Goal: Transaction & Acquisition: Purchase product/service

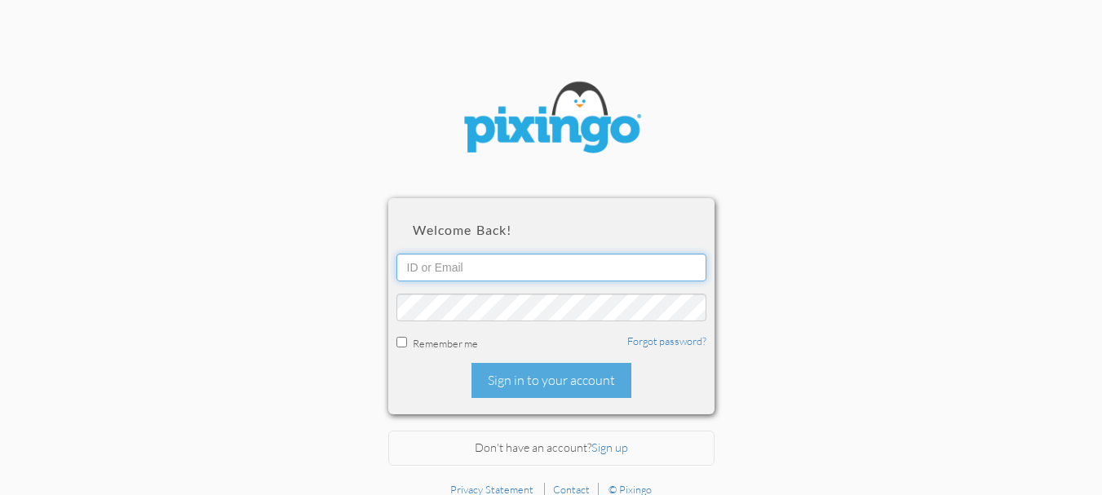
type input "5602"
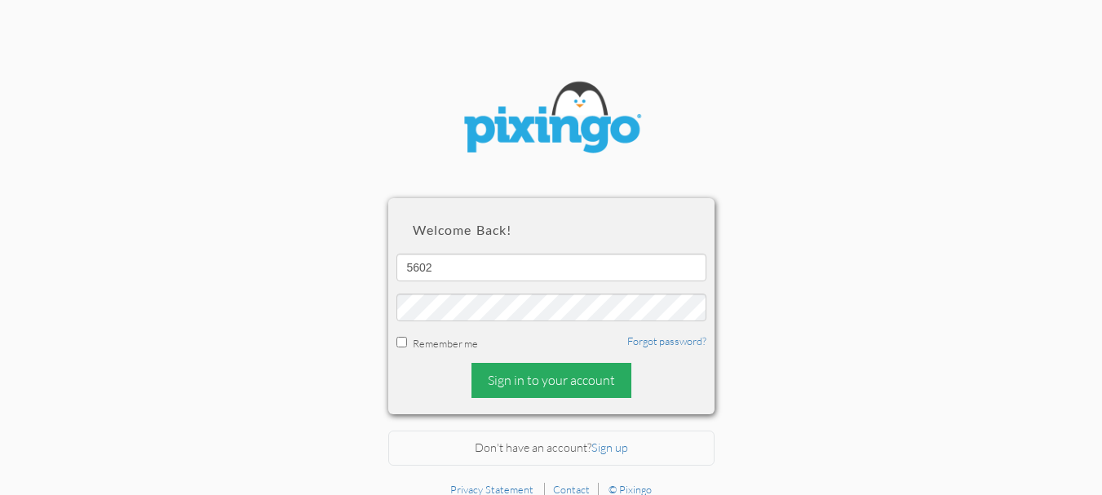
click at [542, 375] on div "Sign in to your account" at bounding box center [551, 380] width 160 height 35
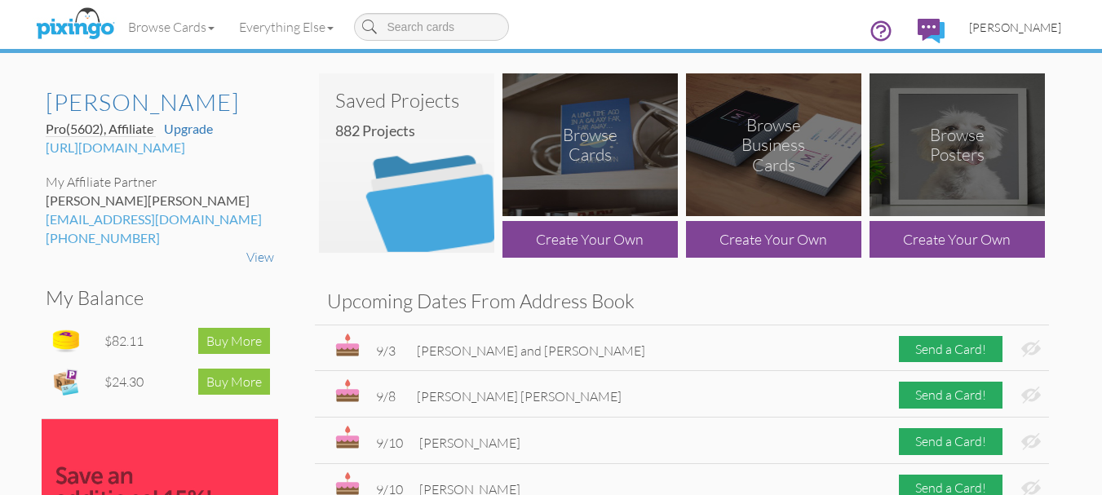
click at [1039, 27] on span "[PERSON_NAME]" at bounding box center [1015, 27] width 92 height 14
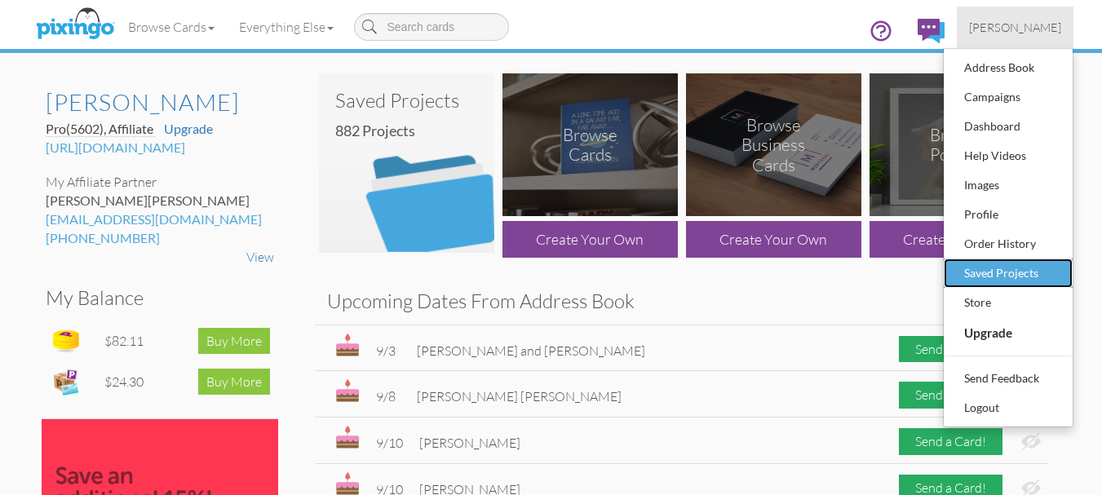
click at [1005, 274] on div "Saved Projects" at bounding box center [1008, 273] width 96 height 24
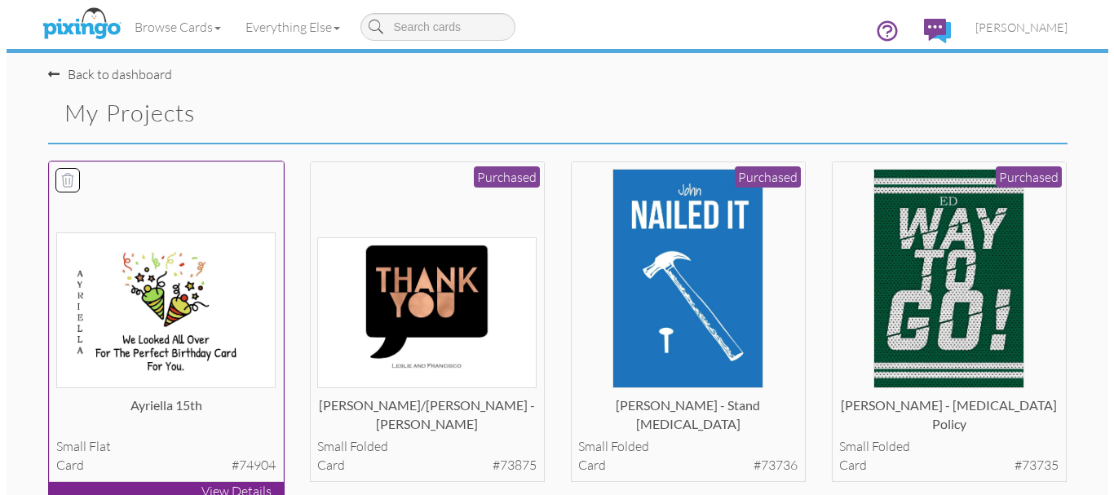
scroll to position [82, 0]
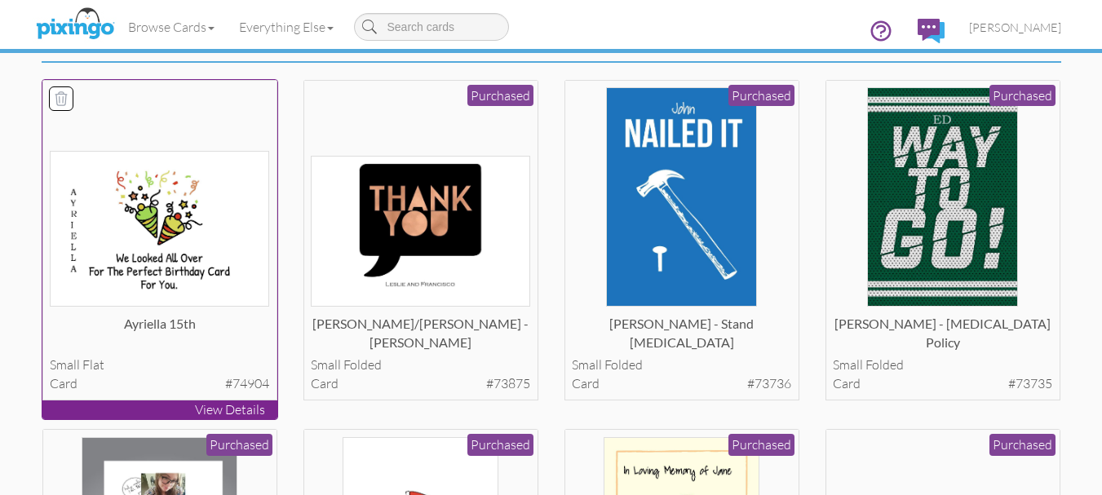
click at [223, 411] on p "View Details" at bounding box center [159, 409] width 235 height 19
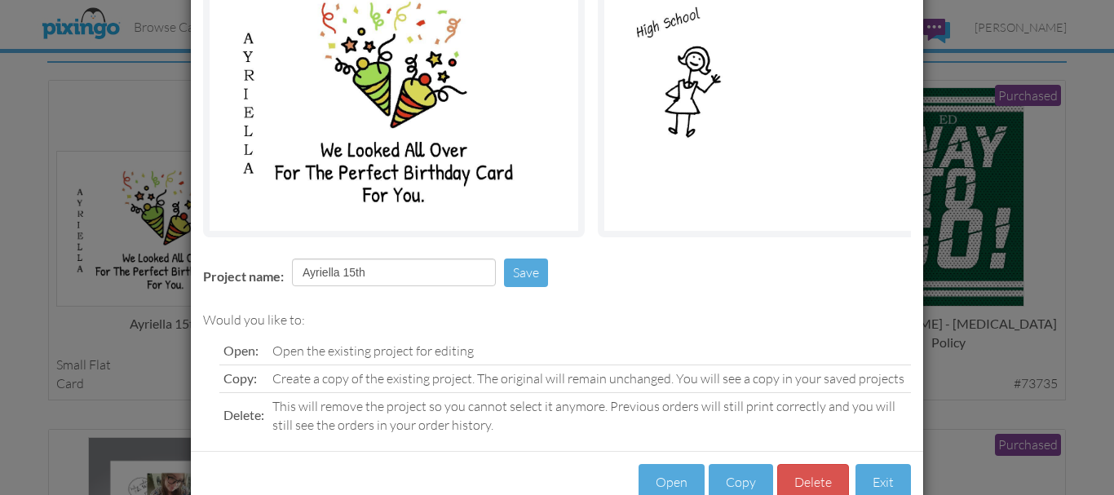
scroll to position [218, 0]
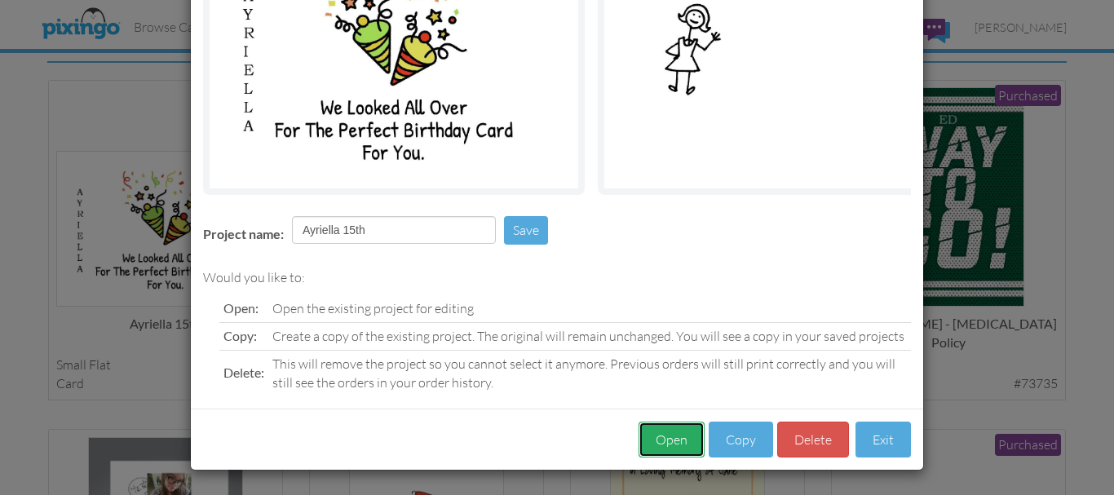
click at [679, 434] on button "Open" at bounding box center [672, 440] width 66 height 37
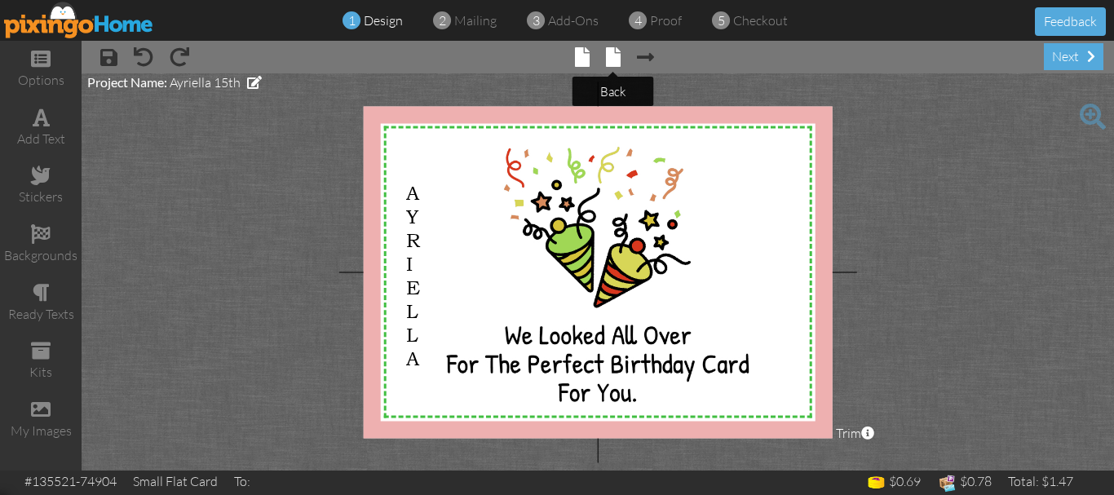
click at [613, 58] on span at bounding box center [613, 57] width 15 height 20
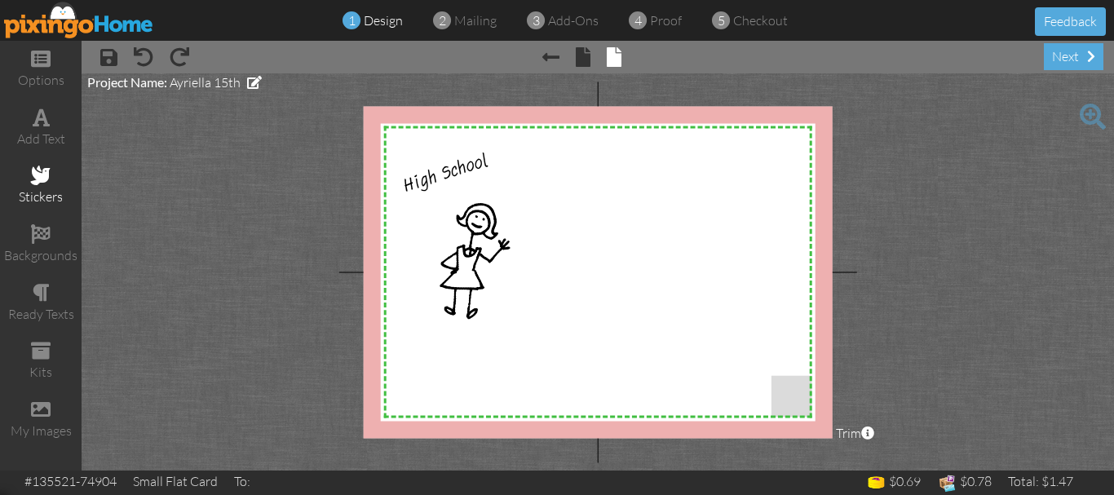
click at [46, 177] on span at bounding box center [41, 176] width 20 height 20
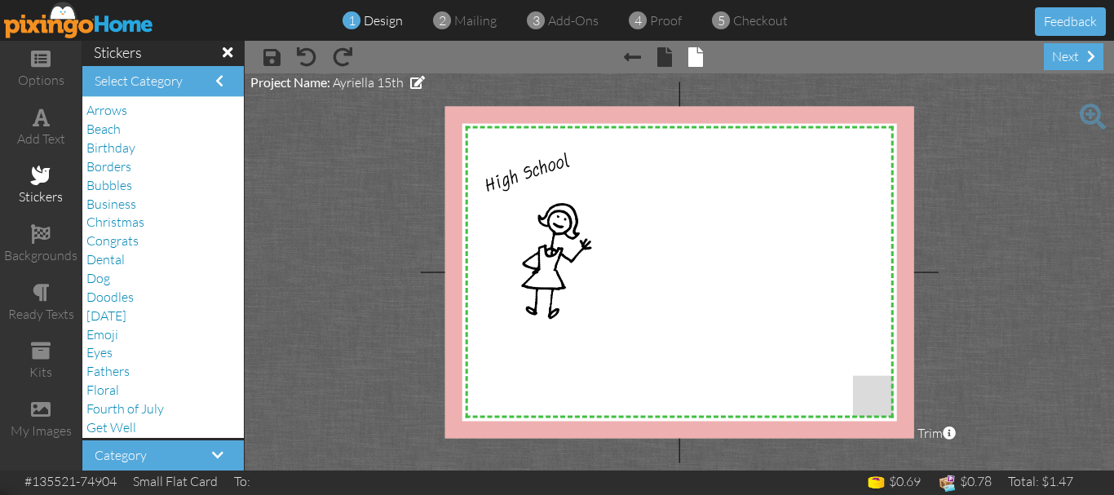
scroll to position [82, 0]
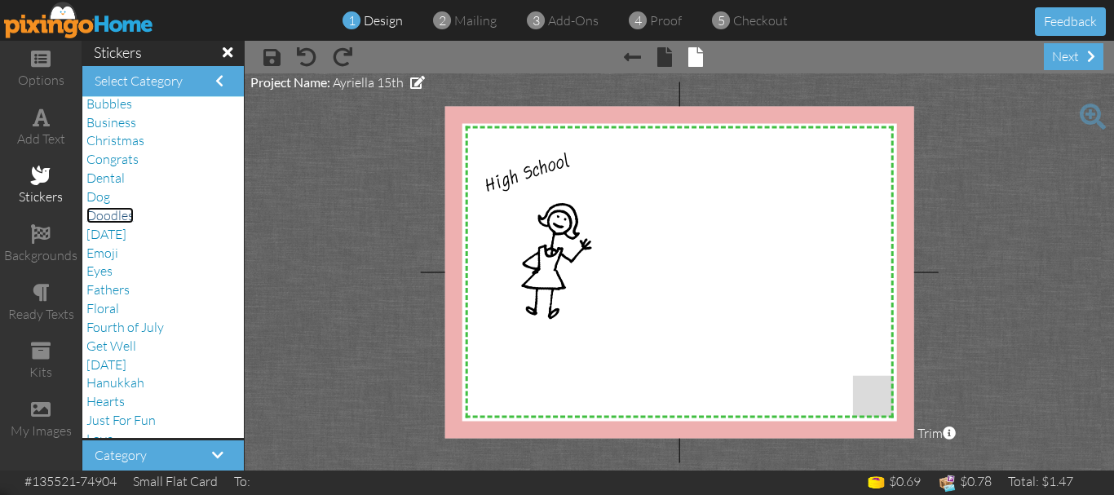
click at [122, 216] on span "Doodles" at bounding box center [109, 215] width 47 height 16
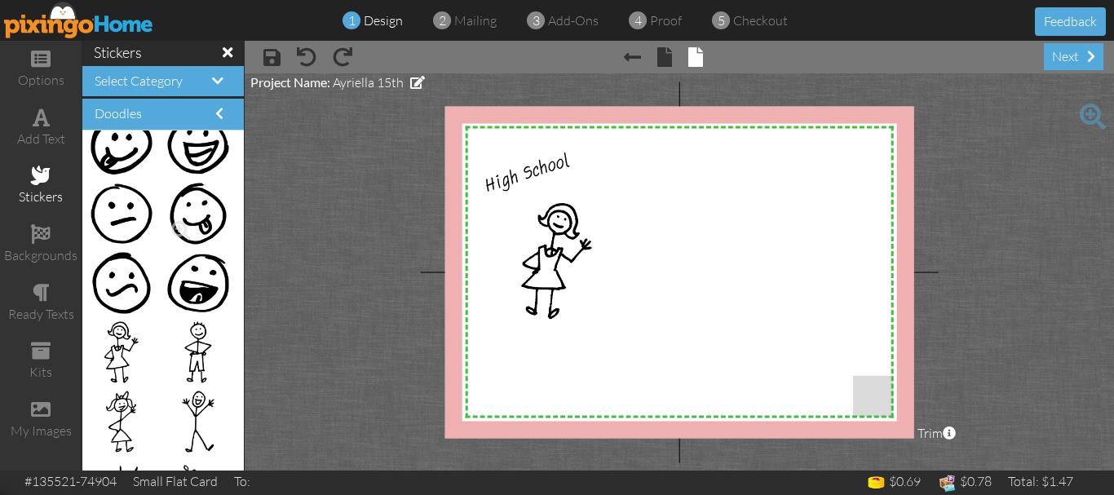
scroll to position [245, 0]
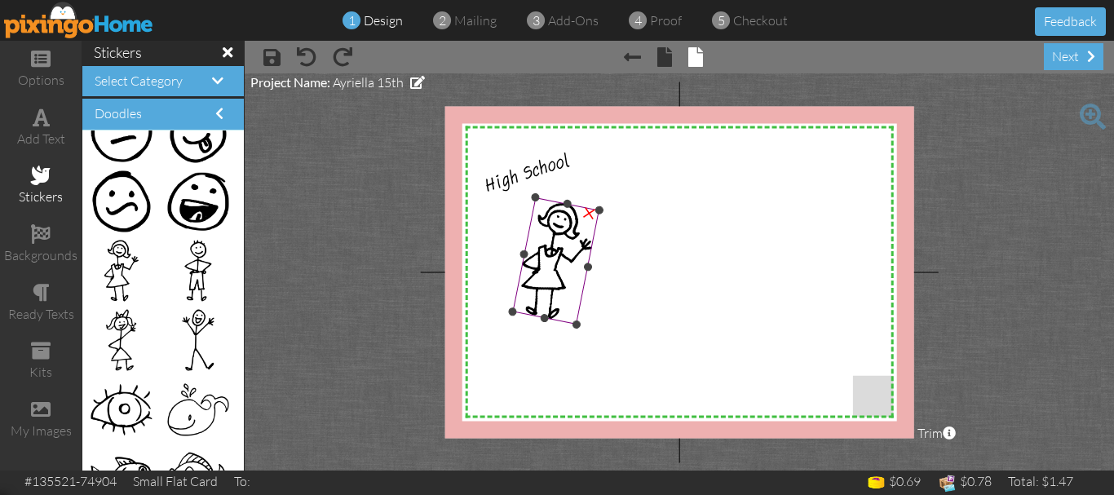
click at [589, 218] on div "×" at bounding box center [589, 212] width 31 height 31
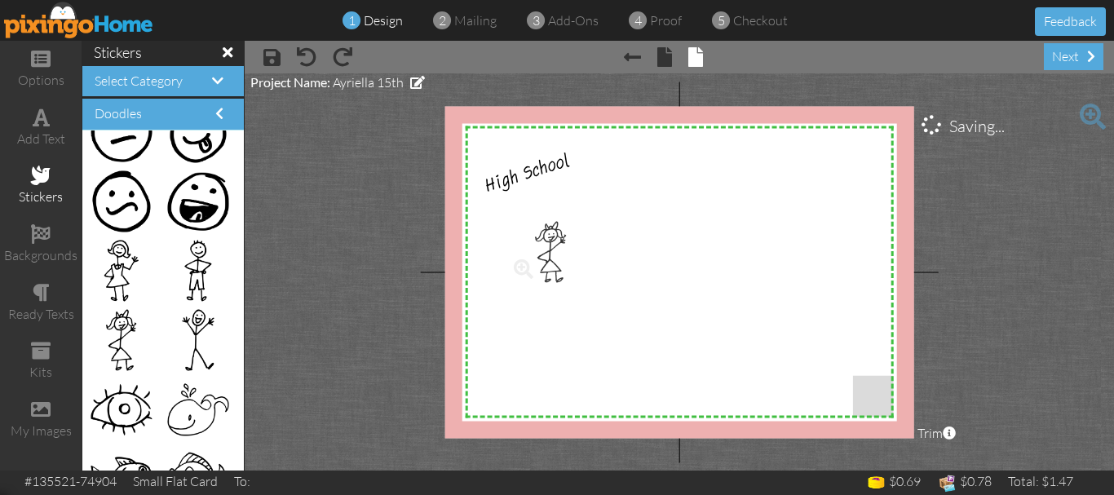
drag, startPoint x: 123, startPoint y: 337, endPoint x: 542, endPoint y: 249, distance: 428.4
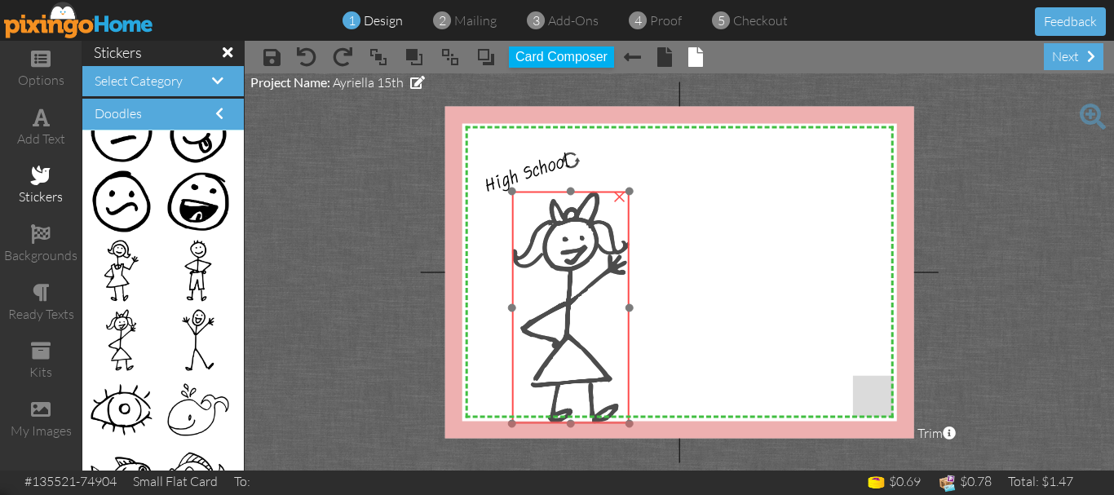
drag, startPoint x: 556, startPoint y: 275, endPoint x: 559, endPoint y: 245, distance: 30.3
click at [559, 245] on img at bounding box center [570, 308] width 117 height 232
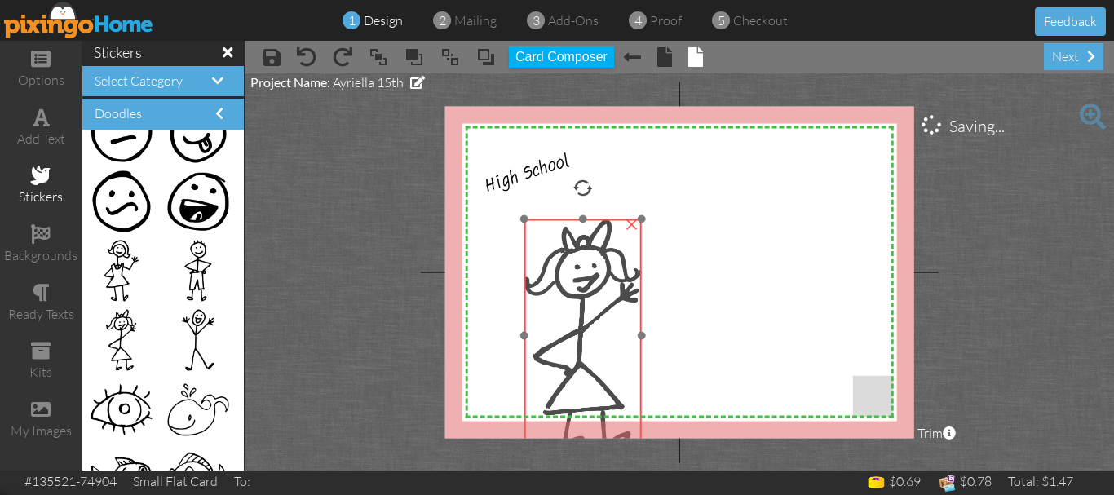
drag, startPoint x: 515, startPoint y: 196, endPoint x: 527, endPoint y: 223, distance: 30.3
click at [527, 223] on img at bounding box center [582, 335] width 117 height 232
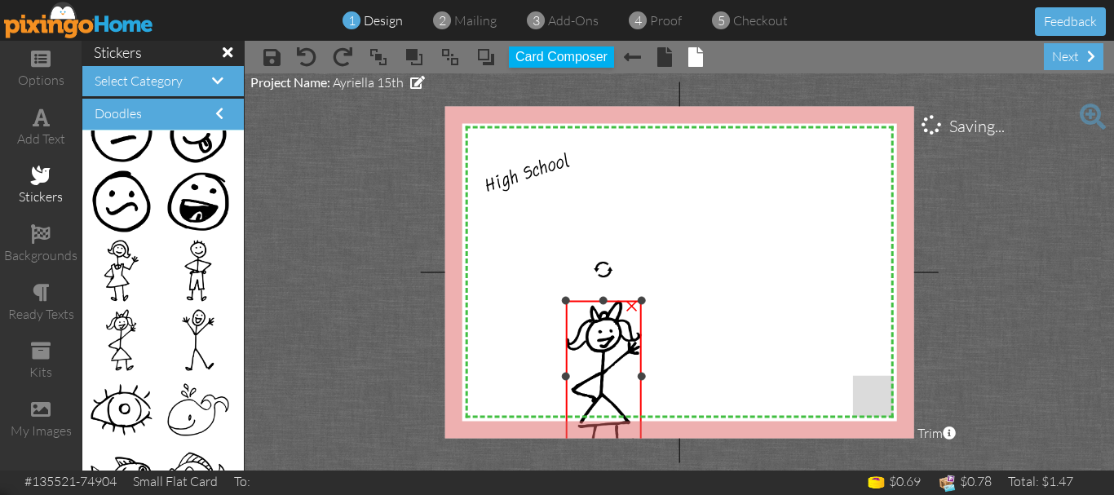
drag, startPoint x: 524, startPoint y: 218, endPoint x: 584, endPoint y: 299, distance: 101.0
click at [584, 301] on div "×" at bounding box center [603, 376] width 76 height 151
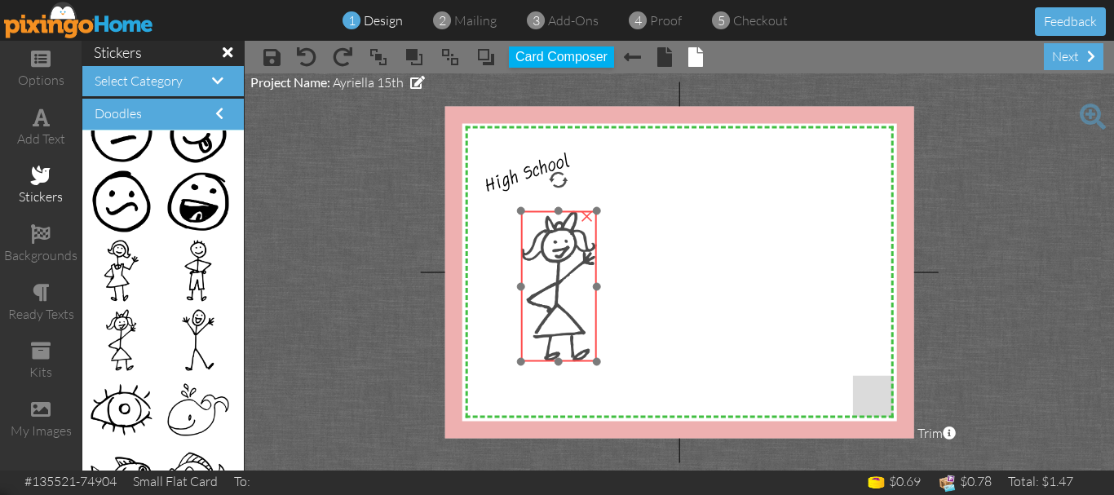
drag, startPoint x: 588, startPoint y: 331, endPoint x: 543, endPoint y: 241, distance: 100.3
click at [543, 241] on img at bounding box center [558, 286] width 76 height 151
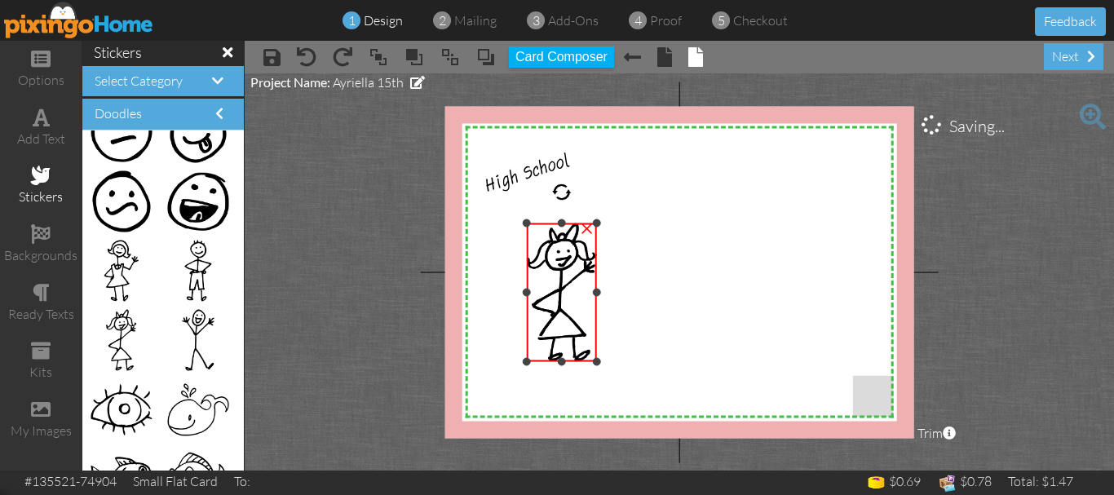
drag, startPoint x: 523, startPoint y: 214, endPoint x: 527, endPoint y: 226, distance: 12.9
click at [527, 226] on div at bounding box center [527, 223] width 8 height 8
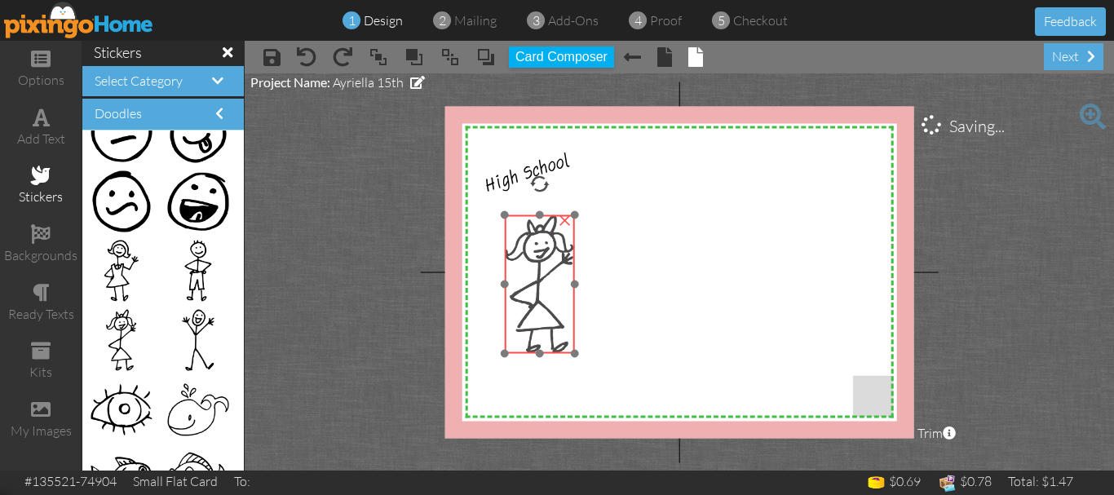
drag, startPoint x: 548, startPoint y: 276, endPoint x: 526, endPoint y: 268, distance: 23.5
click at [526, 268] on img at bounding box center [540, 284] width 70 height 139
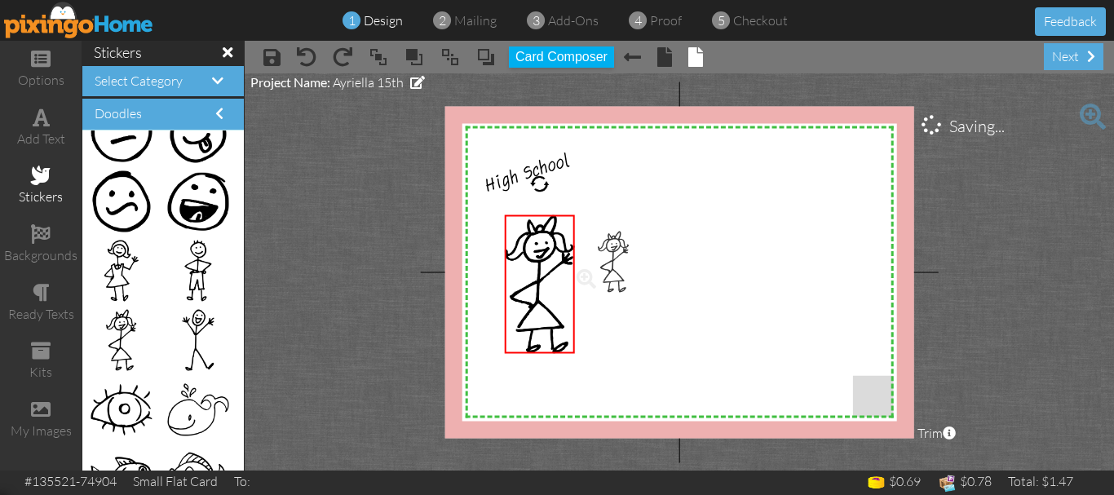
drag, startPoint x: 127, startPoint y: 326, endPoint x: 609, endPoint y: 248, distance: 488.4
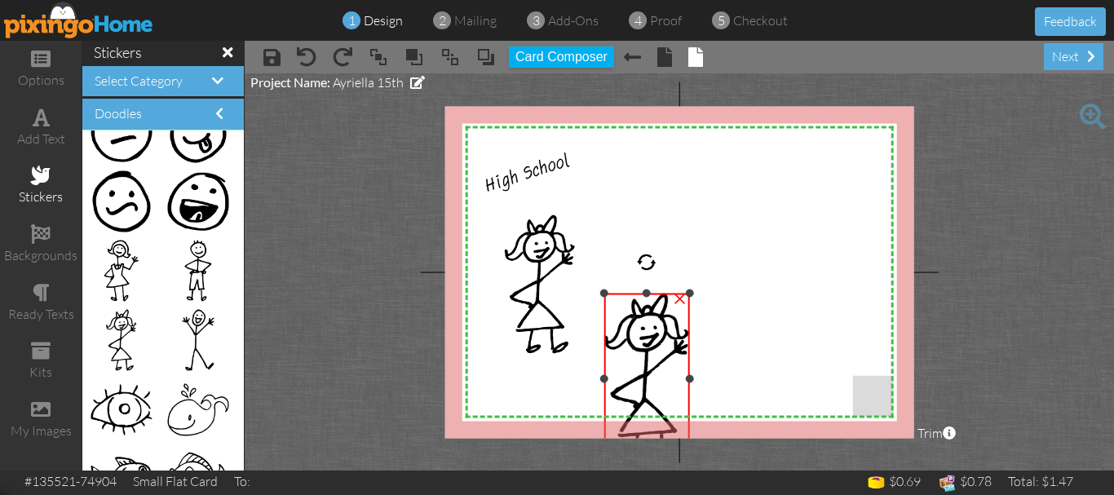
drag, startPoint x: 575, startPoint y: 232, endPoint x: 622, endPoint y: 294, distance: 78.0
click at [622, 294] on div "×" at bounding box center [647, 379] width 86 height 170
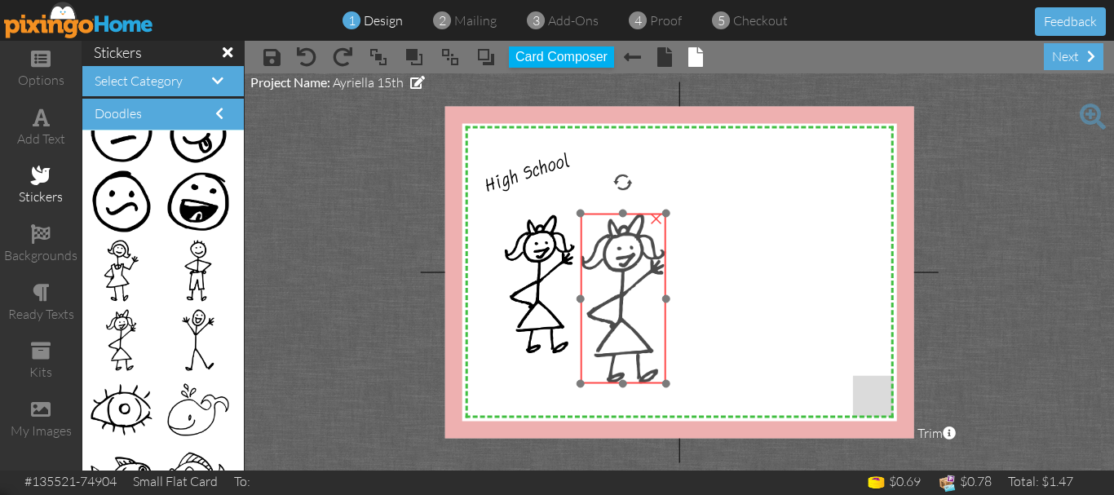
drag, startPoint x: 646, startPoint y: 329, endPoint x: 622, endPoint y: 249, distance: 83.4
click at [622, 249] on img at bounding box center [623, 299] width 86 height 170
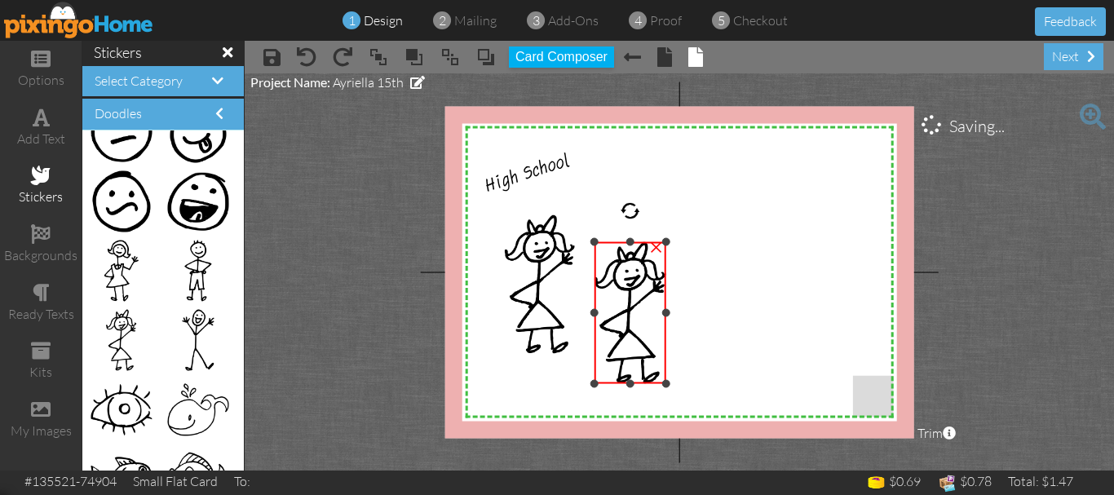
drag, startPoint x: 582, startPoint y: 210, endPoint x: 591, endPoint y: 245, distance: 35.6
click at [591, 245] on div "X X X X X X X X X X X X X X X X X X X X X X X X X X X X X X X X X X X X X X X X…" at bounding box center [679, 272] width 469 height 332
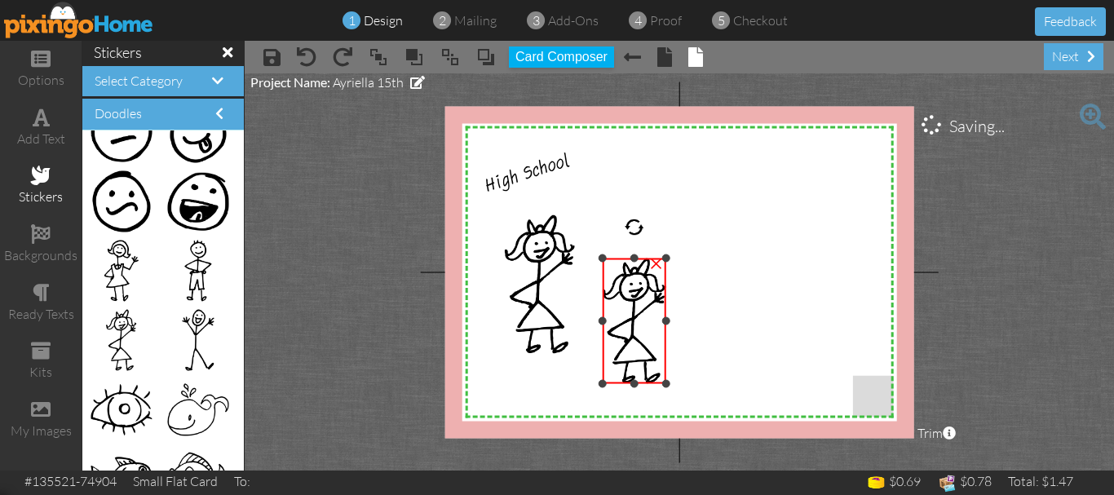
drag, startPoint x: 595, startPoint y: 245, endPoint x: 598, endPoint y: 255, distance: 10.9
click at [603, 259] on div "×" at bounding box center [635, 322] width 64 height 126
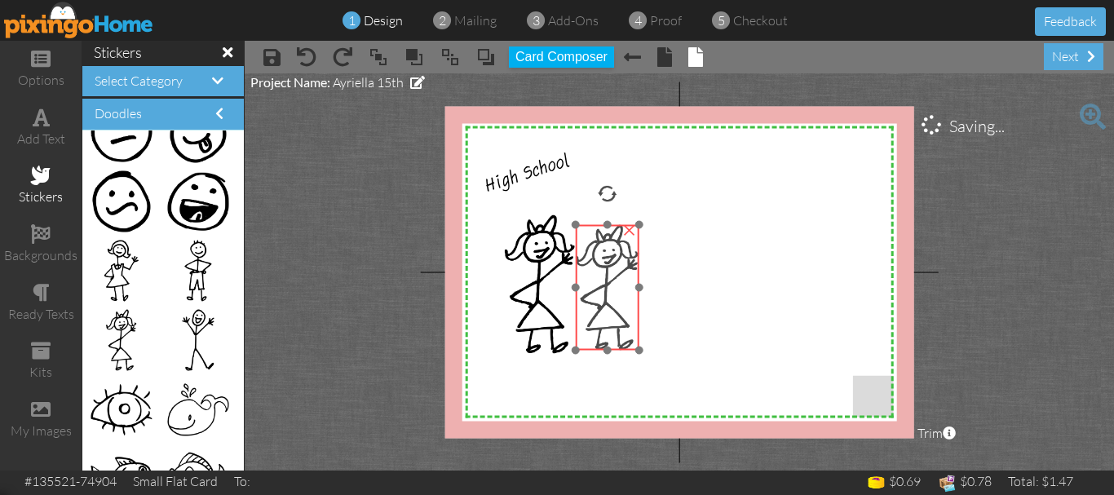
drag, startPoint x: 630, startPoint y: 302, endPoint x: 603, endPoint y: 268, distance: 42.9
click at [603, 268] on img at bounding box center [608, 288] width 64 height 126
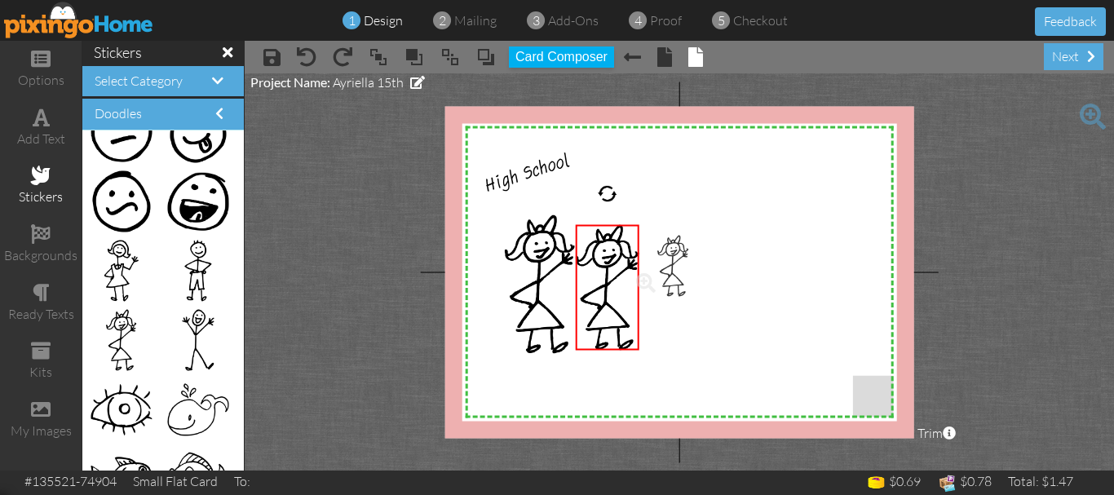
drag, startPoint x: 117, startPoint y: 326, endPoint x: 659, endPoint y: 252, distance: 546.7
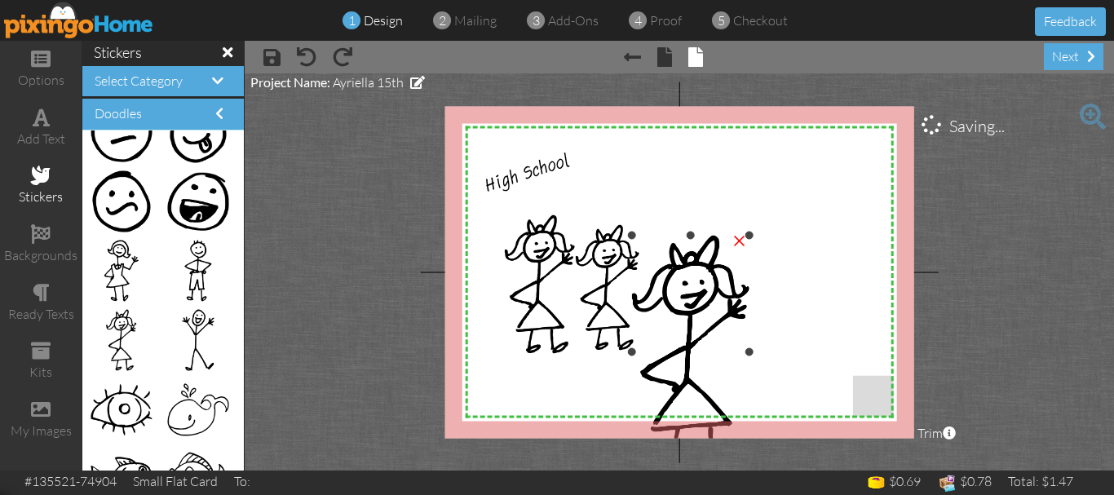
click at [659, 252] on img at bounding box center [690, 352] width 117 height 232
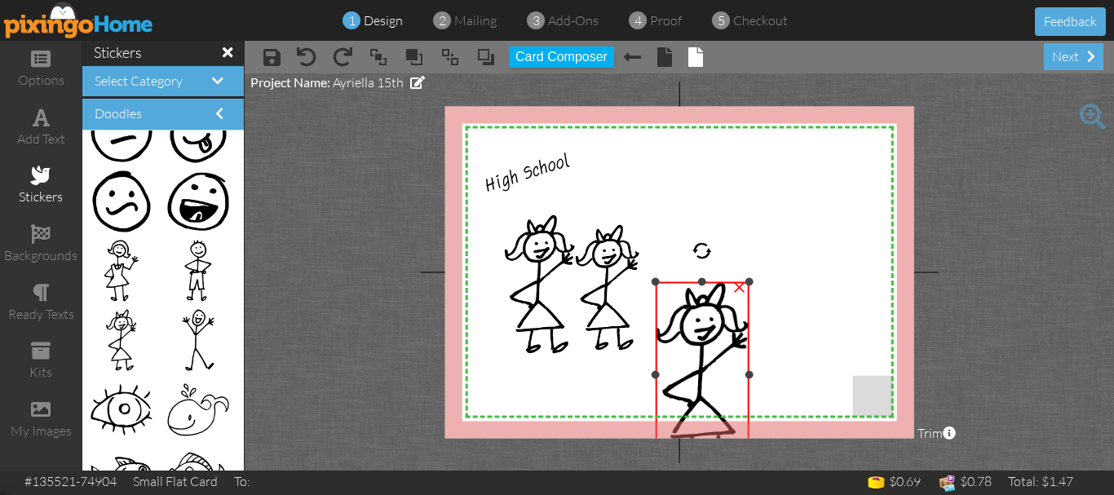
drag, startPoint x: 633, startPoint y: 233, endPoint x: 679, endPoint y: 295, distance: 77.5
click at [673, 285] on div "×" at bounding box center [703, 375] width 94 height 186
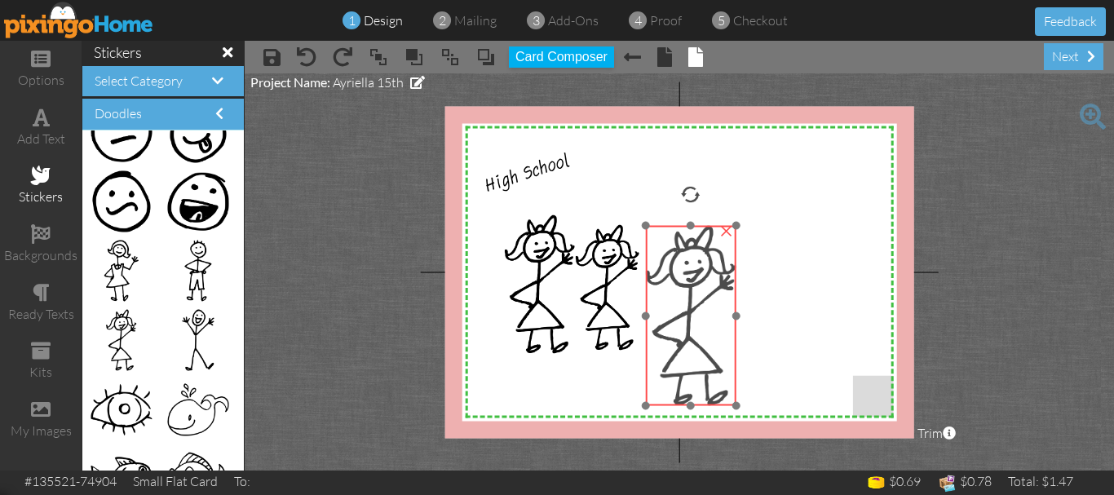
drag, startPoint x: 706, startPoint y: 327, endPoint x: 692, endPoint y: 265, distance: 63.3
click at [692, 265] on img at bounding box center [690, 316] width 91 height 180
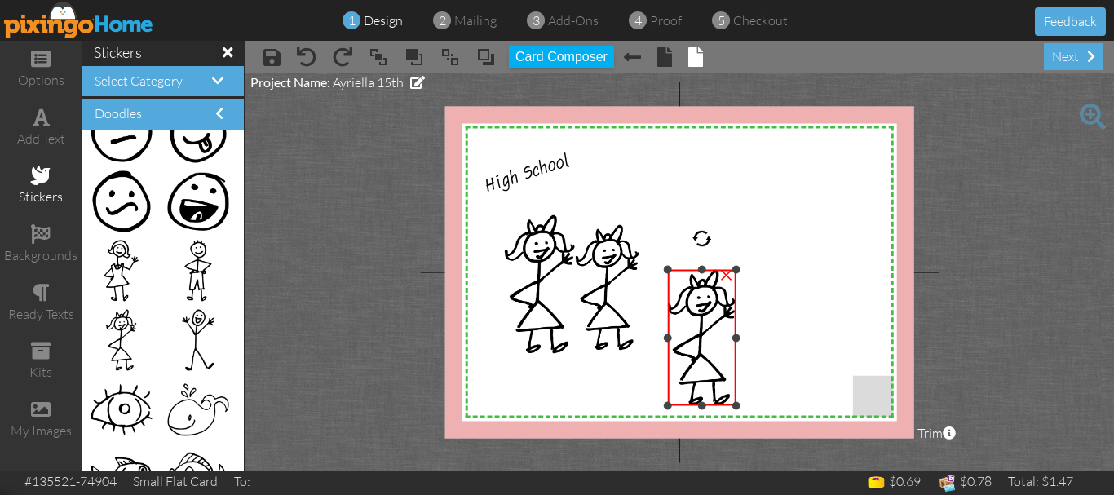
drag, startPoint x: 648, startPoint y: 225, endPoint x: 674, endPoint y: 278, distance: 59.1
click at [669, 269] on div at bounding box center [667, 270] width 8 height 8
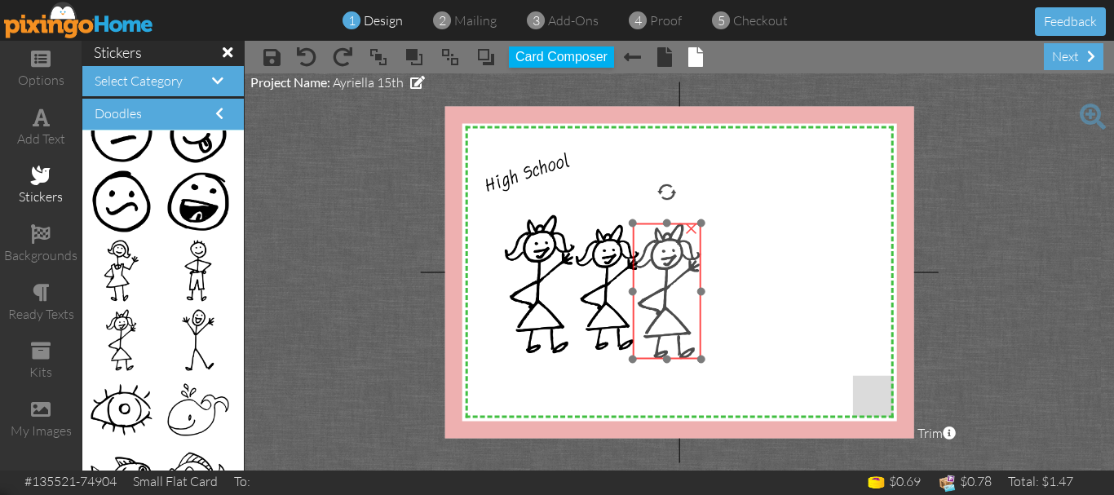
drag, startPoint x: 693, startPoint y: 309, endPoint x: 658, endPoint y: 263, distance: 58.2
click at [658, 263] on img at bounding box center [666, 291] width 69 height 136
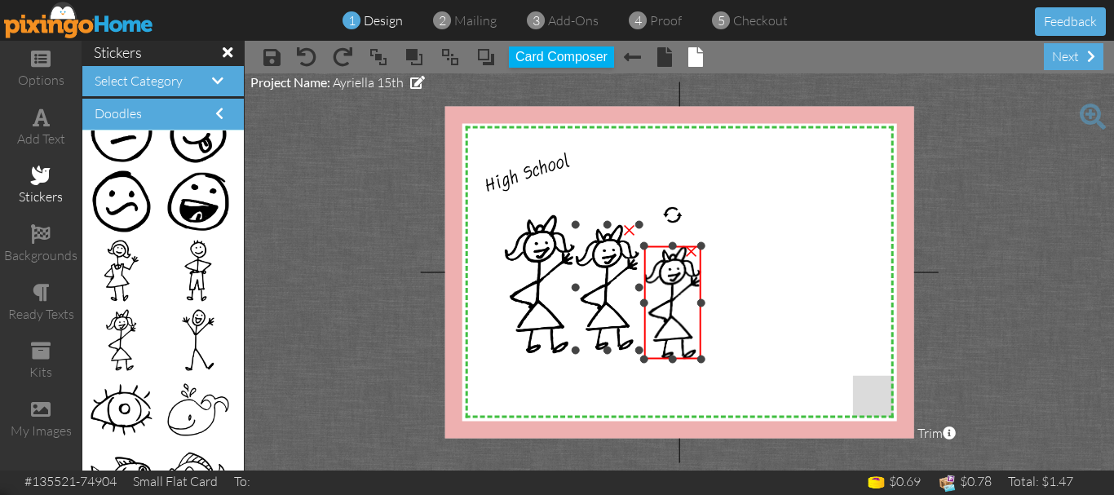
drag, startPoint x: 632, startPoint y: 224, endPoint x: 647, endPoint y: 256, distance: 35.0
click at [640, 247] on div at bounding box center [644, 246] width 8 height 8
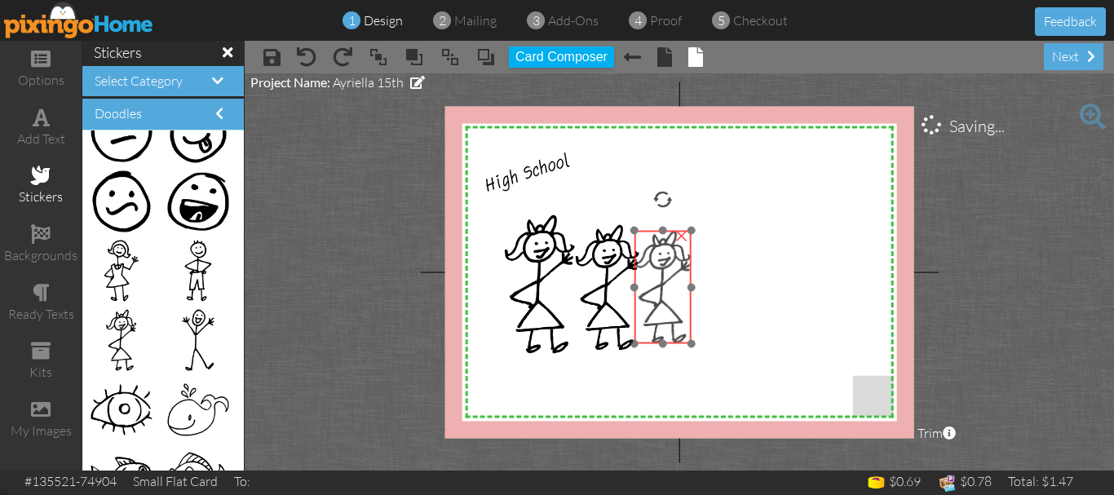
drag, startPoint x: 677, startPoint y: 290, endPoint x: 667, endPoint y: 274, distance: 18.3
click at [667, 274] on img at bounding box center [663, 287] width 57 height 113
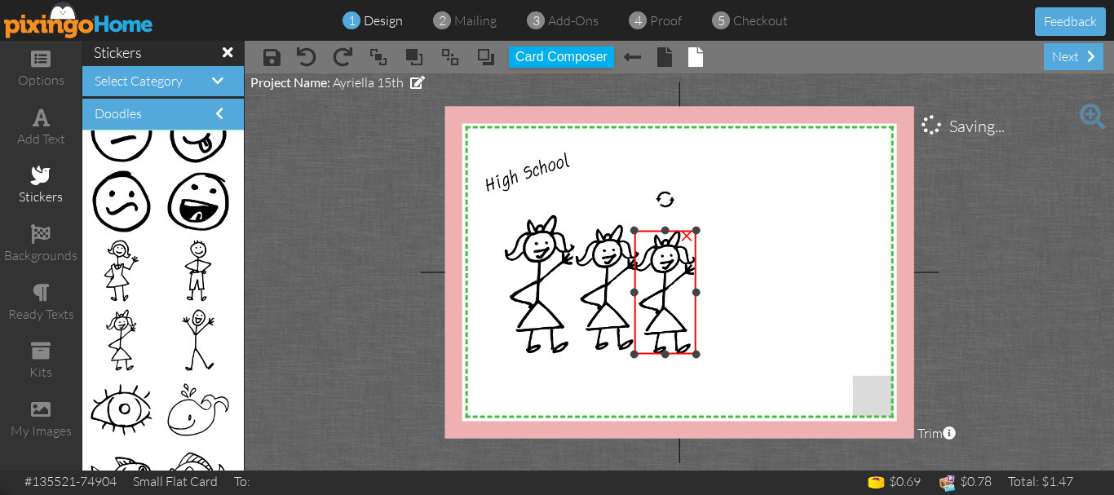
drag, startPoint x: 690, startPoint y: 342, endPoint x: 697, endPoint y: 352, distance: 12.9
click at [697, 352] on div at bounding box center [696, 355] width 8 height 8
click at [679, 308] on img at bounding box center [666, 293] width 63 height 124
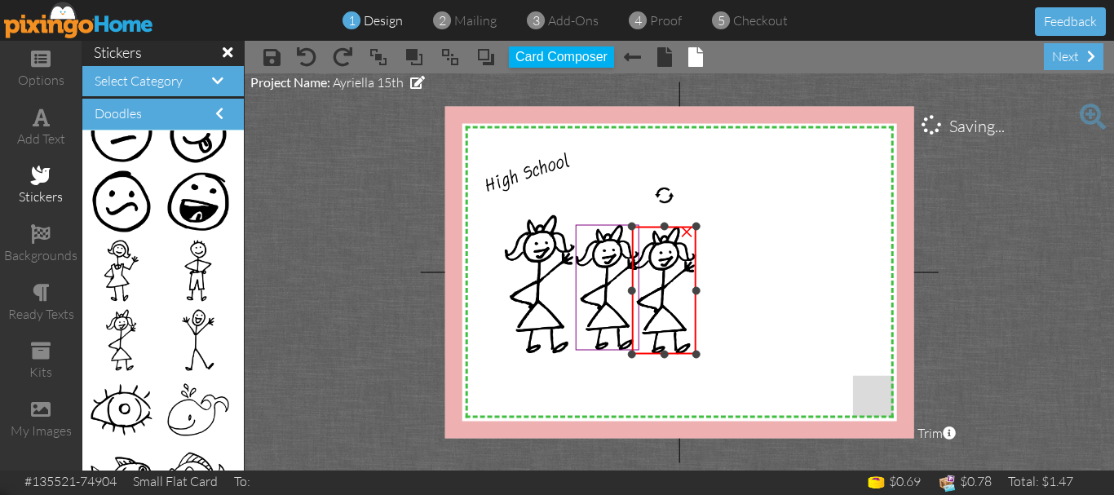
click at [633, 223] on div at bounding box center [632, 227] width 8 height 8
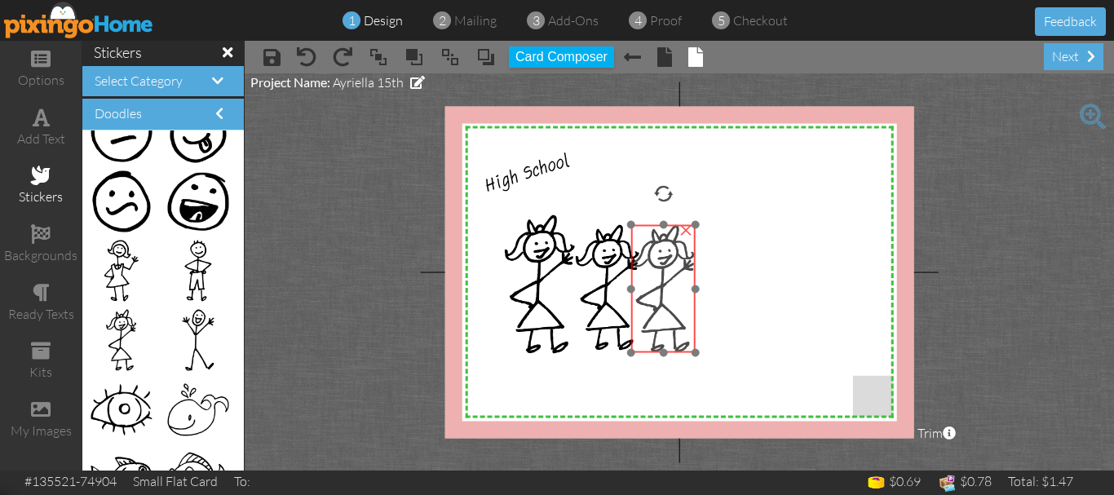
click at [649, 226] on img at bounding box center [663, 289] width 64 height 128
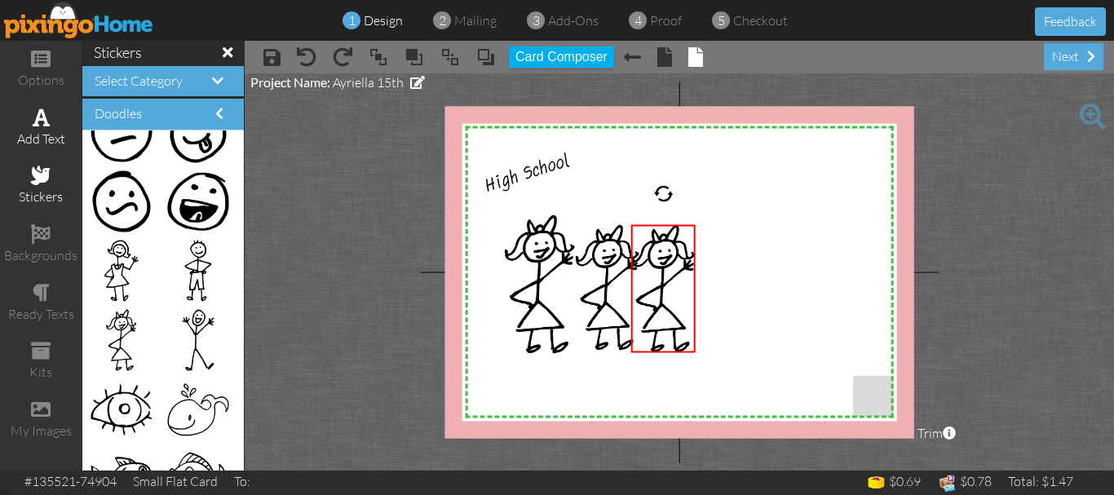
click at [46, 127] on div "add text" at bounding box center [41, 128] width 82 height 57
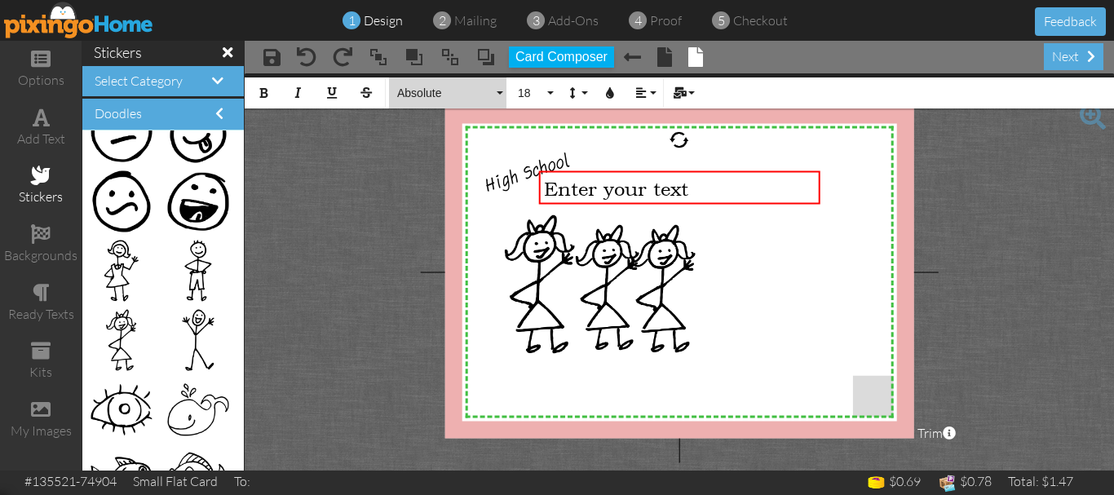
click at [498, 94] on button "Absolute" at bounding box center [447, 92] width 117 height 31
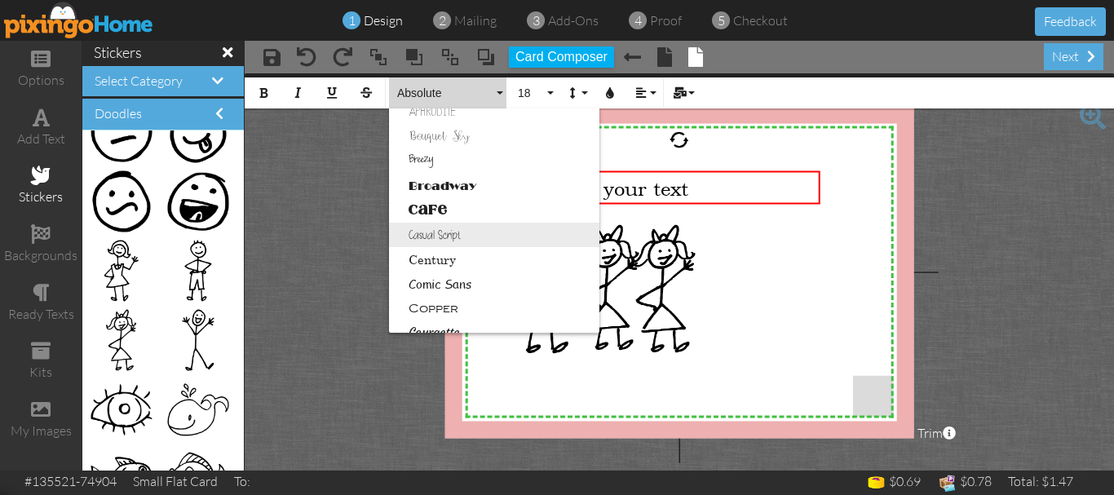
scroll to position [163, 0]
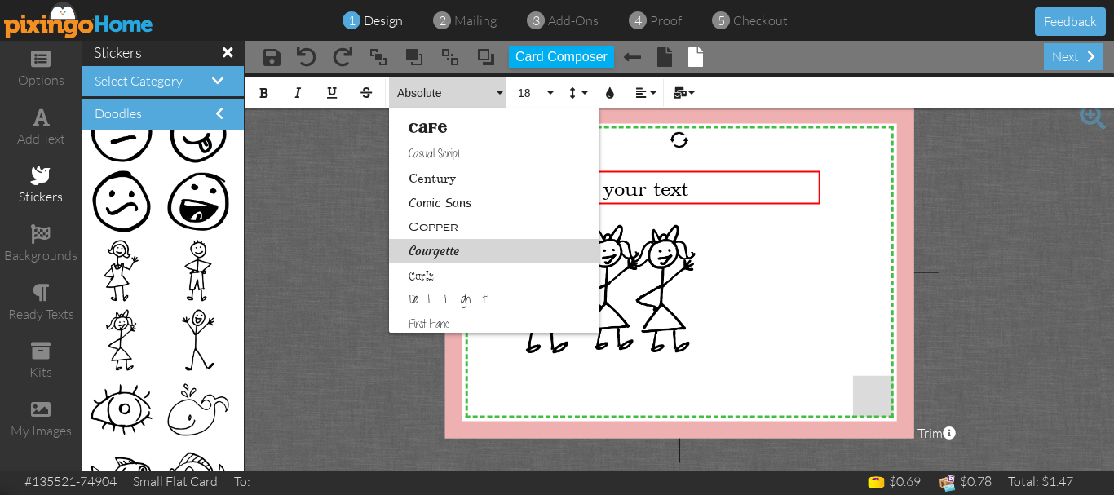
click at [446, 252] on link "Courgette" at bounding box center [494, 251] width 210 height 24
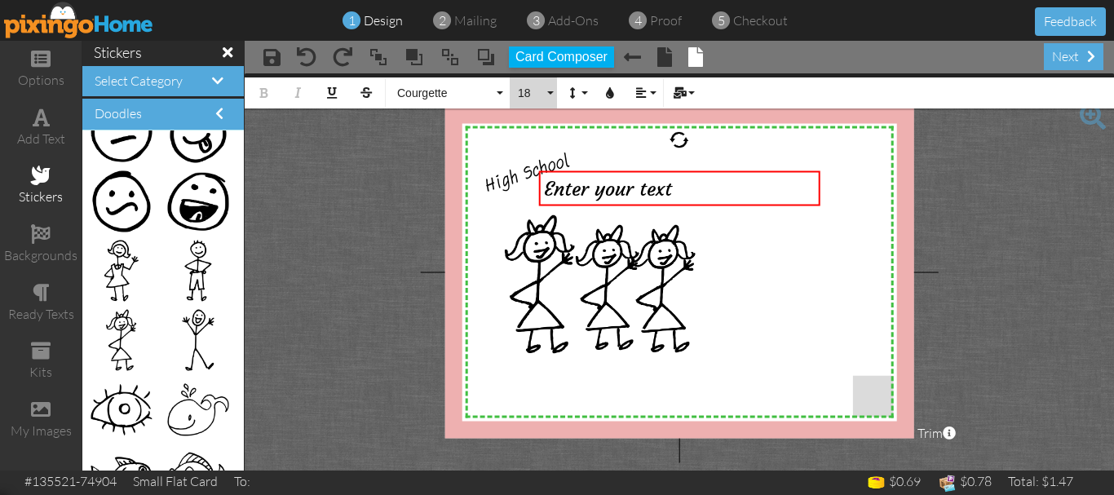
click at [555, 95] on button "18" at bounding box center [533, 92] width 47 height 31
click at [684, 190] on div "Enter your text" at bounding box center [679, 188] width 270 height 24
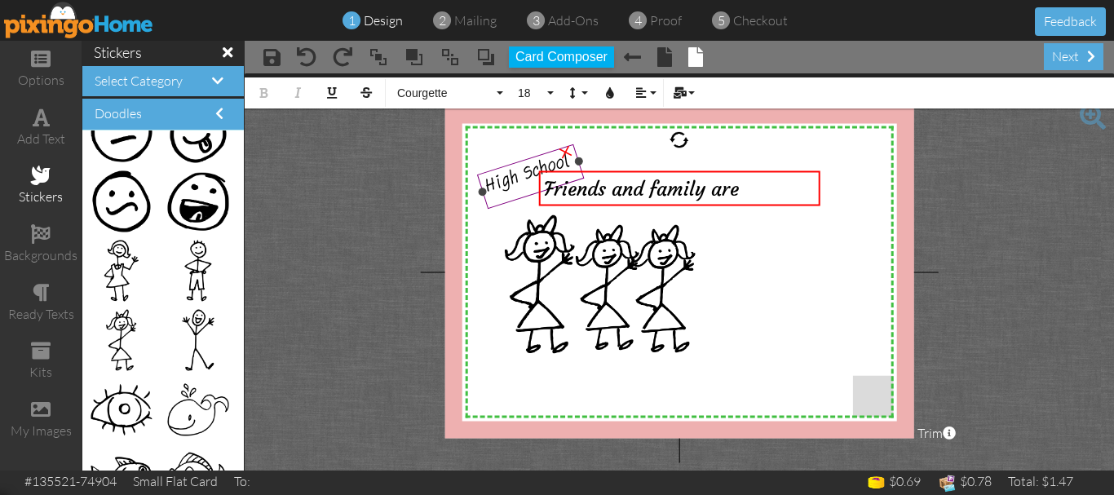
drag, startPoint x: 773, startPoint y: 191, endPoint x: 521, endPoint y: 166, distance: 253.2
click at [520, 170] on div "X X X X X X X X X X X X X X X X X X X X X X X X X X X X X X X X X X X X X X X X…" at bounding box center [679, 272] width 469 height 332
click at [548, 90] on button "18" at bounding box center [533, 92] width 47 height 31
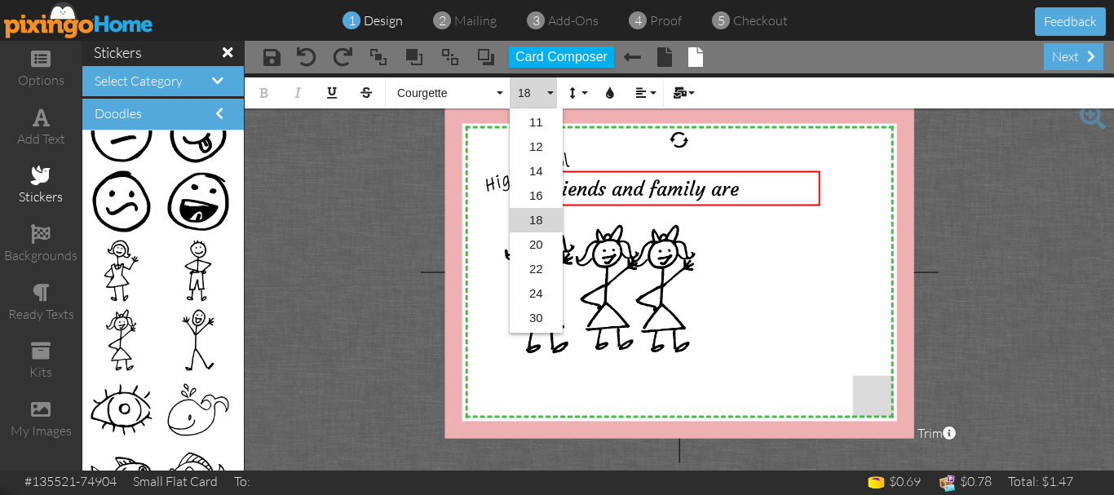
click at [957, 157] on project-studio-wrapper "X X X X X X X X X X X X X X X X X X X X X X X X X X X X X X X X X X X X X X X X…" at bounding box center [679, 271] width 869 height 397
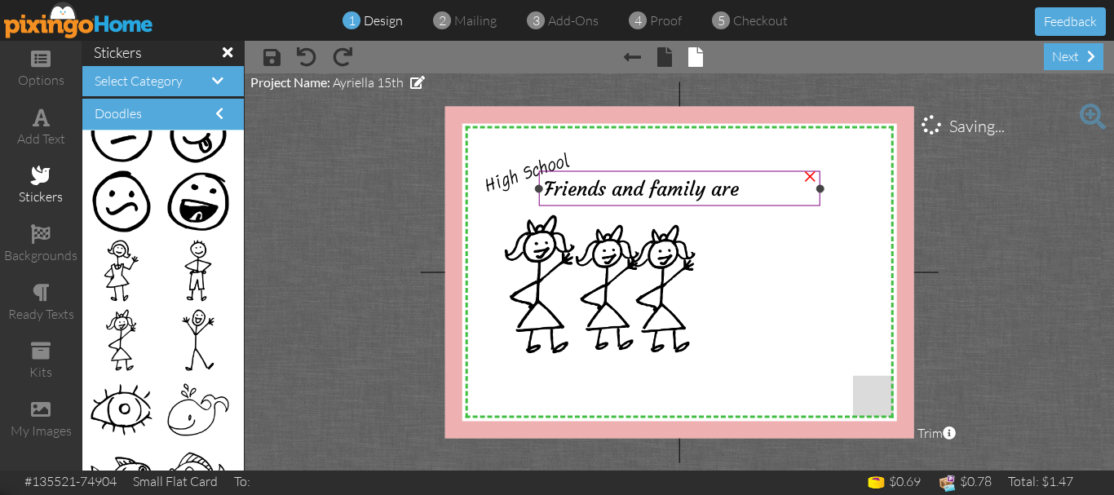
click at [754, 189] on div "Friends and family are" at bounding box center [679, 188] width 270 height 24
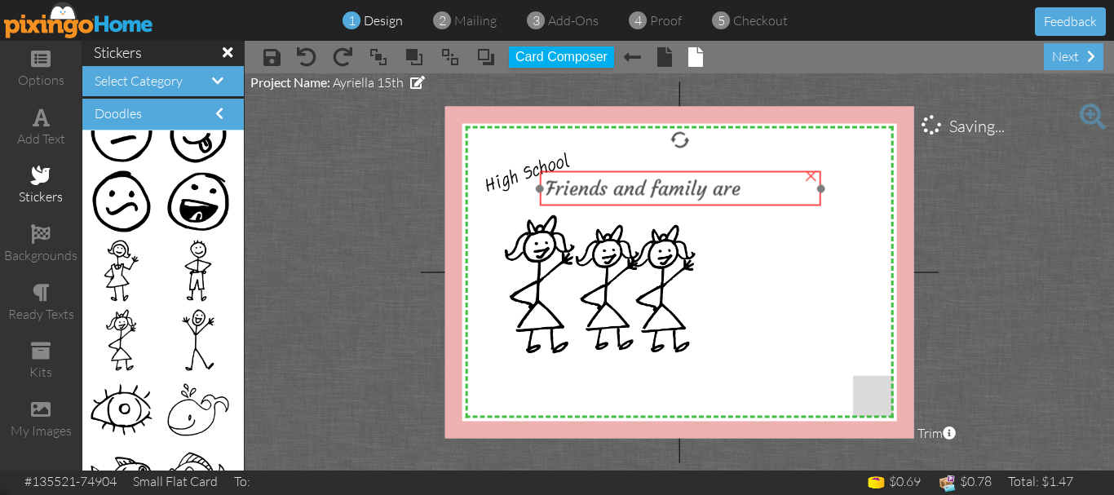
click at [754, 189] on div "Friends and family are" at bounding box center [680, 188] width 270 height 24
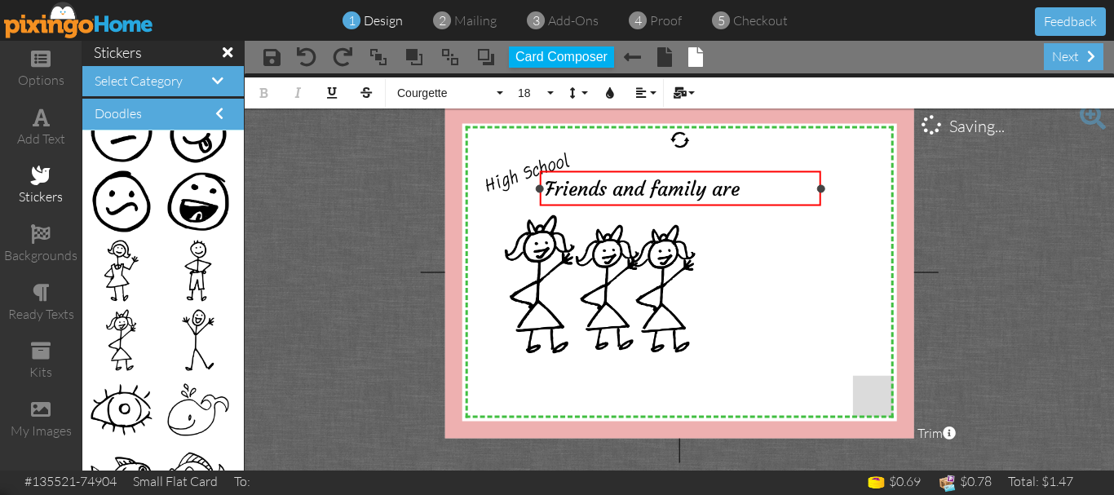
drag, startPoint x: 754, startPoint y: 189, endPoint x: 533, endPoint y: 148, distance: 225.7
click at [538, 165] on div "X X X X X X X X X X X X X X X X X X X X X X X X X X X X X X X X X X X X X X X X…" at bounding box center [679, 272] width 469 height 332
click at [551, 86] on button "18" at bounding box center [533, 92] width 47 height 31
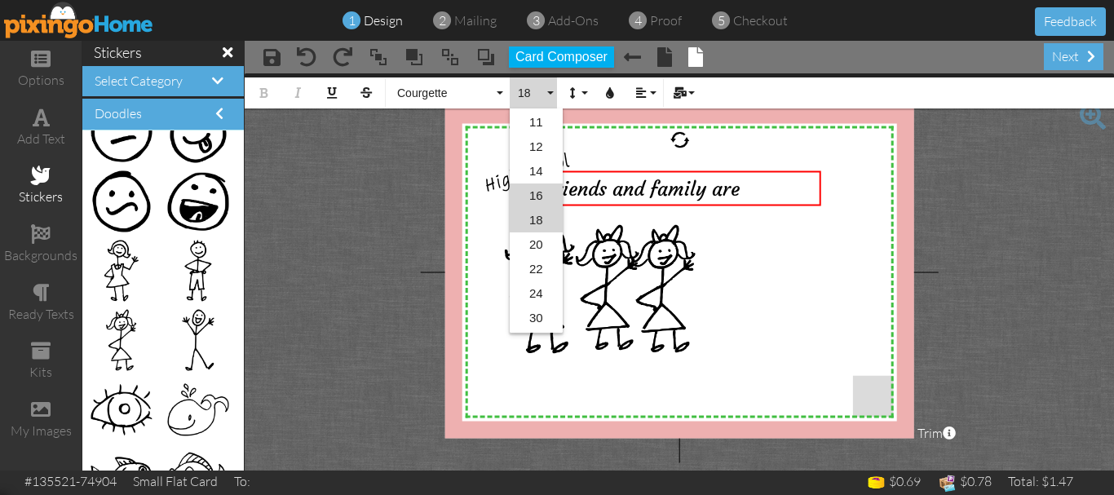
click at [530, 195] on link "16" at bounding box center [536, 196] width 53 height 24
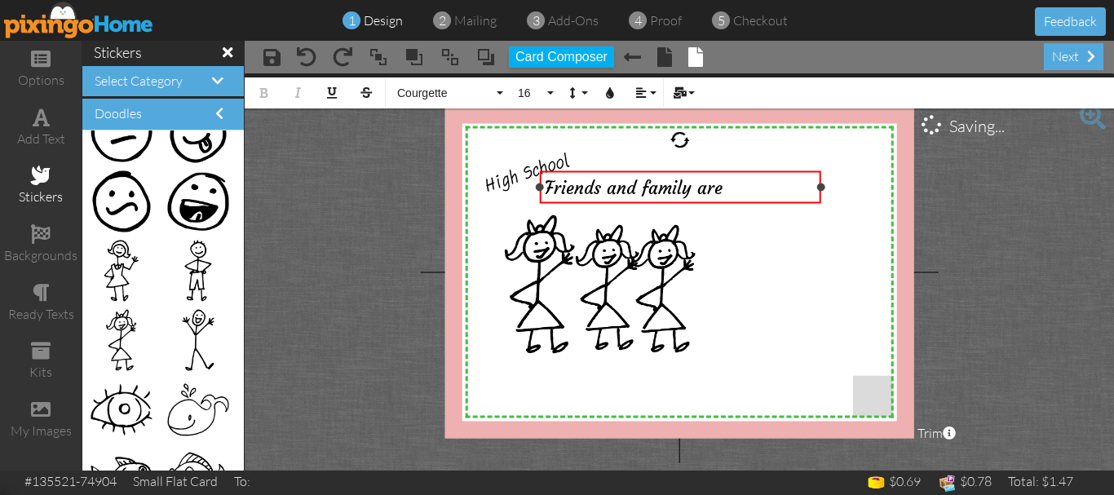
click at [736, 192] on div "Friends and family are" at bounding box center [680, 187] width 270 height 22
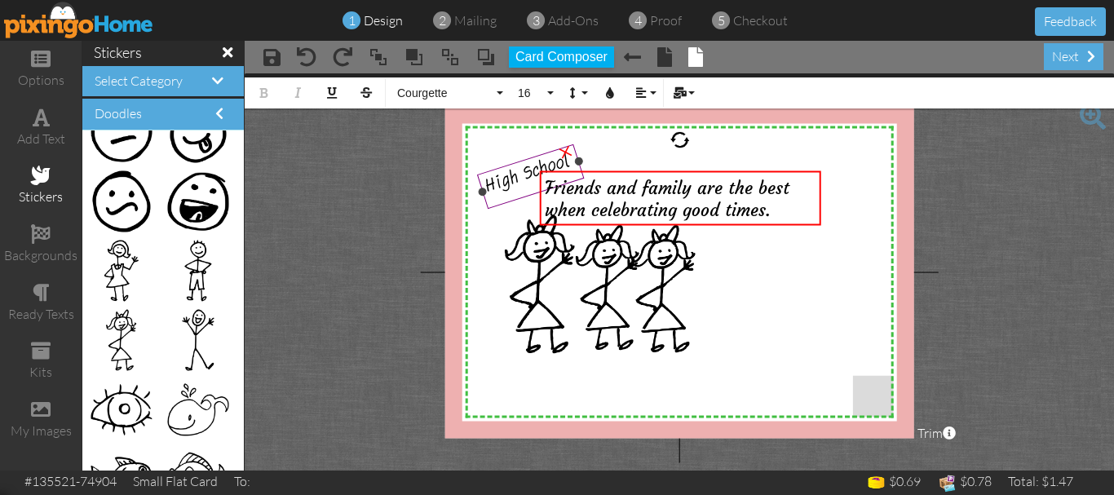
click at [561, 149] on div "×" at bounding box center [564, 150] width 33 height 33
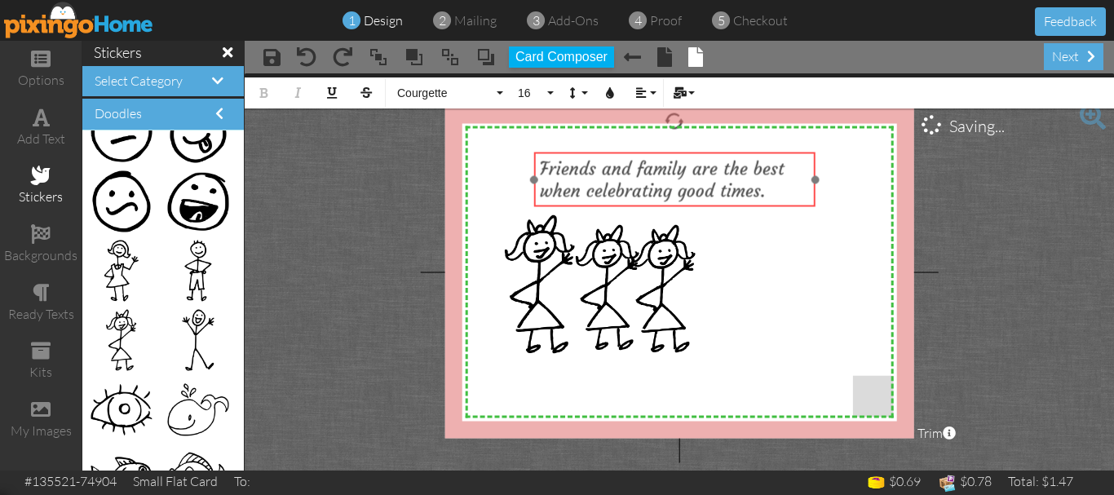
drag, startPoint x: 604, startPoint y: 172, endPoint x: 598, endPoint y: 153, distance: 19.6
click at [598, 153] on div "Friends and family are the best when celebrating good times. ​ ​" at bounding box center [674, 180] width 281 height 55
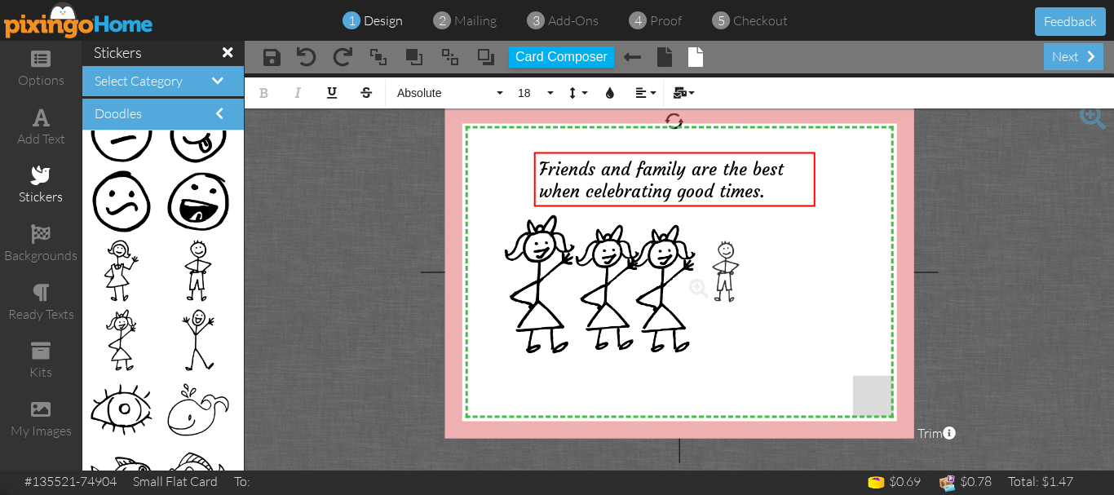
drag, startPoint x: 186, startPoint y: 272, endPoint x: 716, endPoint y: 272, distance: 530.2
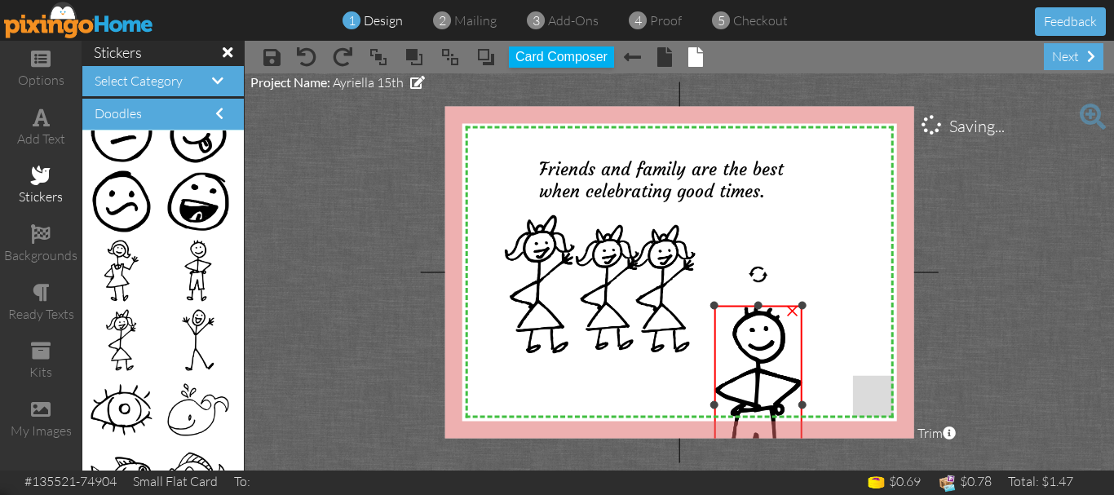
drag, startPoint x: 683, startPoint y: 238, endPoint x: 728, endPoint y: 318, distance: 92.1
click at [726, 306] on div "×" at bounding box center [759, 405] width 88 height 199
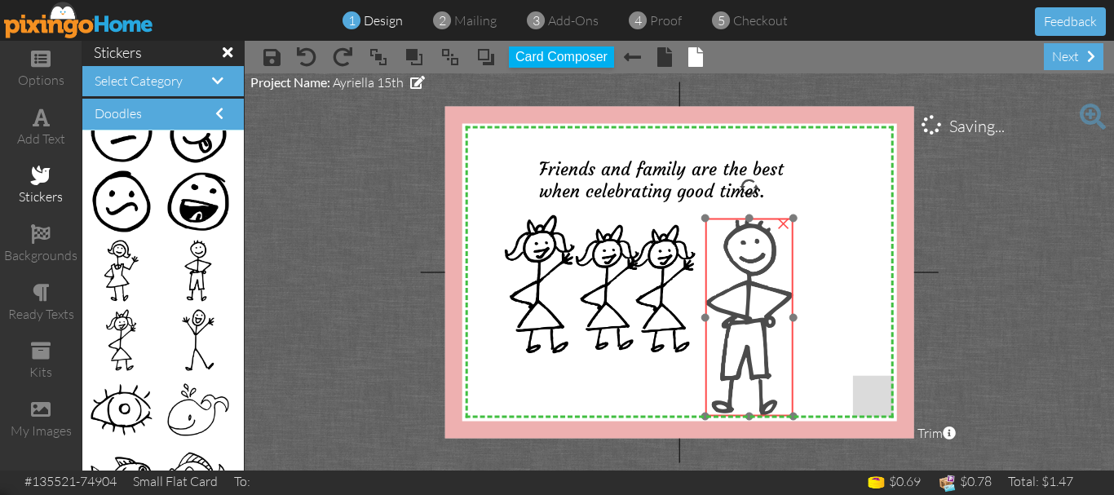
drag, startPoint x: 732, startPoint y: 334, endPoint x: 722, endPoint y: 244, distance: 90.3
click at [722, 244] on img at bounding box center [750, 318] width 88 height 198
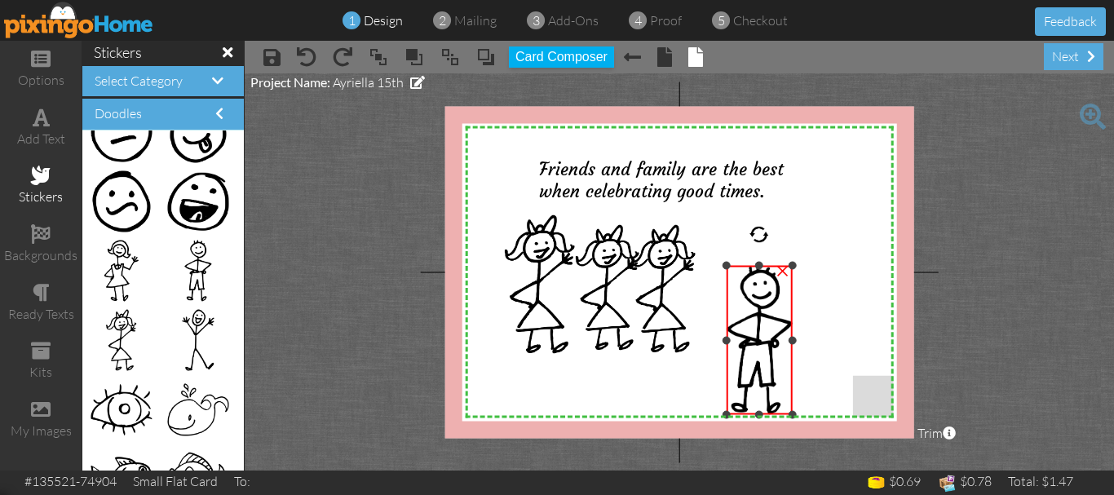
drag, startPoint x: 704, startPoint y: 214, endPoint x: 726, endPoint y: 263, distance: 53.7
click at [726, 263] on div at bounding box center [727, 266] width 8 height 8
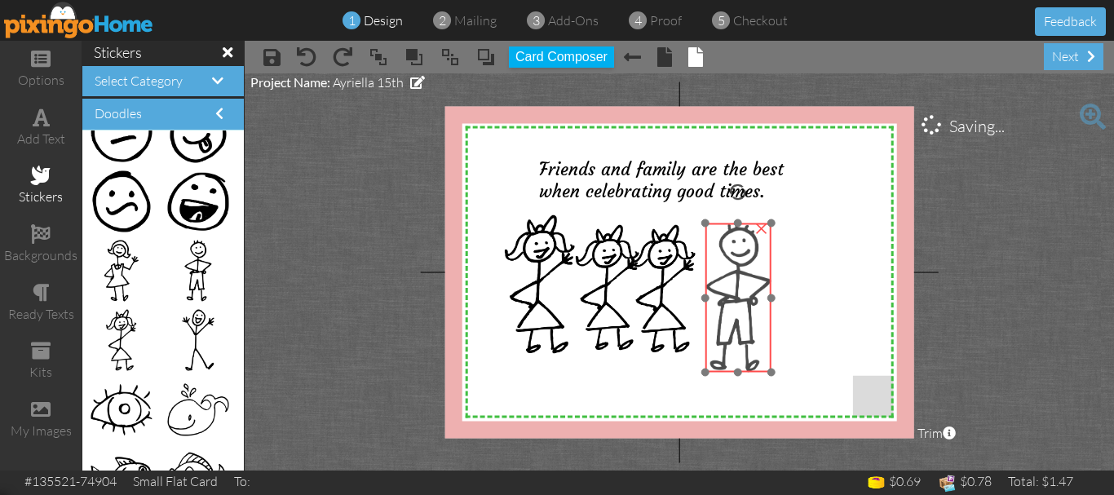
drag, startPoint x: 737, startPoint y: 308, endPoint x: 716, endPoint y: 265, distance: 47.4
click at [716, 265] on img at bounding box center [739, 297] width 66 height 149
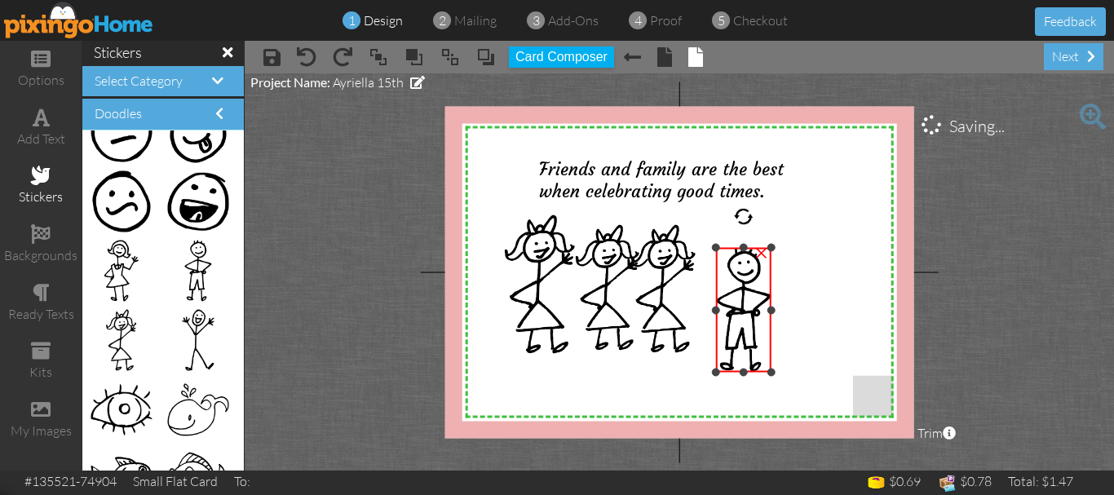
drag, startPoint x: 702, startPoint y: 224, endPoint x: 707, endPoint y: 249, distance: 25.0
click at [707, 249] on div "X X X X X X X X X X X X X X X X X X X X X X X X X X X X X X X X X X X X X X X X…" at bounding box center [679, 272] width 469 height 332
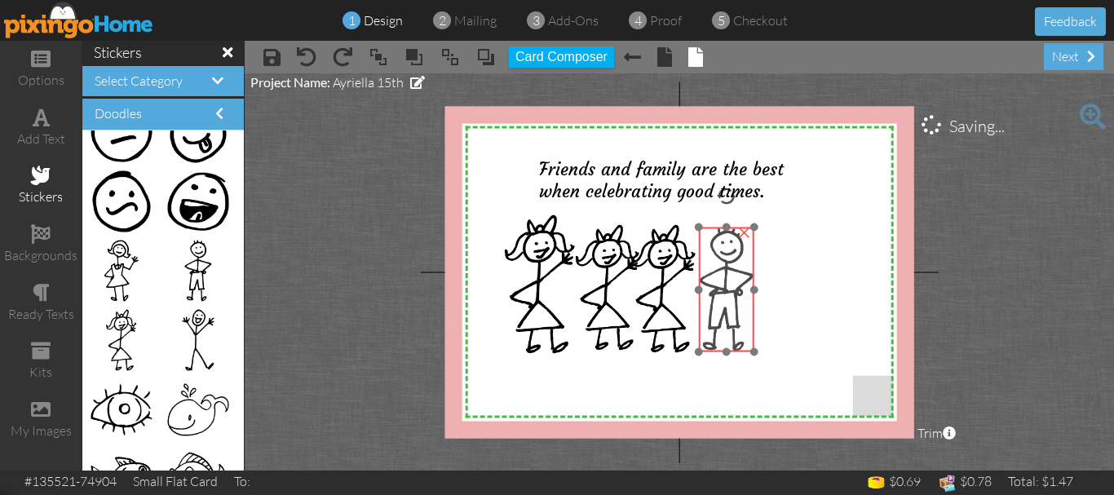
drag, startPoint x: 727, startPoint y: 292, endPoint x: 710, endPoint y: 272, distance: 26.6
click at [710, 272] on img at bounding box center [726, 290] width 55 height 125
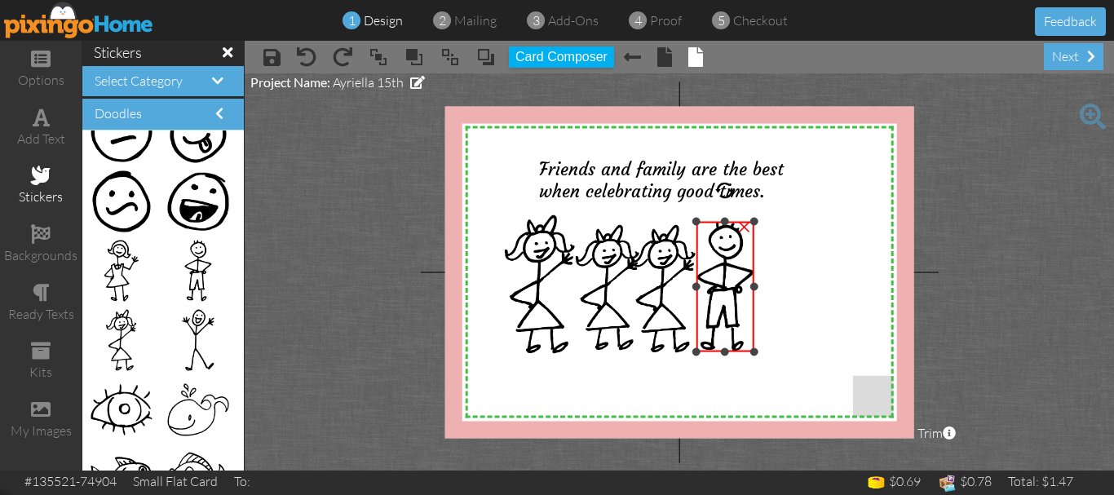
click at [699, 222] on div at bounding box center [696, 222] width 8 height 8
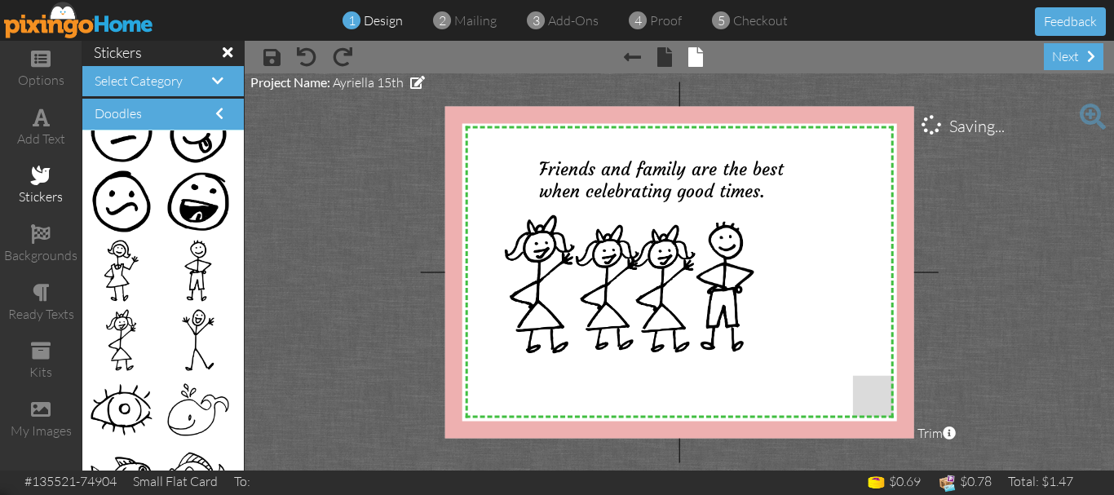
click at [423, 210] on project-studio-wrapper "X X X X X X X X X X X X X X X X X X X X X X X X X X X X X X X X X X X X X X X X…" at bounding box center [679, 271] width 869 height 397
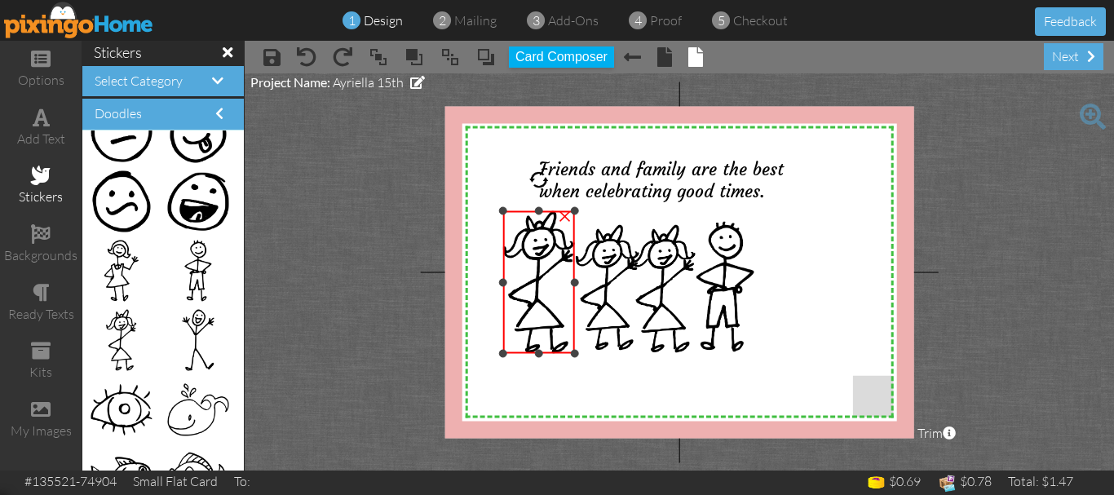
click at [503, 210] on div at bounding box center [502, 211] width 8 height 8
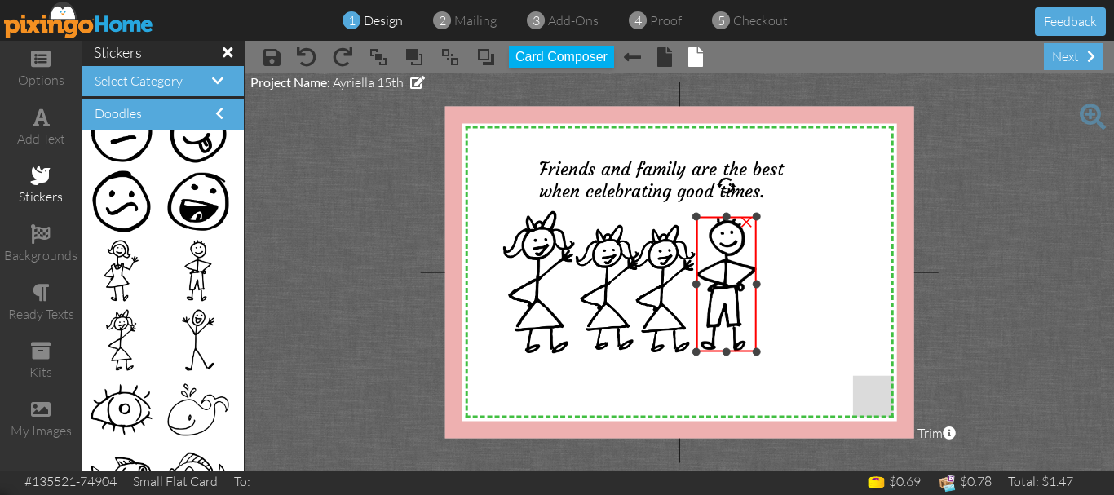
click at [753, 215] on div at bounding box center [756, 217] width 8 height 8
click at [387, 242] on project-studio-wrapper "X X X X X X X X X X X X X X X X X X X X X X X X X X X X X X X X X X X X X X X X…" at bounding box center [679, 271] width 869 height 397
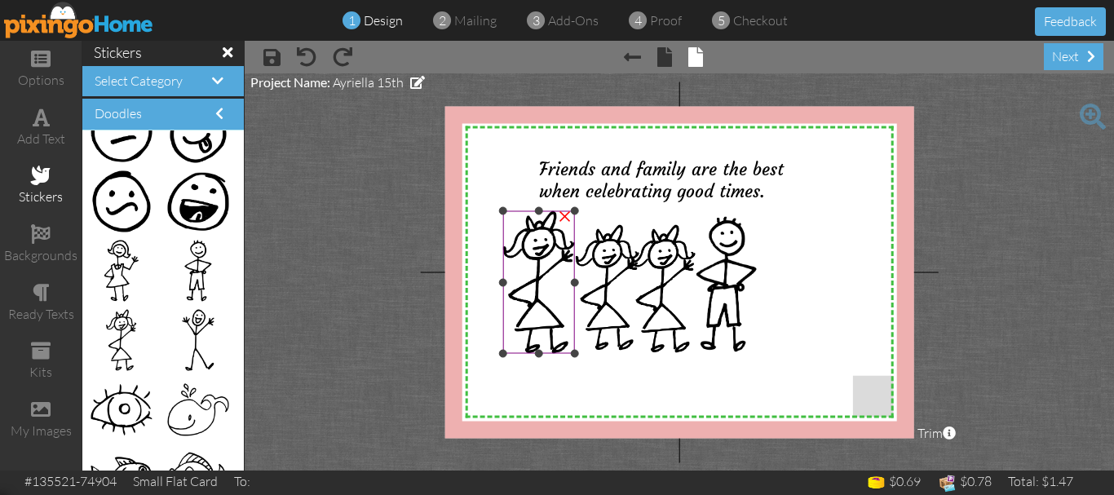
click at [564, 215] on div "×" at bounding box center [565, 214] width 26 height 26
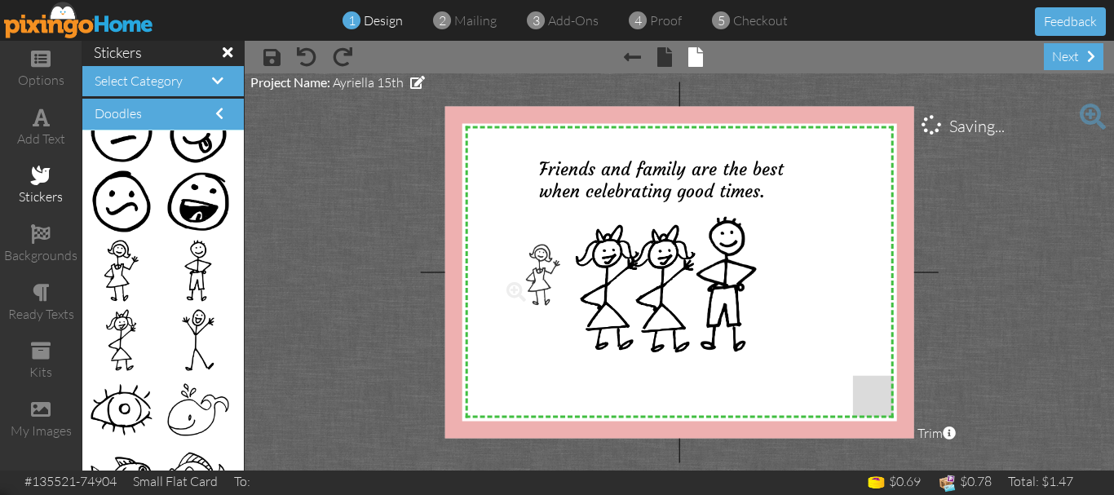
drag, startPoint x: 124, startPoint y: 264, endPoint x: 536, endPoint y: 268, distance: 411.9
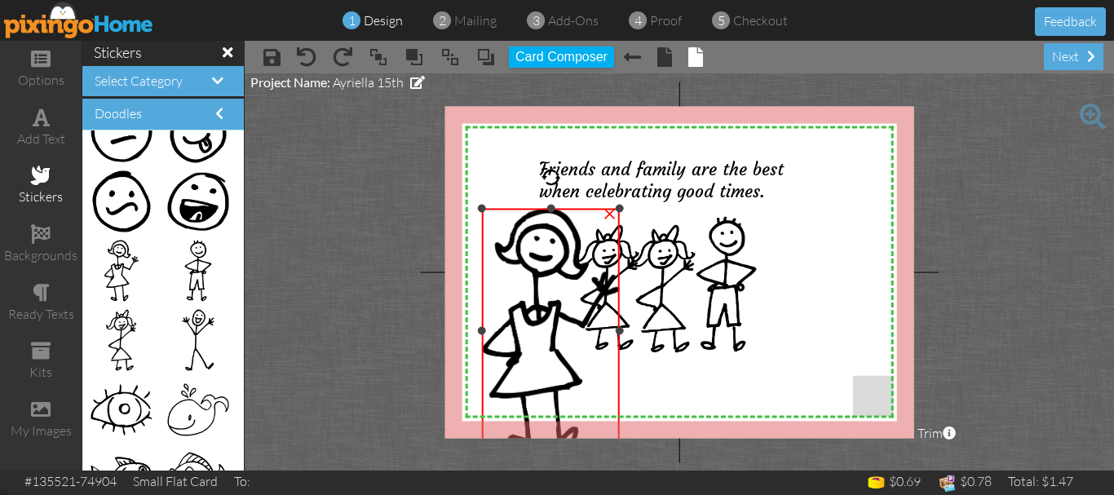
drag, startPoint x: 502, startPoint y: 243, endPoint x: 496, endPoint y: 207, distance: 36.3
click at [496, 209] on div "×" at bounding box center [550, 331] width 137 height 244
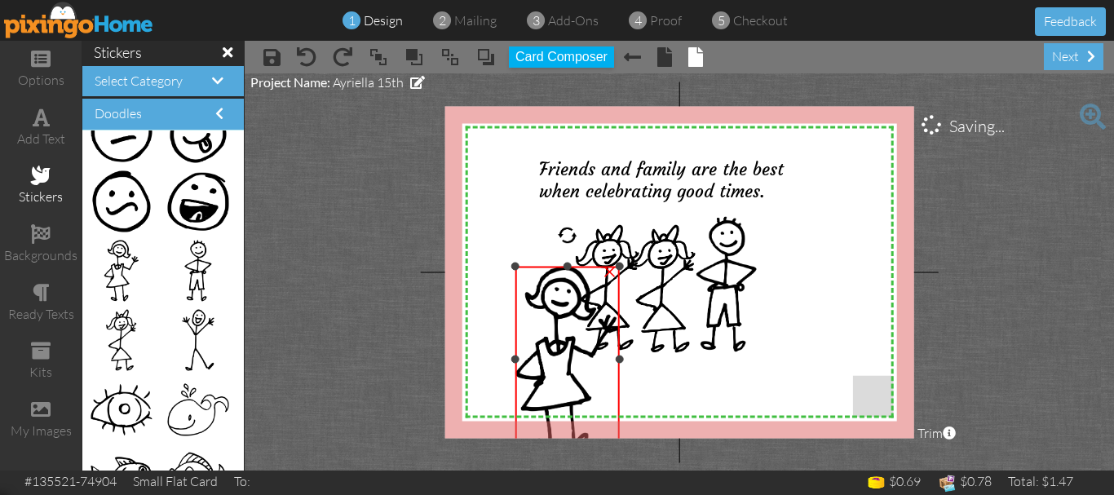
drag, startPoint x: 482, startPoint y: 206, endPoint x: 529, endPoint y: 286, distance: 92.5
click at [519, 271] on div at bounding box center [515, 267] width 8 height 8
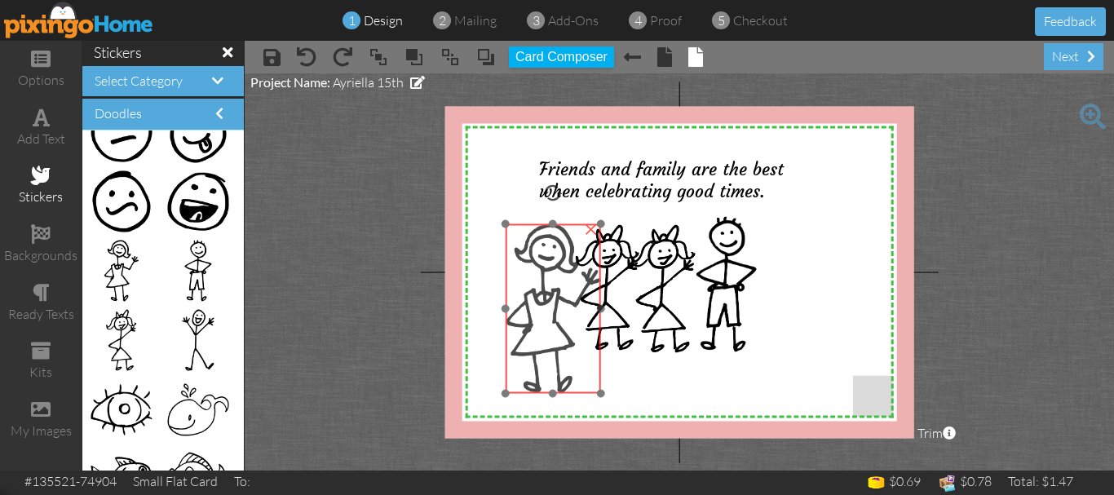
drag, startPoint x: 560, startPoint y: 332, endPoint x: 542, endPoint y: 273, distance: 61.7
click at [542, 273] on img at bounding box center [552, 309] width 95 height 170
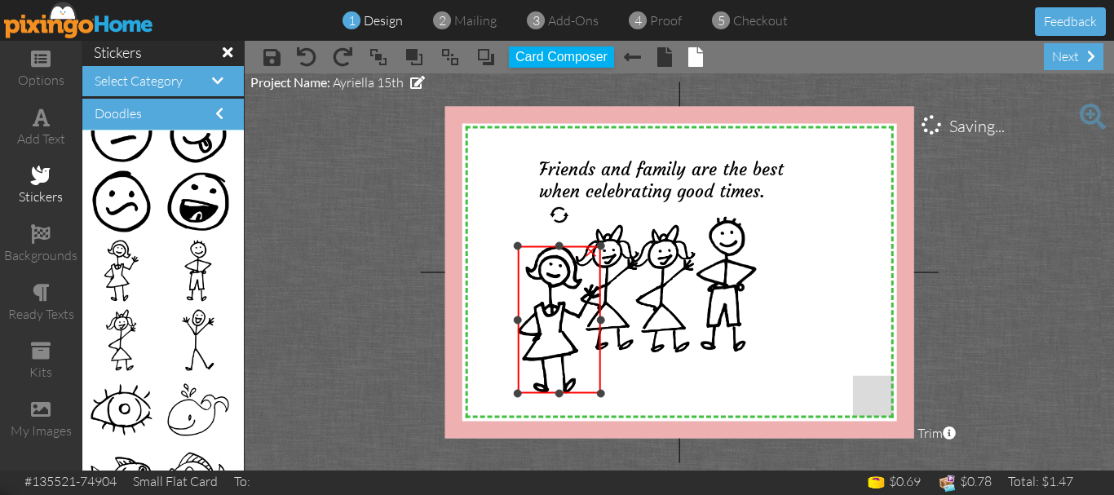
drag, startPoint x: 507, startPoint y: 221, endPoint x: 519, endPoint y: 253, distance: 33.8
click at [518, 246] on div "×" at bounding box center [559, 320] width 83 height 148
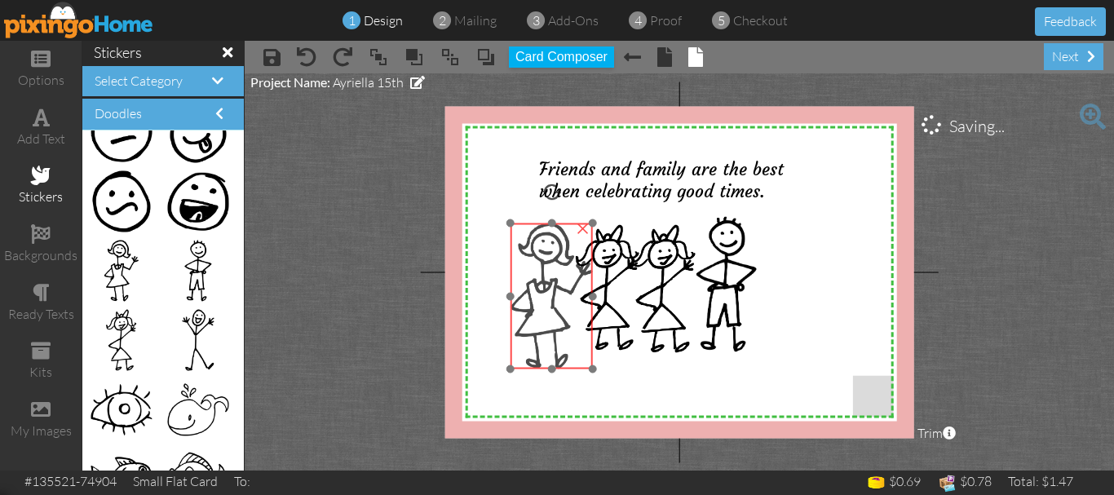
drag, startPoint x: 542, startPoint y: 294, endPoint x: 533, endPoint y: 269, distance: 25.8
click at [533, 269] on img at bounding box center [552, 296] width 82 height 146
click at [541, 272] on img at bounding box center [553, 294] width 82 height 146
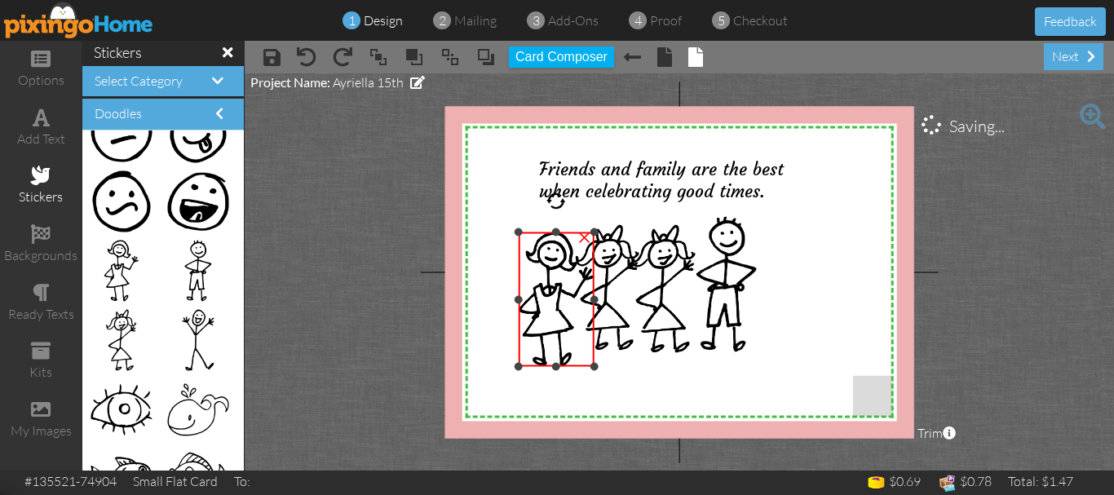
drag, startPoint x: 515, startPoint y: 219, endPoint x: 520, endPoint y: 231, distance: 12.8
click at [520, 231] on div at bounding box center [519, 232] width 8 height 8
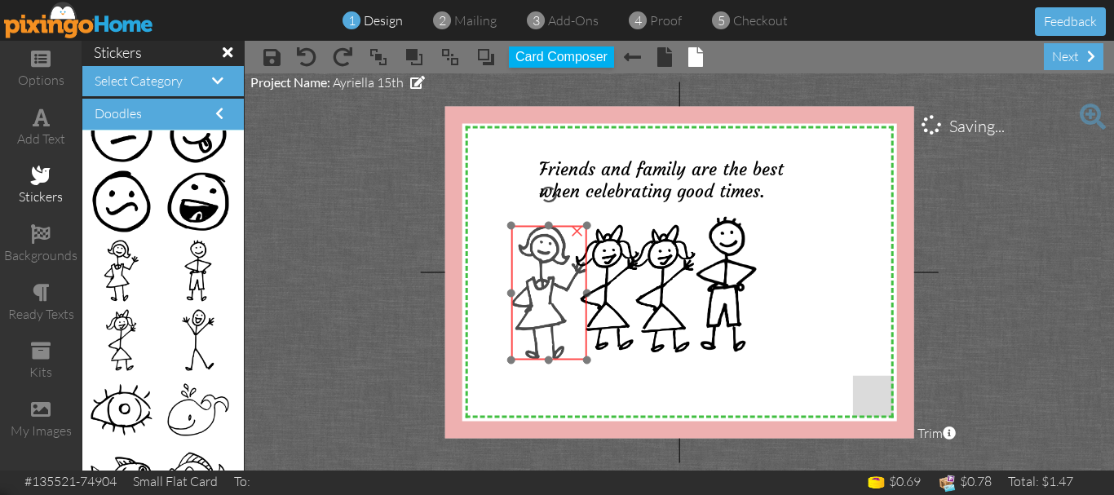
drag, startPoint x: 545, startPoint y: 270, endPoint x: 538, endPoint y: 263, distance: 9.8
click at [538, 263] on img at bounding box center [549, 293] width 76 height 135
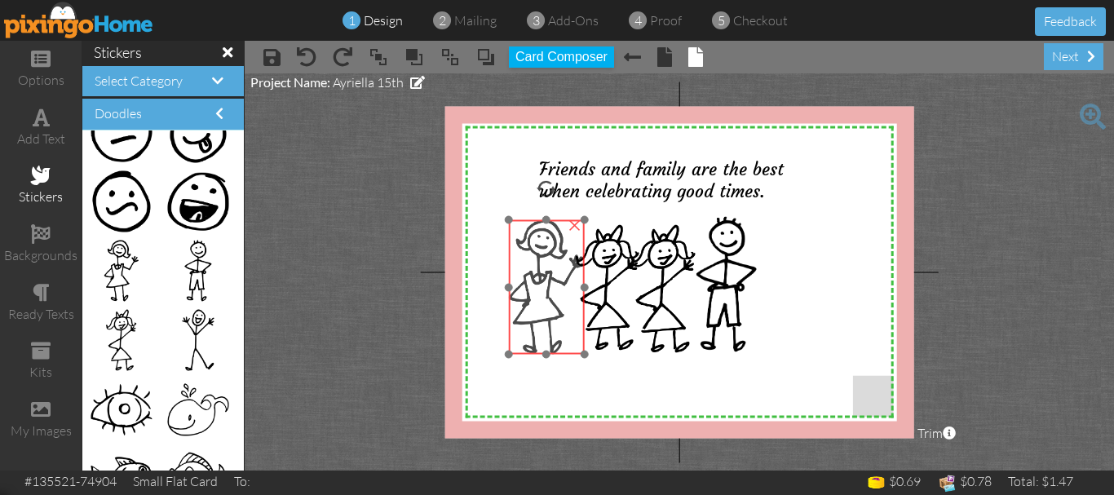
click at [531, 251] on img at bounding box center [547, 287] width 76 height 135
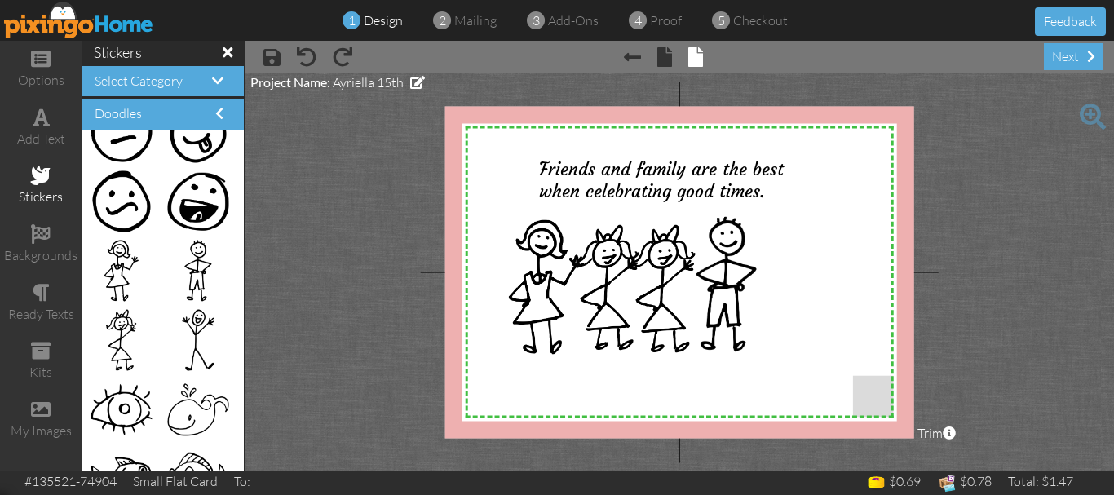
click at [223, 52] on span at bounding box center [228, 52] width 10 height 15
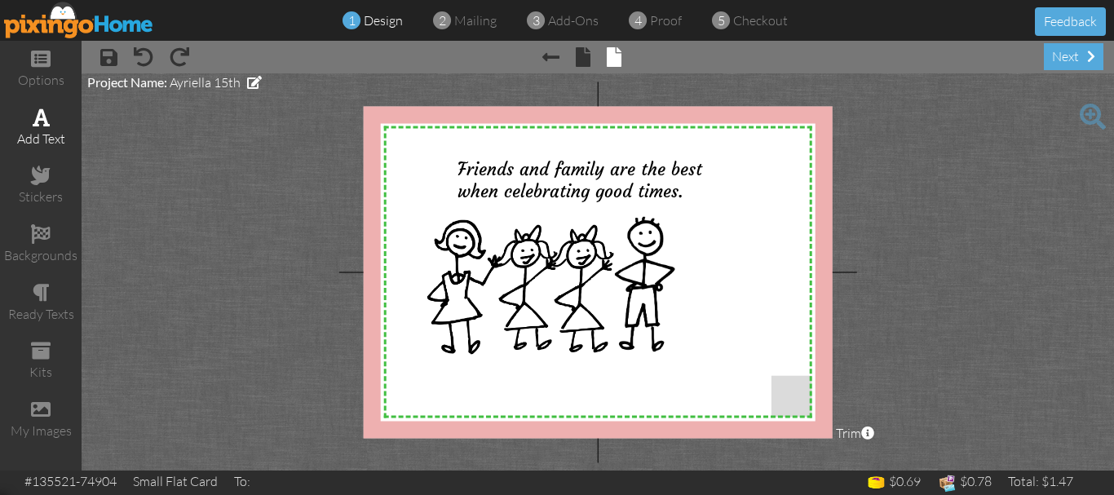
click at [39, 126] on span at bounding box center [41, 118] width 17 height 20
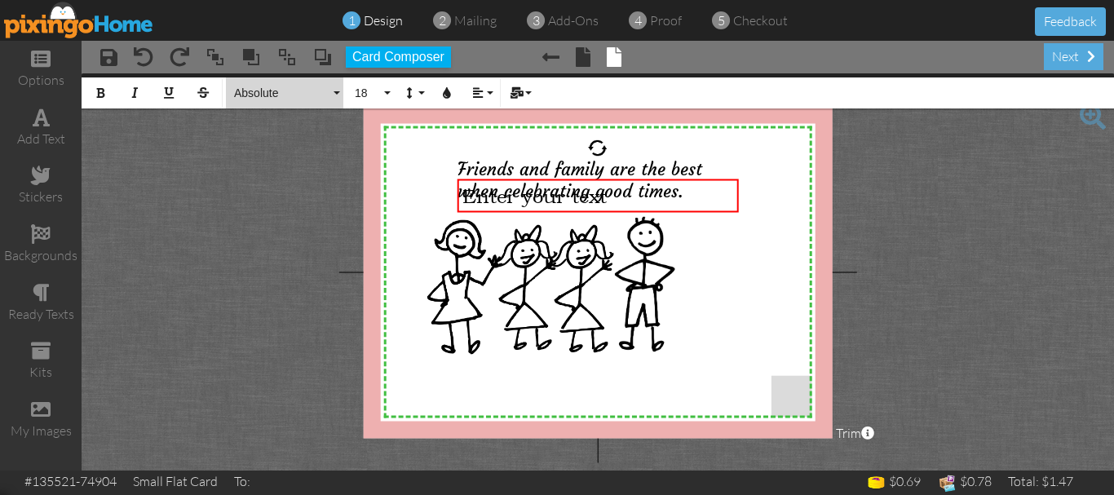
click at [334, 91] on button "Absolute" at bounding box center [284, 92] width 117 height 31
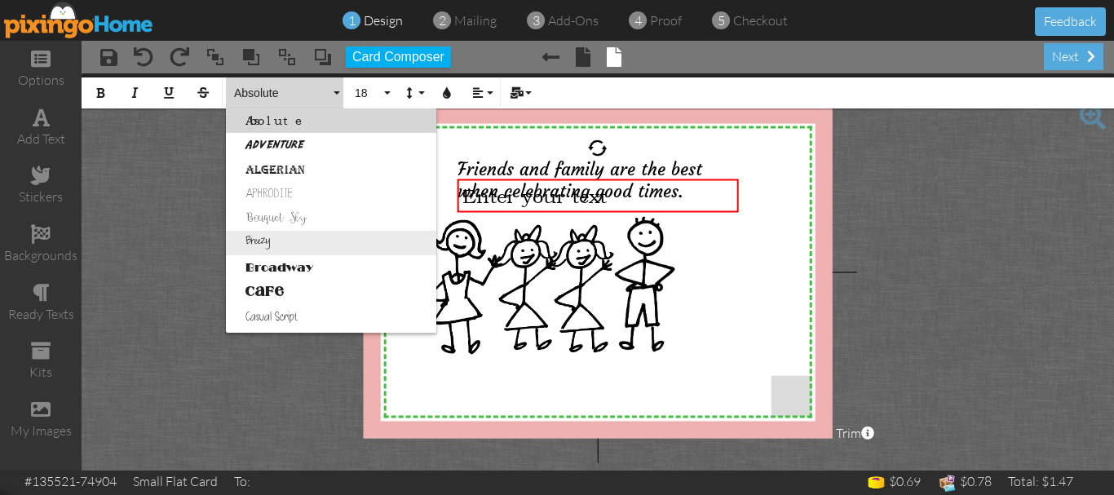
scroll to position [163, 0]
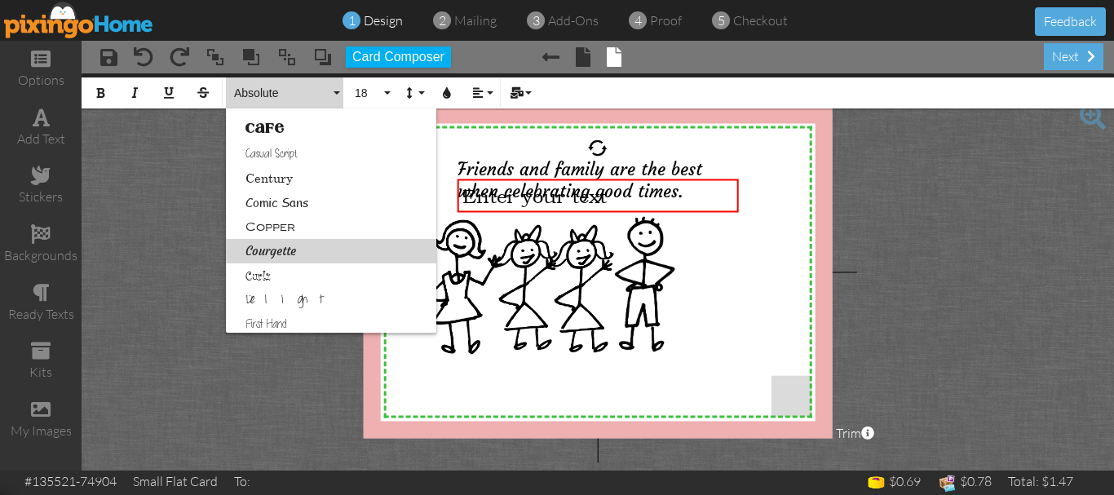
click at [303, 246] on link "Courgette" at bounding box center [331, 251] width 210 height 24
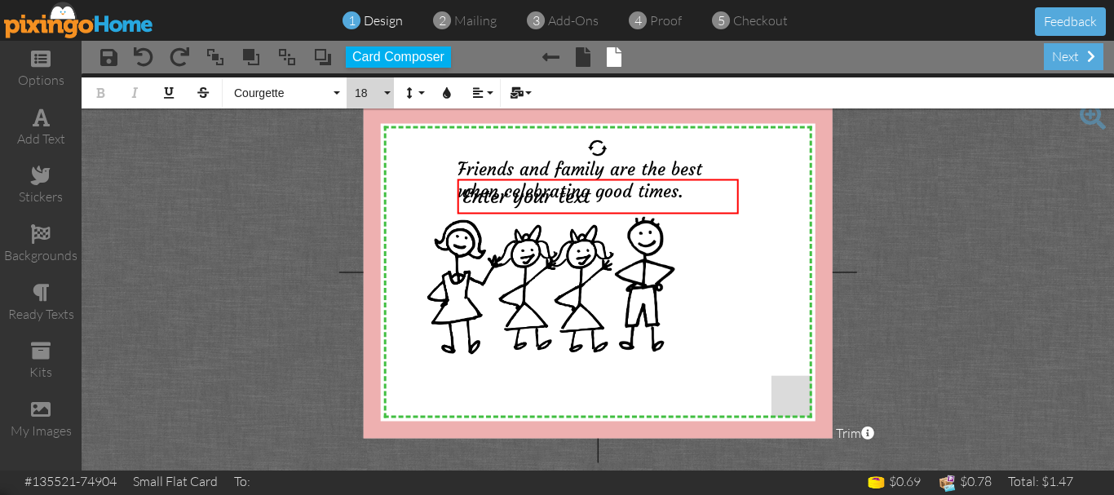
click at [390, 92] on button "18" at bounding box center [370, 92] width 47 height 31
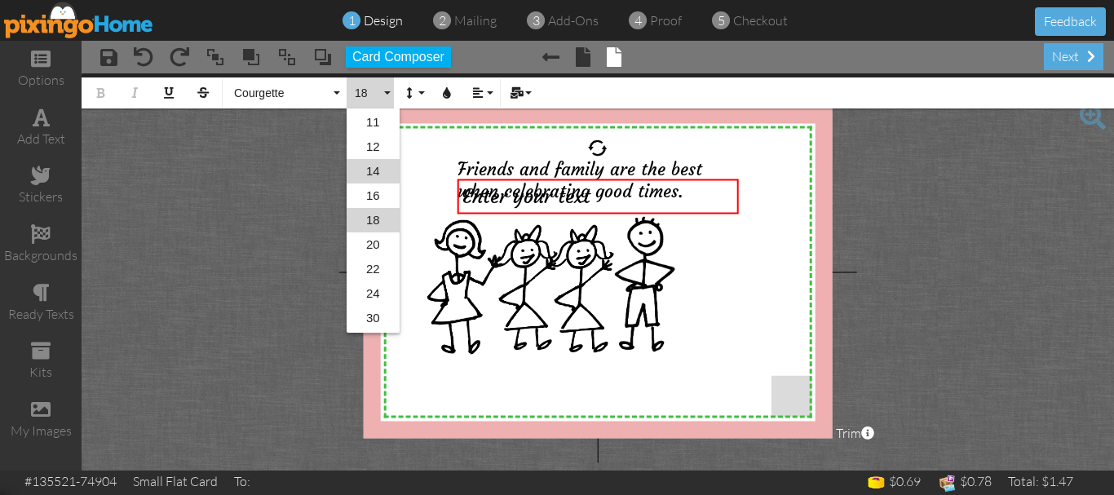
drag, startPoint x: 384, startPoint y: 166, endPoint x: 414, endPoint y: 165, distance: 29.4
click at [384, 166] on link "14" at bounding box center [373, 171] width 53 height 24
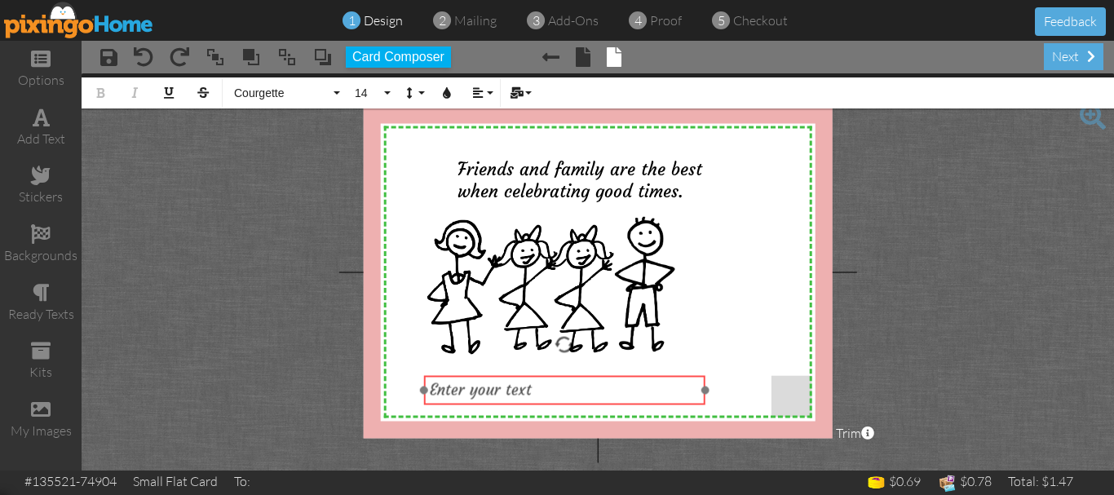
drag, startPoint x: 523, startPoint y: 177, endPoint x: 489, endPoint y: 374, distance: 199.4
click at [489, 374] on div at bounding box center [565, 390] width 290 height 38
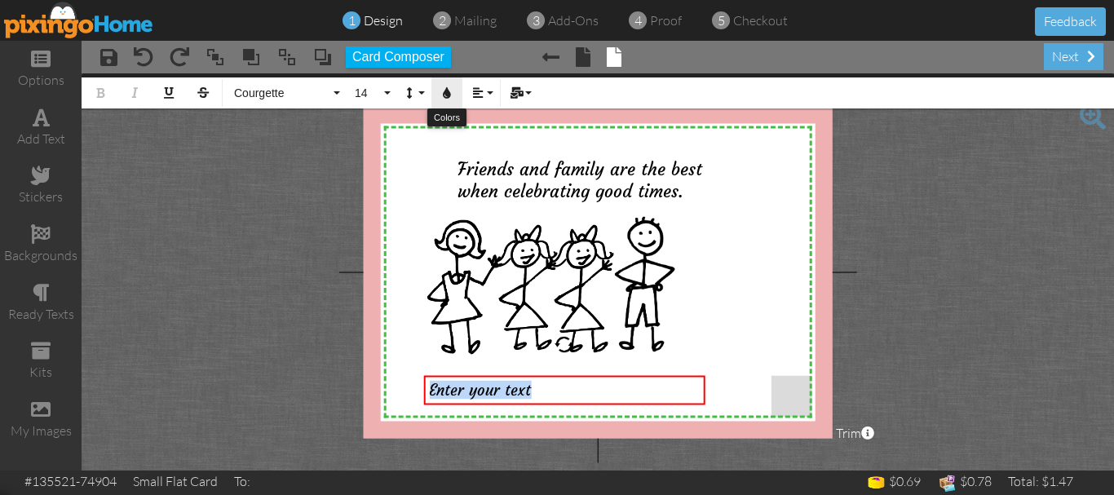
click at [445, 95] on icon "button" at bounding box center [446, 92] width 11 height 11
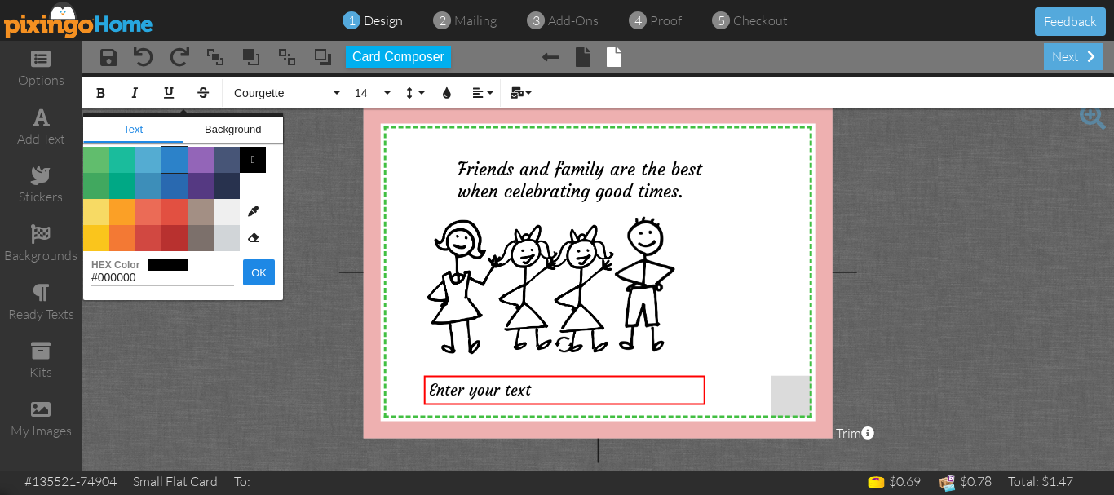
click at [172, 166] on span "Color #2C82C9" at bounding box center [175, 160] width 26 height 26
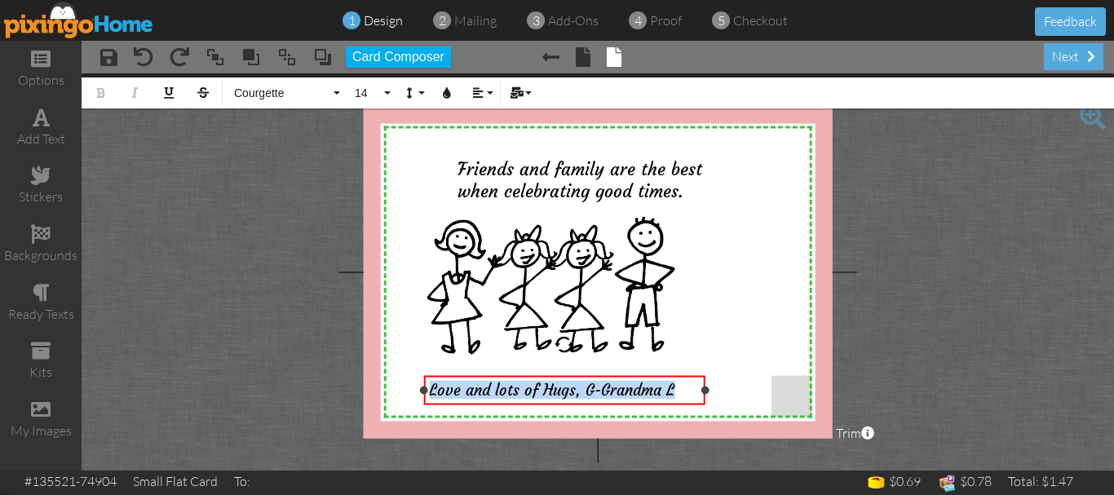
drag, startPoint x: 679, startPoint y: 390, endPoint x: 426, endPoint y: 383, distance: 253.8
click at [428, 387] on div "Love and lots of Hugs, G-Grandma L" at bounding box center [564, 389] width 281 height 29
click at [386, 91] on button "14" at bounding box center [370, 92] width 47 height 31
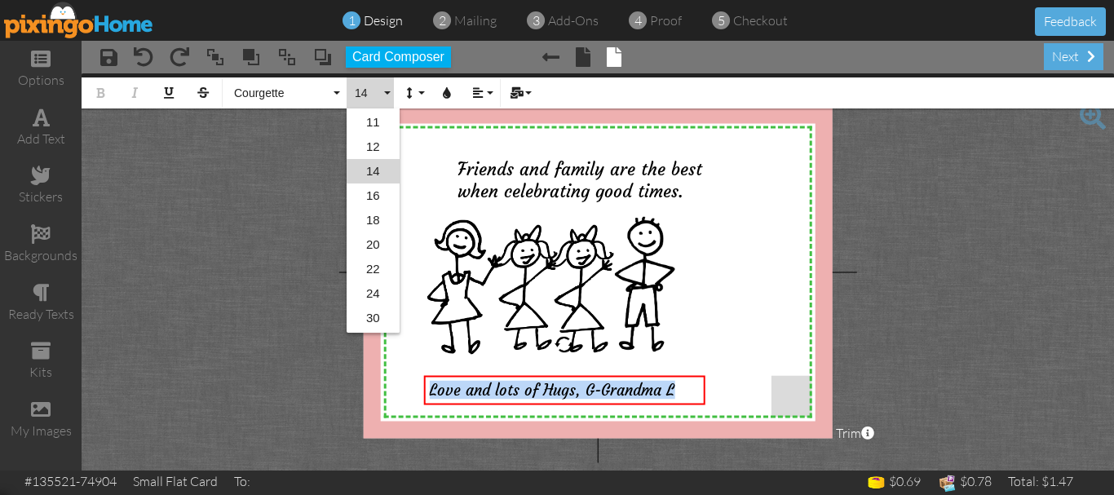
scroll to position [96, 0]
click at [374, 188] on link "12" at bounding box center [373, 196] width 53 height 24
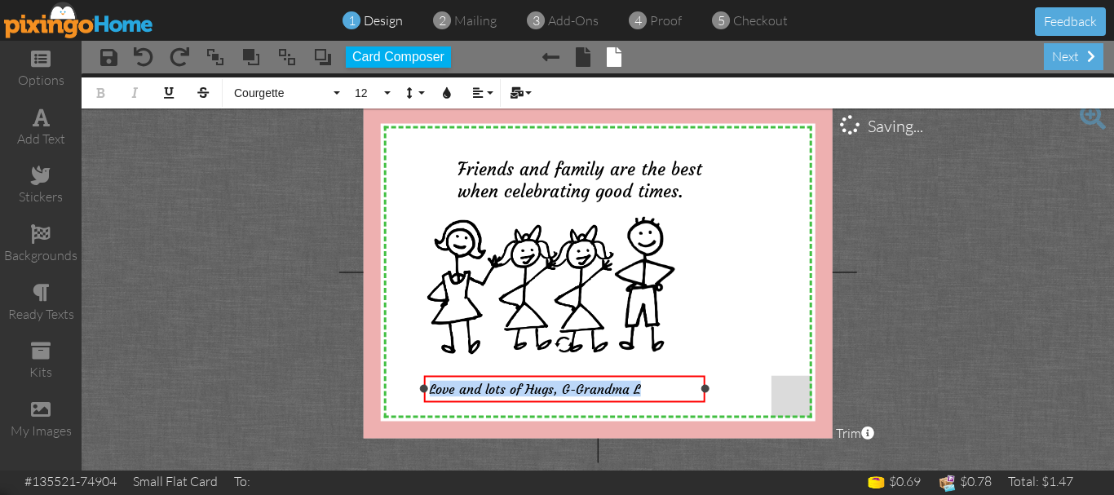
click at [641, 390] on div "Love and lots of Hugs, G-Grandma L" at bounding box center [564, 389] width 270 height 16
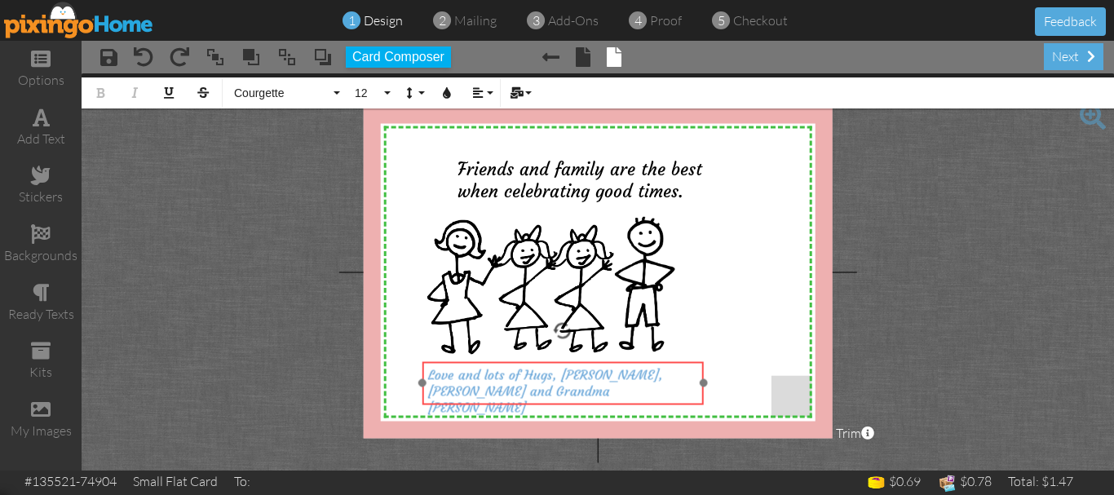
drag, startPoint x: 564, startPoint y: 376, endPoint x: 563, endPoint y: 362, distance: 14.0
click at [563, 362] on div "Love and lots of Hugs, [PERSON_NAME], [PERSON_NAME] and Grandma [PERSON_NAME] ​…" at bounding box center [563, 391] width 281 height 60
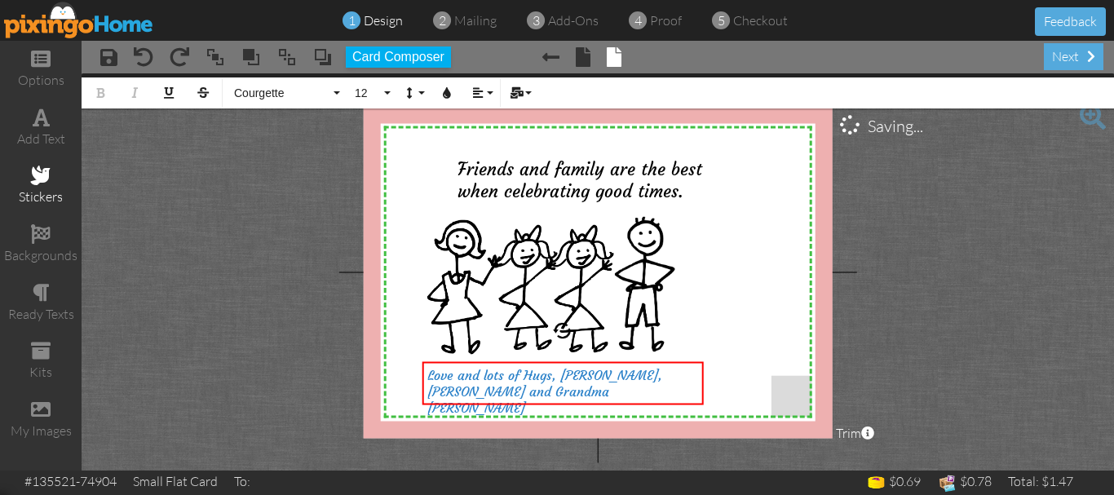
click at [38, 183] on span at bounding box center [41, 176] width 20 height 20
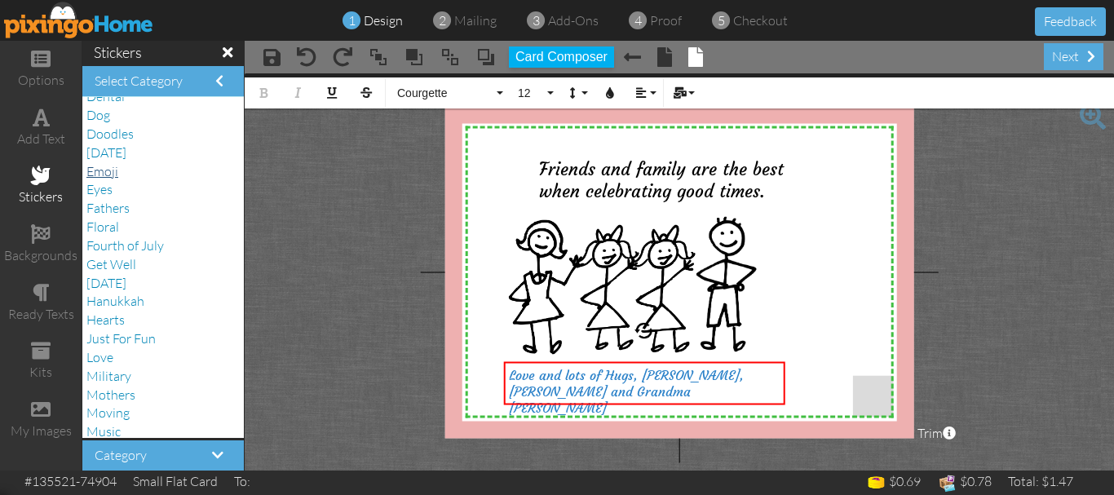
scroll to position [245, 0]
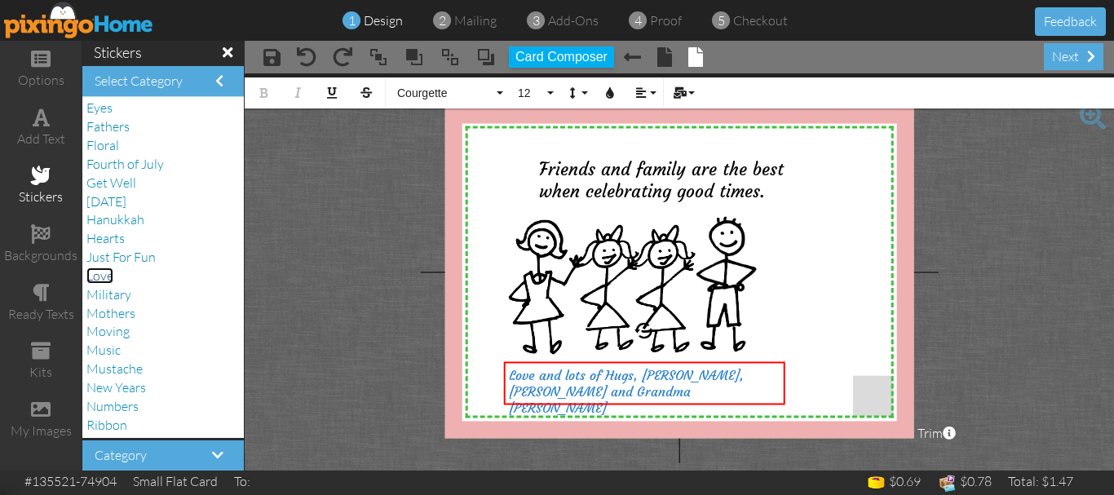
click at [108, 282] on span "Love" at bounding box center [99, 276] width 27 height 16
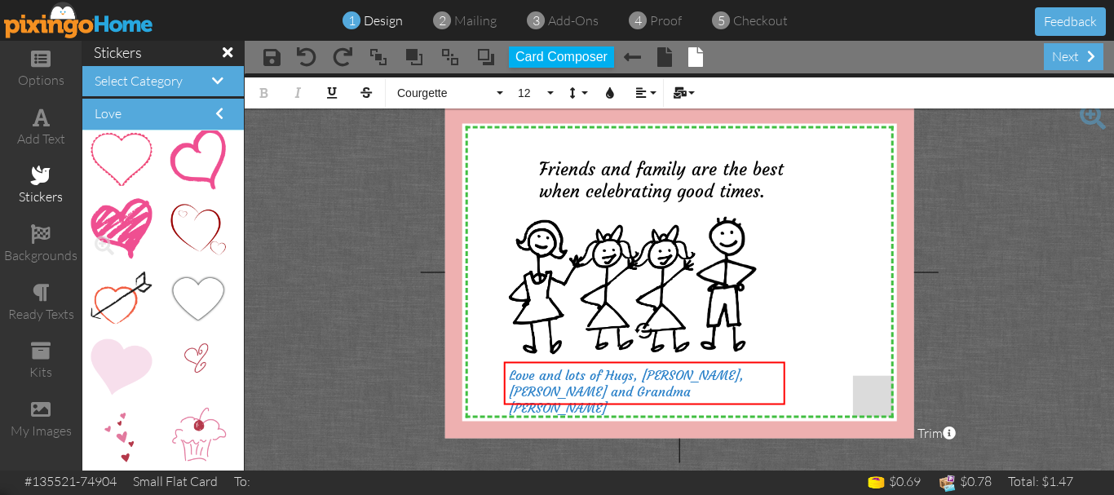
scroll to position [2, 0]
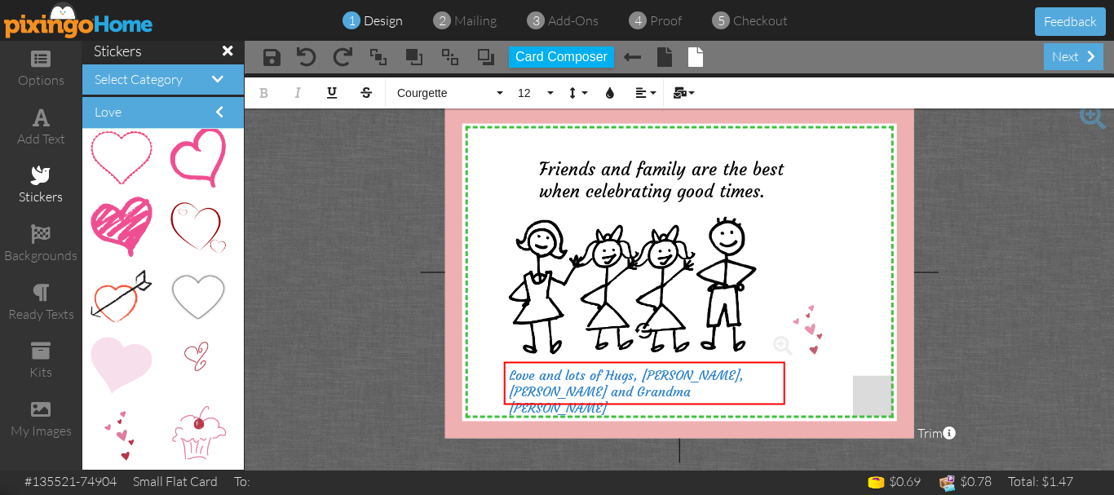
drag, startPoint x: 123, startPoint y: 426, endPoint x: 802, endPoint y: 320, distance: 686.9
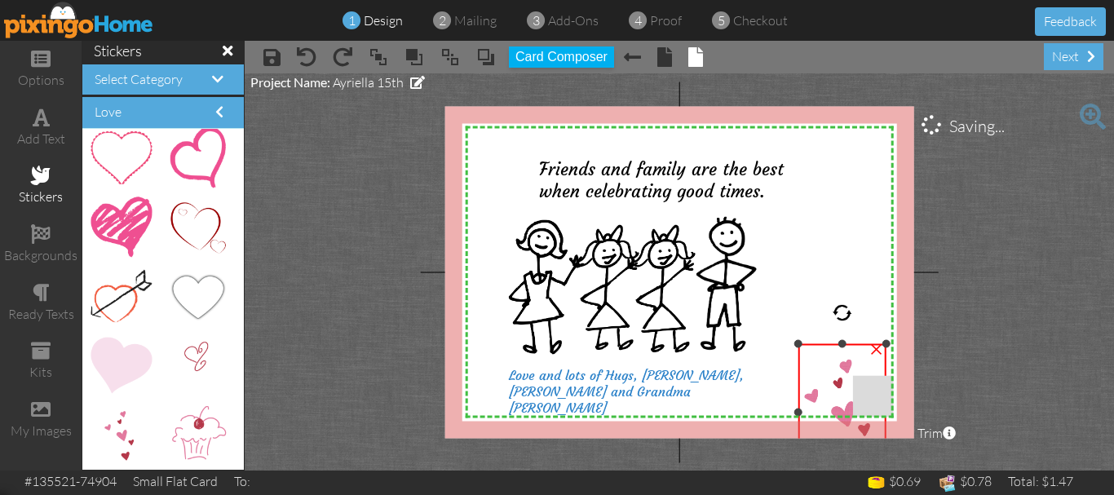
drag, startPoint x: 770, startPoint y: 298, endPoint x: 793, endPoint y: 344, distance: 51.8
click at [793, 344] on div "X X X X X X X X X X X X X X X X X X X X X X X X X X X X X X X X X X X X X X X X…" at bounding box center [679, 272] width 469 height 332
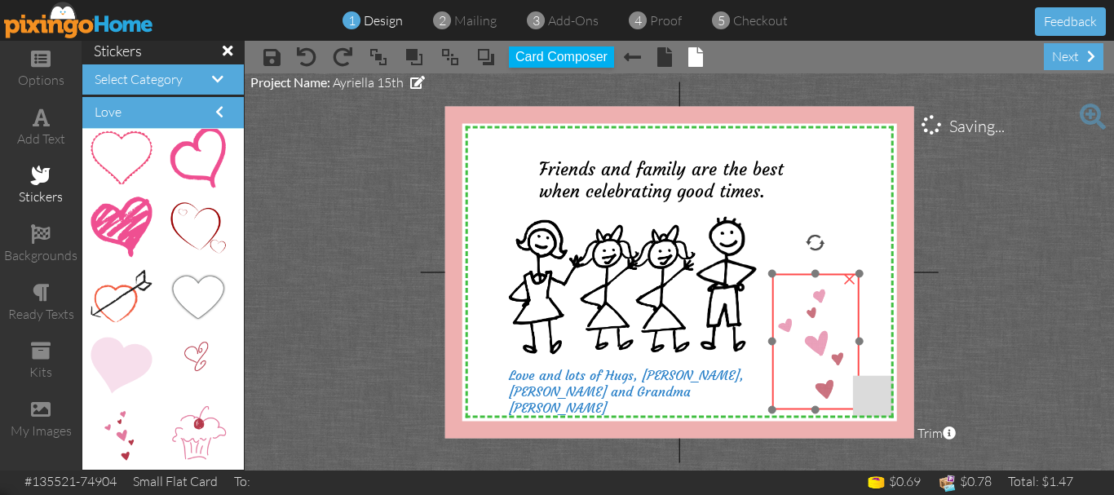
drag, startPoint x: 820, startPoint y: 378, endPoint x: 793, endPoint y: 307, distance: 75.9
click at [793, 307] on img at bounding box center [815, 341] width 87 height 135
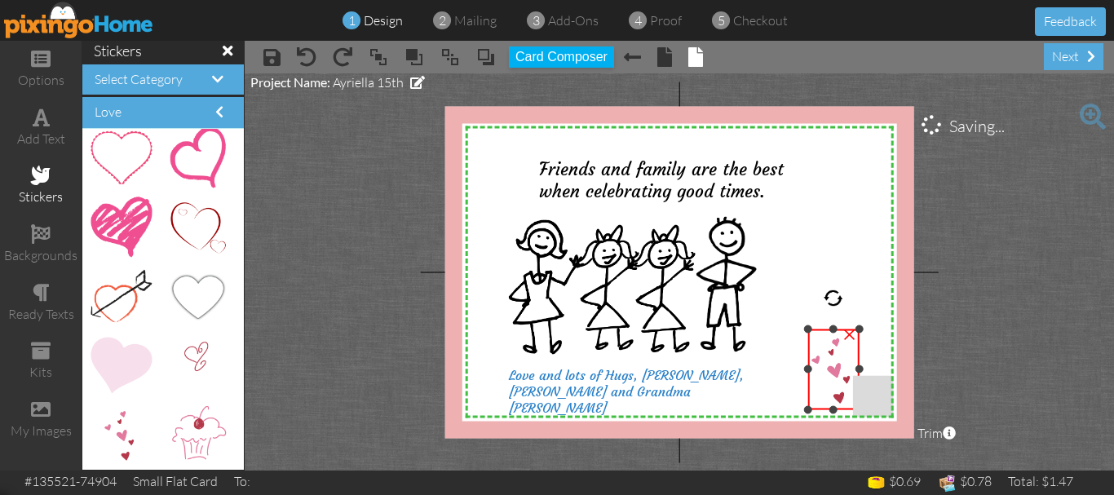
drag, startPoint x: 773, startPoint y: 271, endPoint x: 809, endPoint y: 329, distance: 68.1
click at [810, 329] on div at bounding box center [807, 329] width 8 height 8
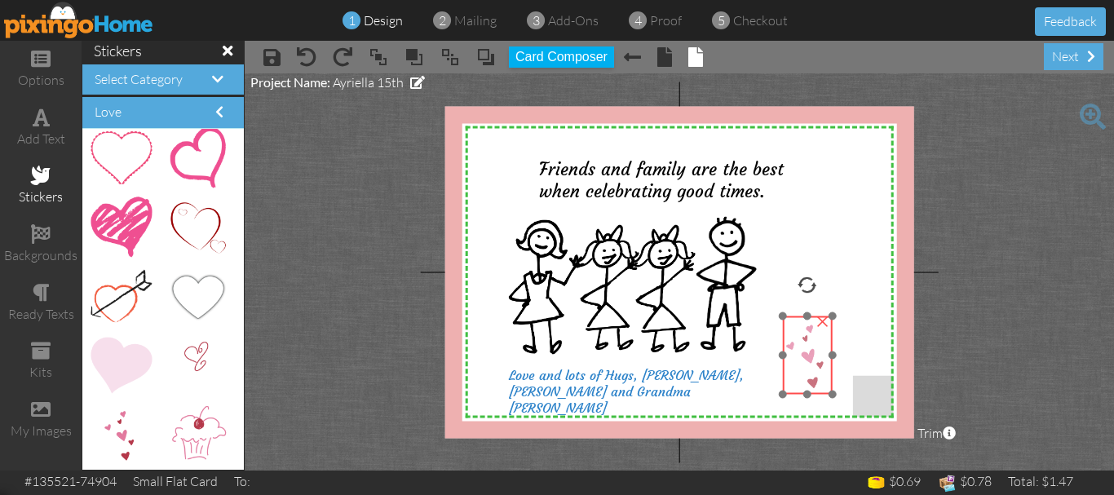
drag, startPoint x: 842, startPoint y: 361, endPoint x: 815, endPoint y: 346, distance: 31.1
click at [815, 346] on img at bounding box center [807, 354] width 50 height 77
drag, startPoint x: 783, startPoint y: 314, endPoint x: 788, endPoint y: 330, distance: 16.3
click at [793, 332] on div "×" at bounding box center [813, 363] width 40 height 62
click at [149, 90] on div "Select Category" at bounding box center [163, 79] width 162 height 31
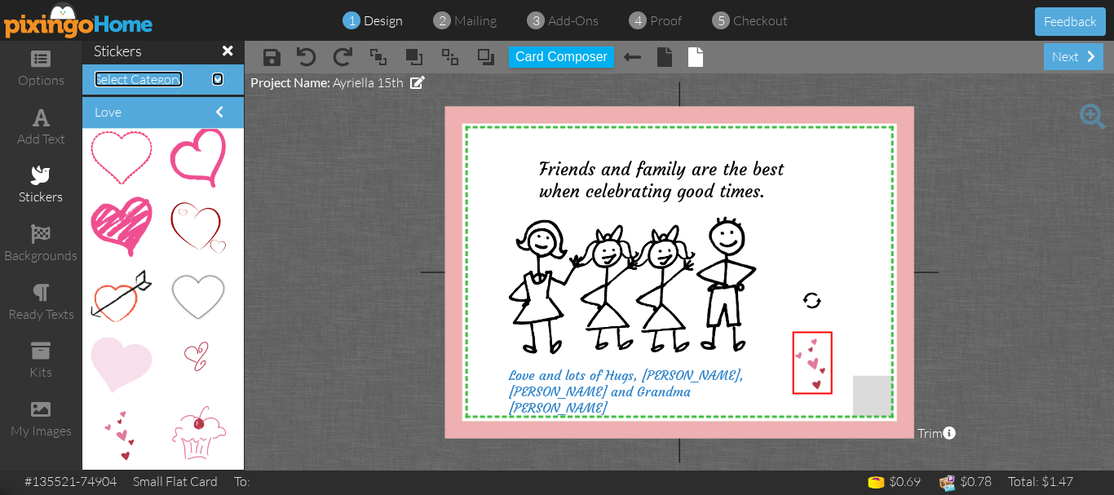
click at [126, 82] on span "Select Category" at bounding box center [139, 79] width 88 height 16
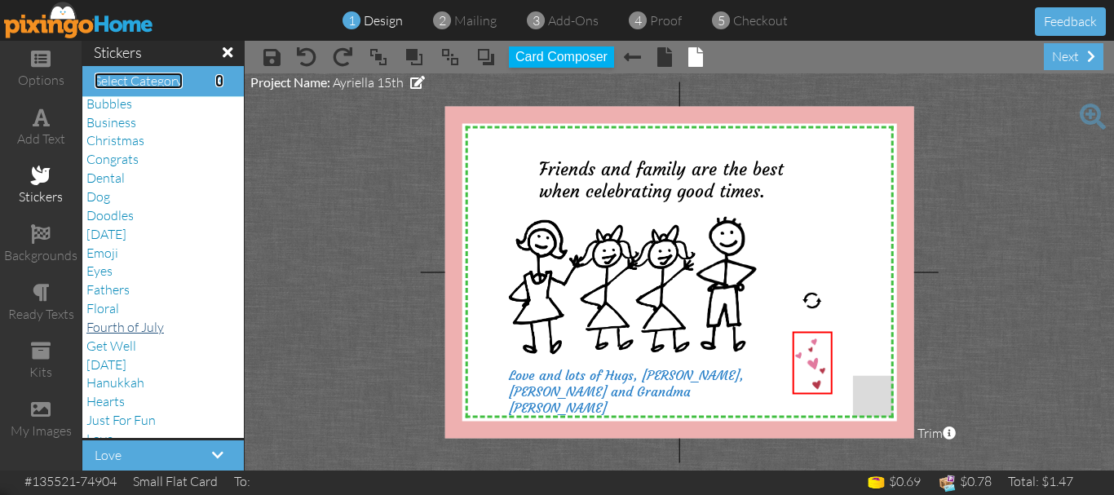
scroll to position [0, 0]
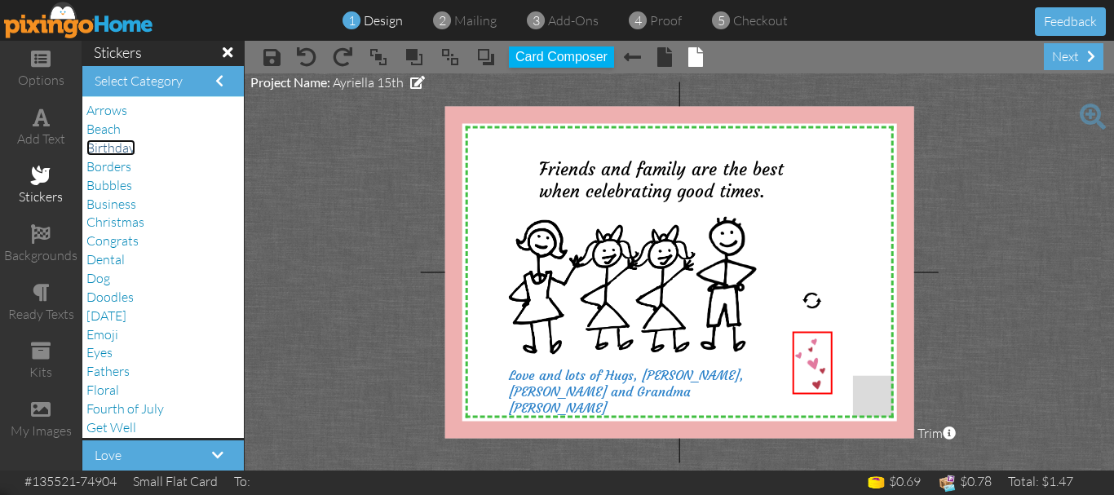
click at [120, 154] on span "Birthday" at bounding box center [110, 147] width 49 height 16
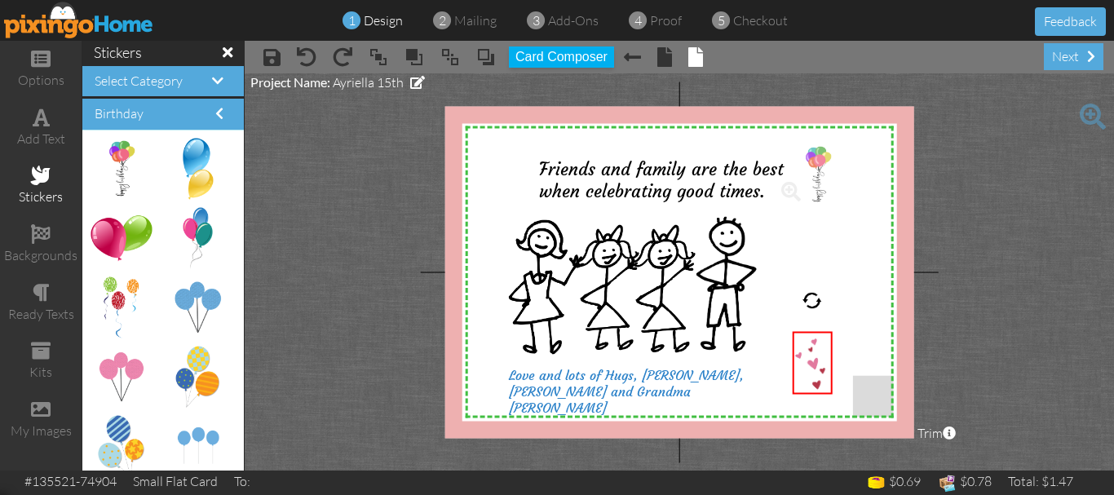
drag, startPoint x: 121, startPoint y: 160, endPoint x: 808, endPoint y: 166, distance: 686.8
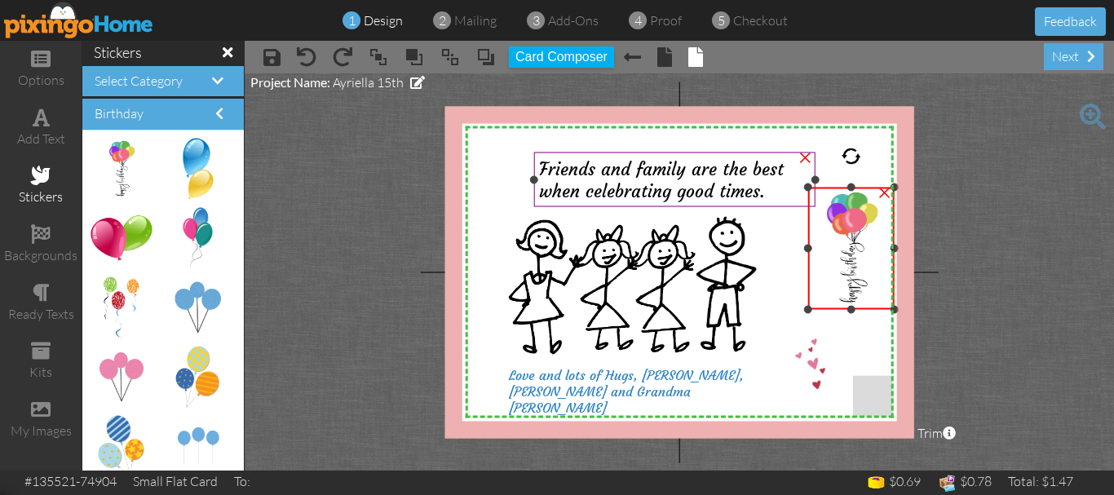
drag, startPoint x: 776, startPoint y: 146, endPoint x: 798, endPoint y: 189, distance: 48.5
click at [798, 189] on div "X X X X X X X X X X X X X X X X X X X X X X X X X X X X X X X X X X X X X X X X…" at bounding box center [679, 272] width 469 height 332
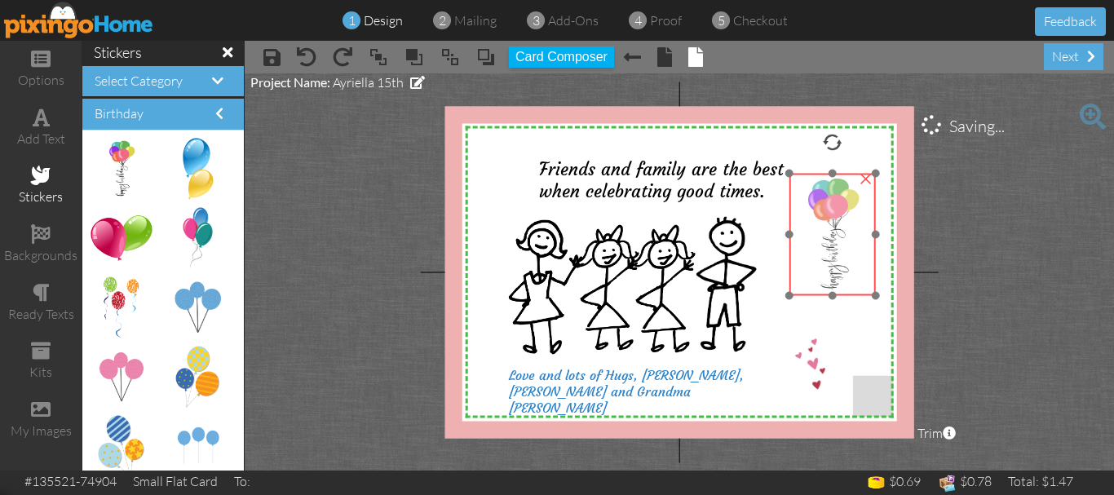
drag, startPoint x: 830, startPoint y: 237, endPoint x: 806, endPoint y: 224, distance: 27.4
click at [811, 223] on img at bounding box center [833, 235] width 86 height 122
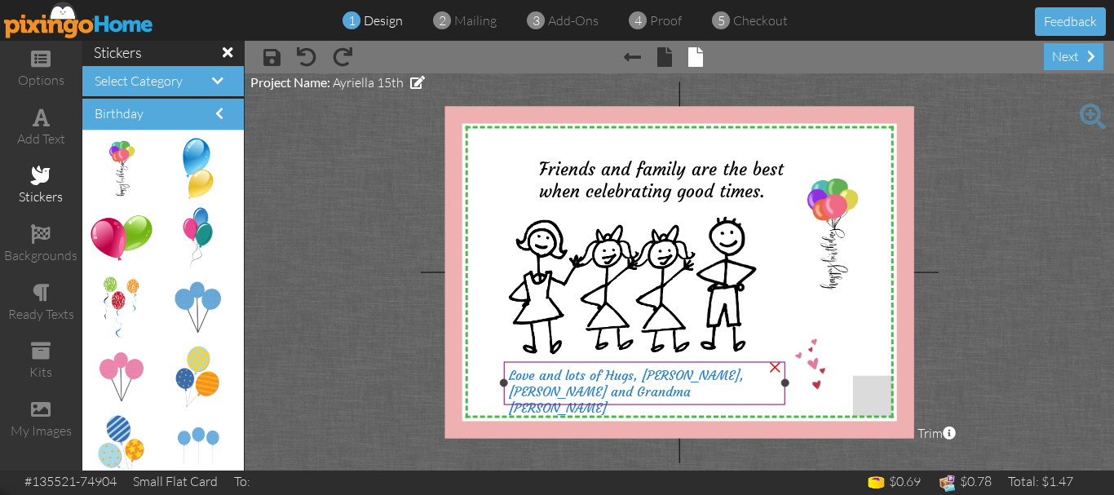
click at [720, 393] on div "Love and lots of Hugs, [PERSON_NAME], [PERSON_NAME] and Grandma [PERSON_NAME]" at bounding box center [644, 391] width 270 height 49
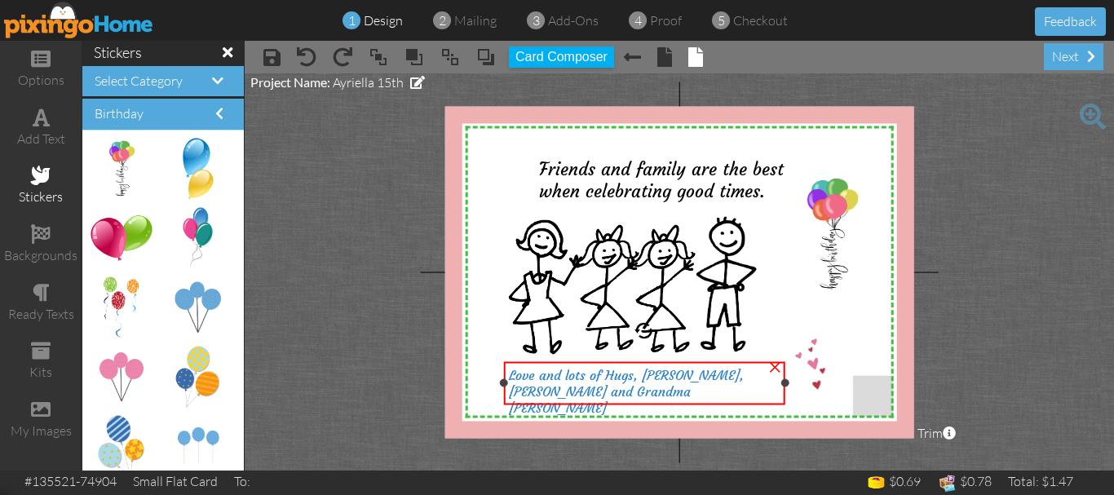
click at [714, 392] on div "Love and lots of Hugs, [PERSON_NAME], [PERSON_NAME] and Grandma [PERSON_NAME]" at bounding box center [644, 391] width 270 height 49
click at [712, 392] on div "Love and lots of Hugs, [PERSON_NAME], [PERSON_NAME] and Grandma [PERSON_NAME]" at bounding box center [643, 391] width 270 height 49
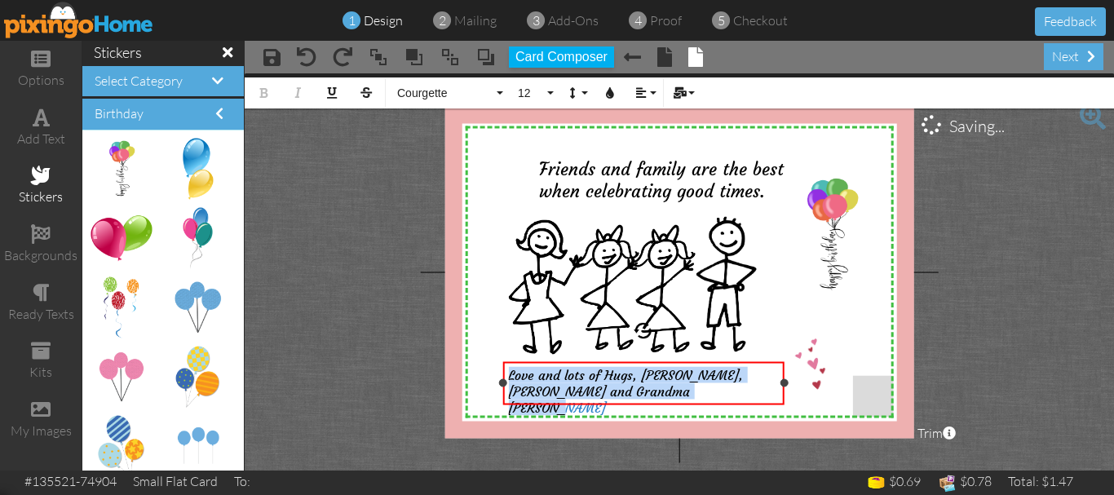
drag, startPoint x: 712, startPoint y: 392, endPoint x: 507, endPoint y: 377, distance: 205.3
click at [507, 377] on div "Love and lots of Hugs, [PERSON_NAME], [PERSON_NAME] and Grandma [PERSON_NAME]" at bounding box center [643, 391] width 281 height 60
click at [551, 99] on button "12" at bounding box center [533, 92] width 47 height 31
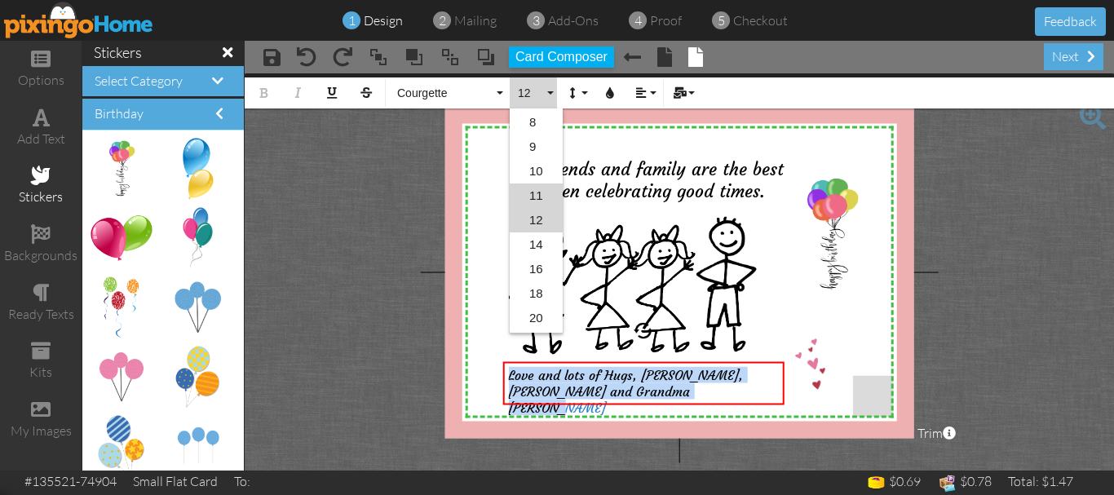
click at [546, 198] on link "11" at bounding box center [536, 196] width 53 height 24
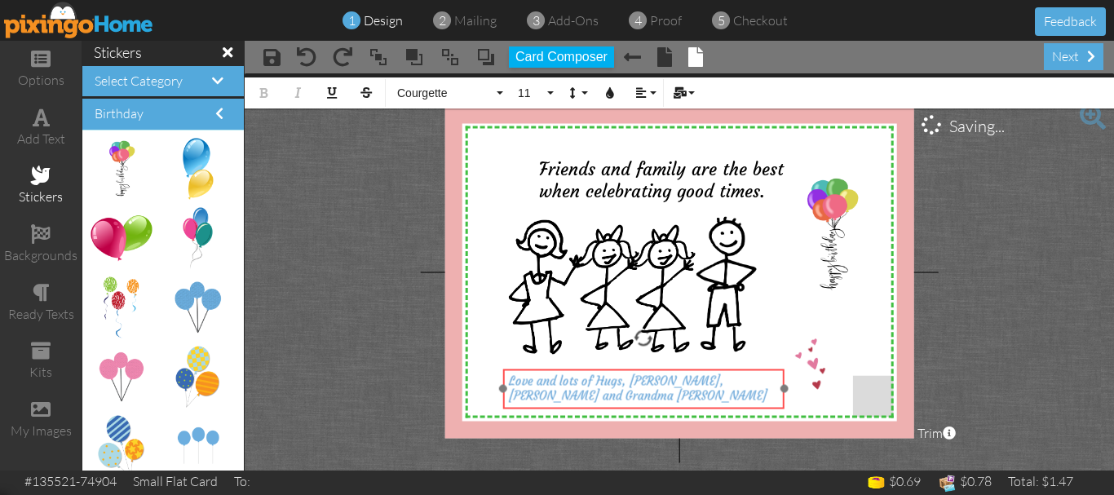
click at [613, 373] on div "​ Love and lots of Hugs, [PERSON_NAME], [PERSON_NAME] and Grandma [PERSON_NAME]…" at bounding box center [643, 389] width 281 height 40
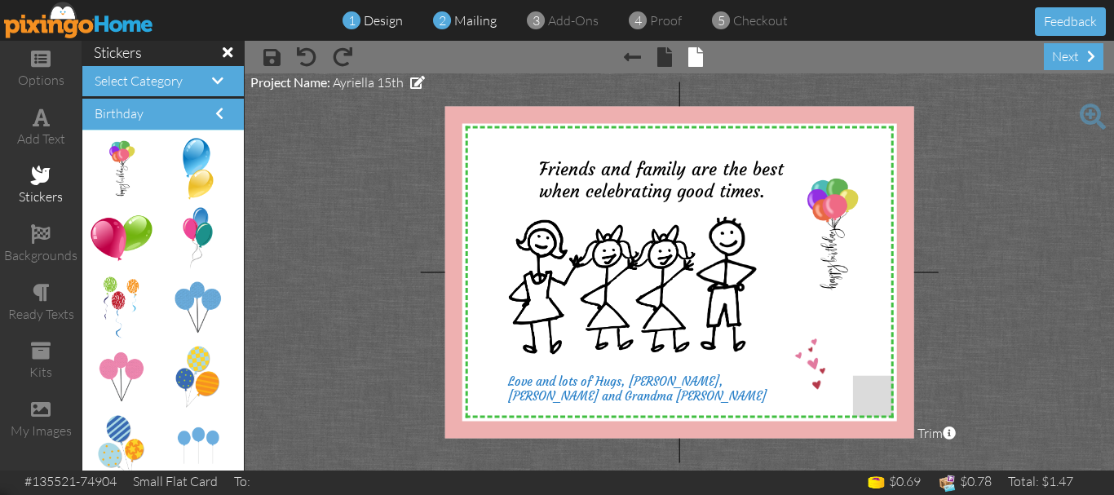
click at [491, 20] on span "mailing" at bounding box center [475, 20] width 42 height 16
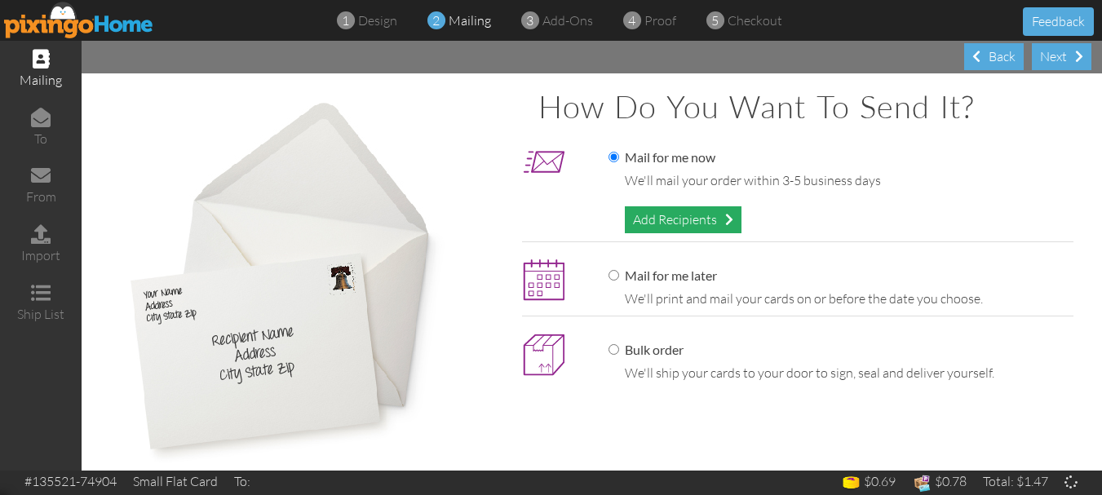
click at [677, 216] on div "Add Recipients" at bounding box center [683, 219] width 117 height 27
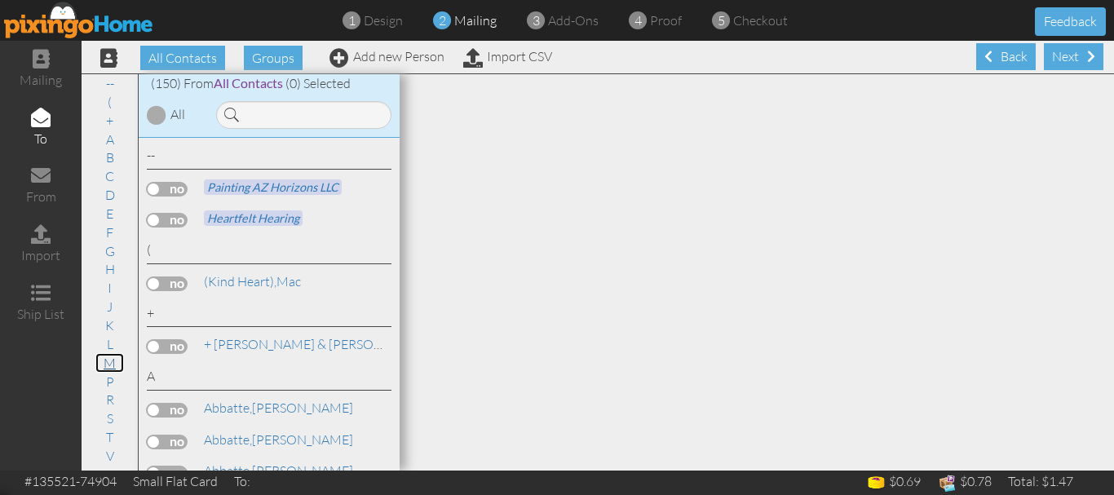
click at [101, 365] on link "M" at bounding box center [109, 363] width 29 height 20
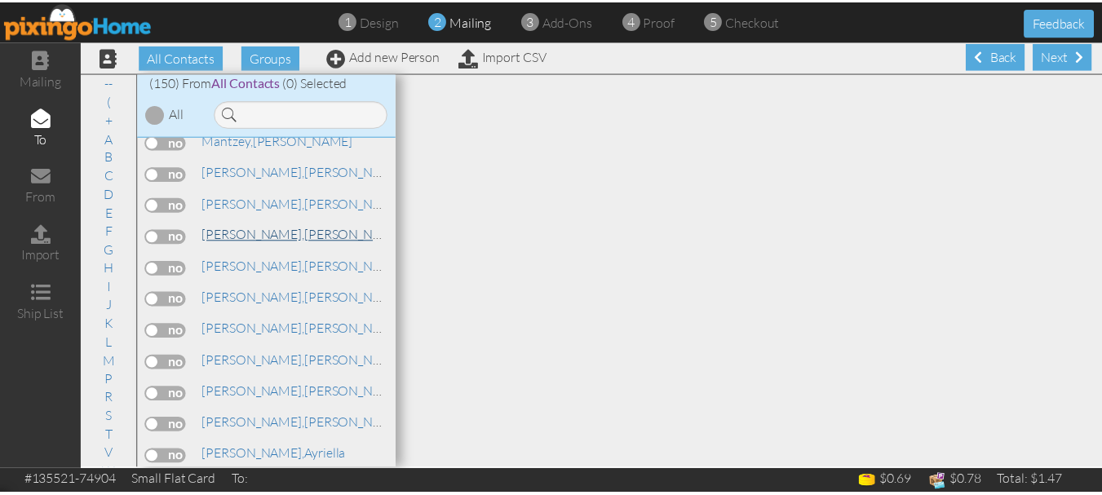
scroll to position [3429, 0]
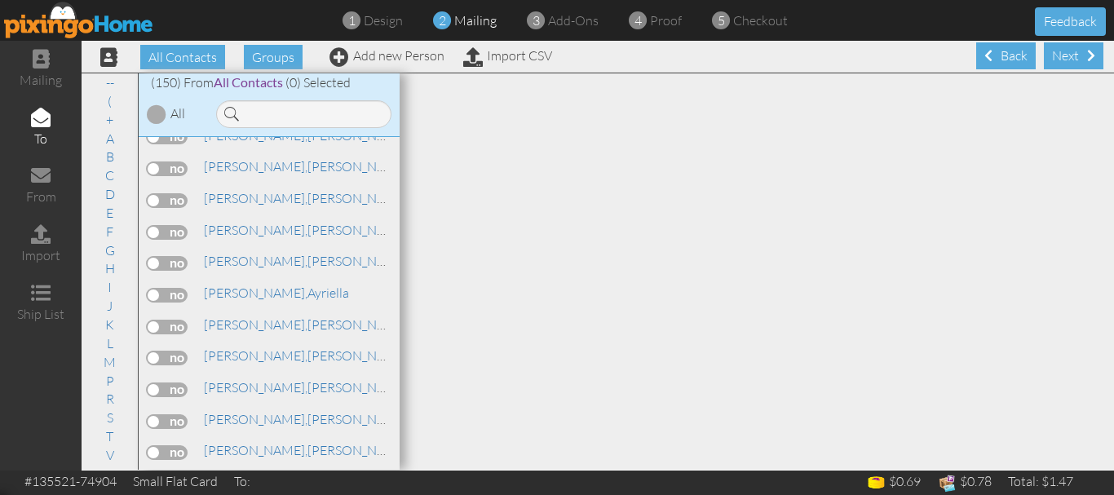
click at [179, 299] on label at bounding box center [167, 295] width 41 height 15
click at [0, 0] on input "checkbox" at bounding box center [0, 0] width 0 height 0
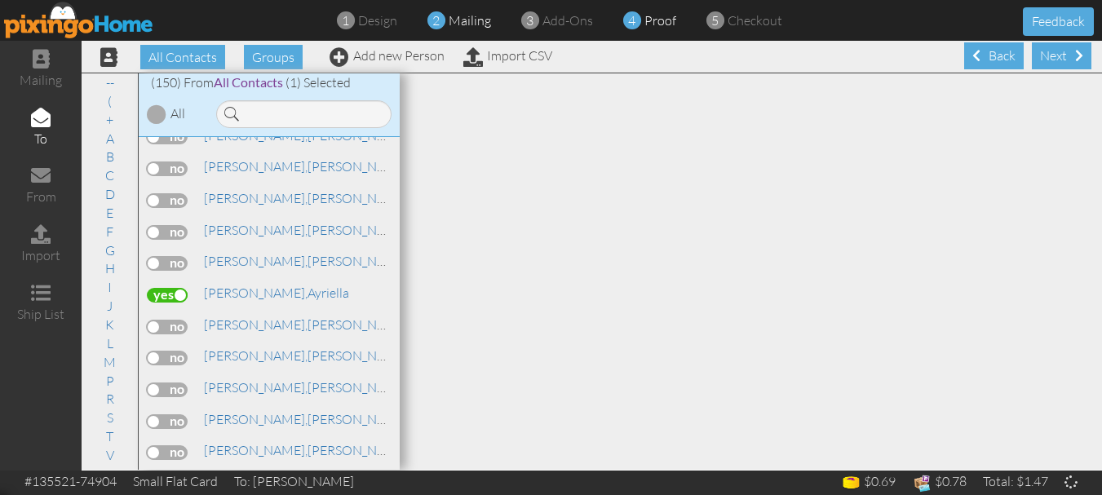
click at [666, 24] on span "proof" at bounding box center [660, 20] width 32 height 16
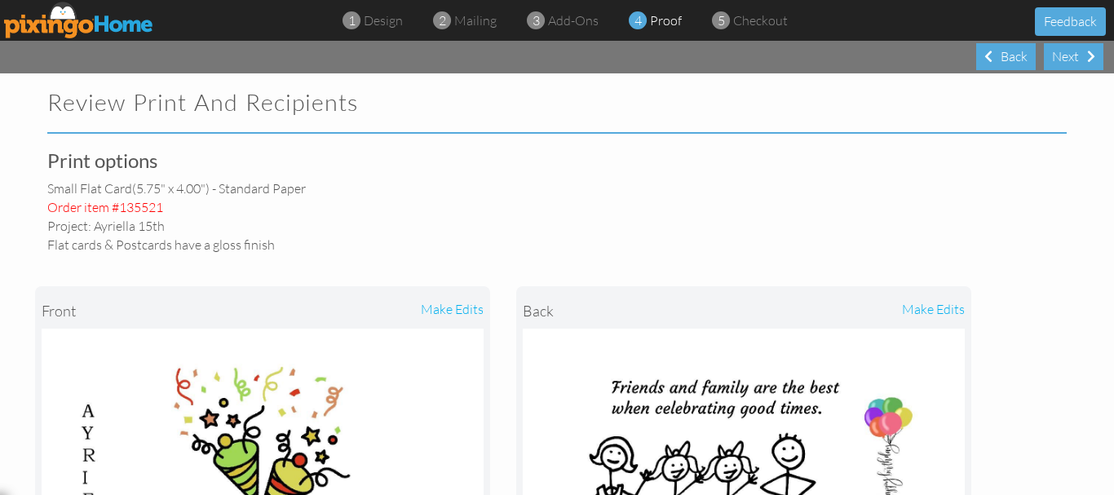
select select "object:2467"
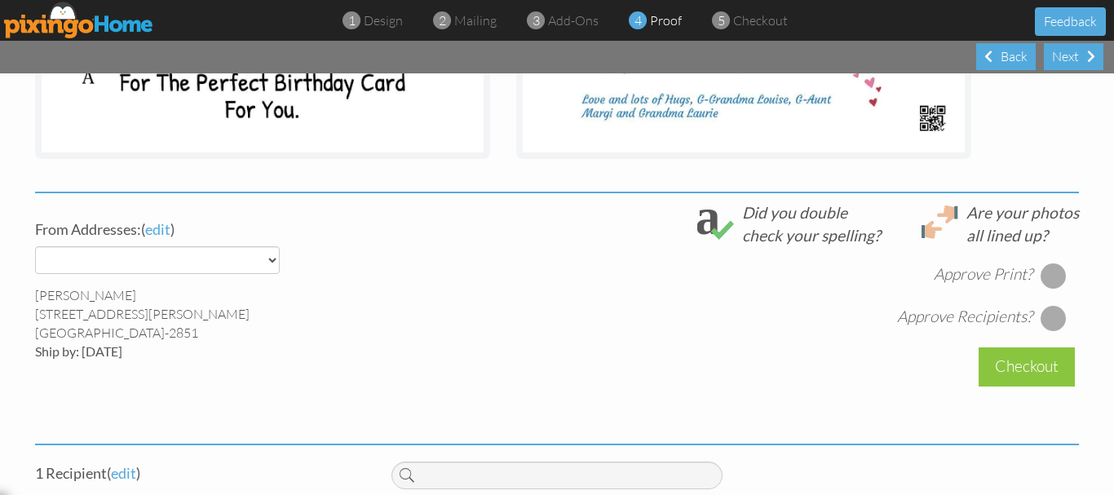
scroll to position [599, 0]
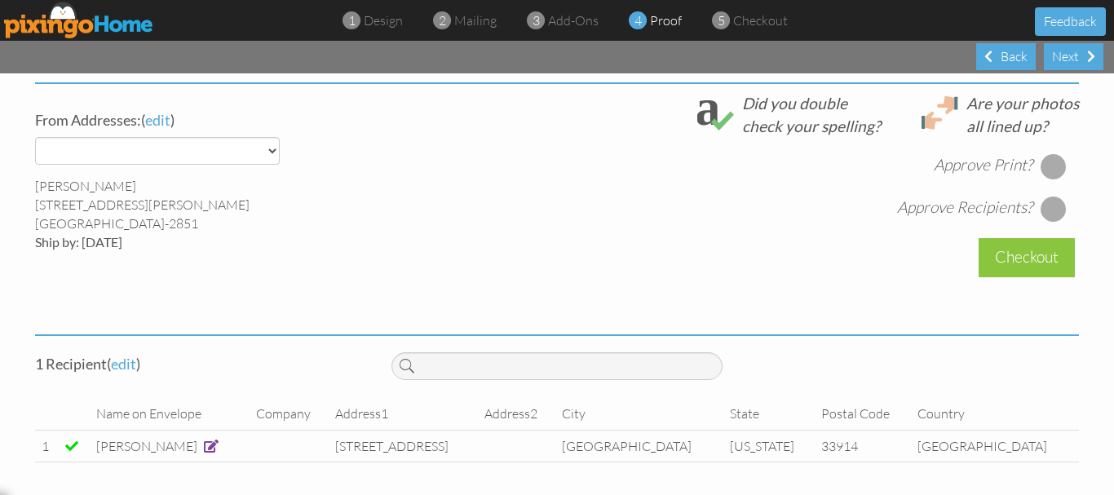
click at [1042, 156] on div at bounding box center [1054, 166] width 26 height 26
click at [1045, 204] on div at bounding box center [1054, 209] width 26 height 26
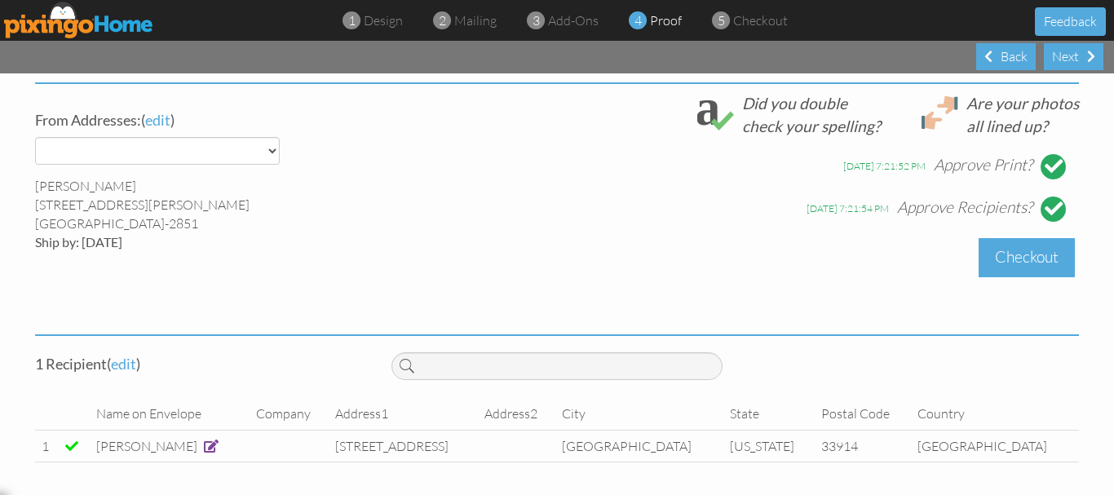
click at [1025, 258] on div "Checkout" at bounding box center [1027, 257] width 96 height 38
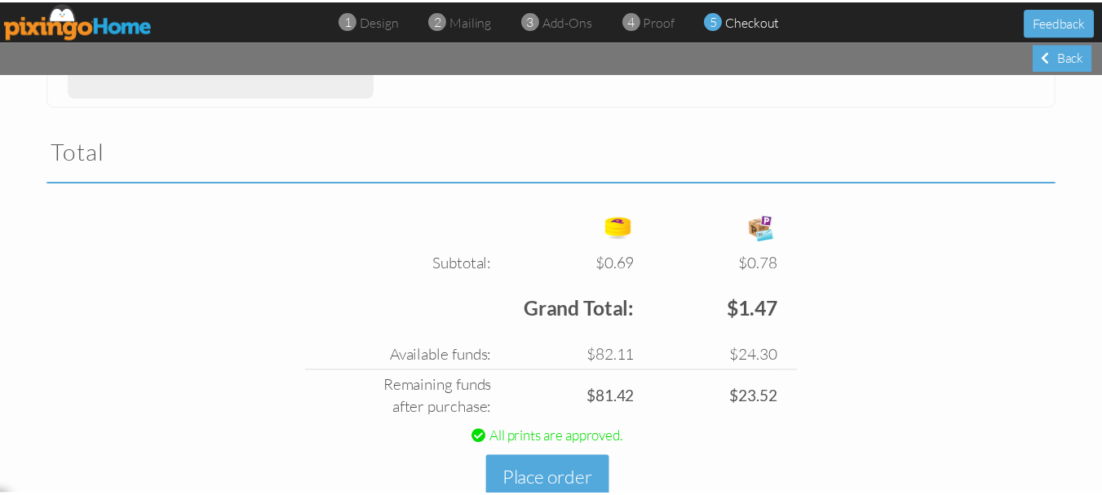
scroll to position [541, 0]
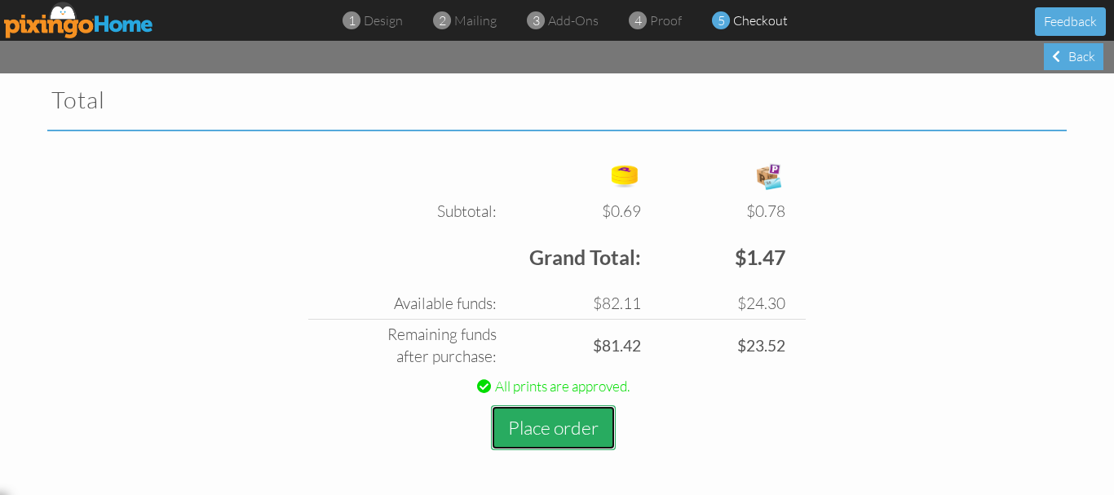
click at [560, 432] on button "Place order" at bounding box center [553, 427] width 125 height 45
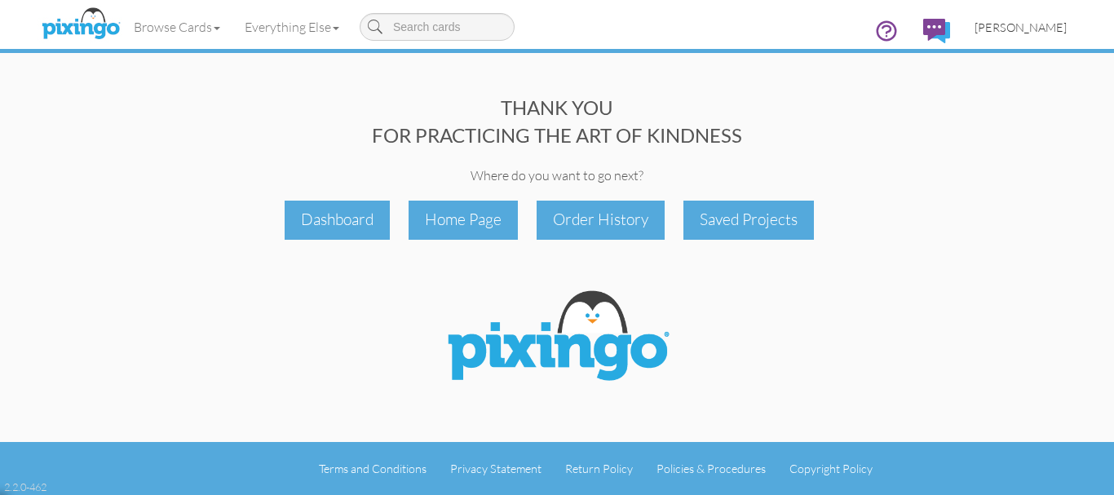
click at [1033, 28] on span "[PERSON_NAME]" at bounding box center [1021, 27] width 92 height 14
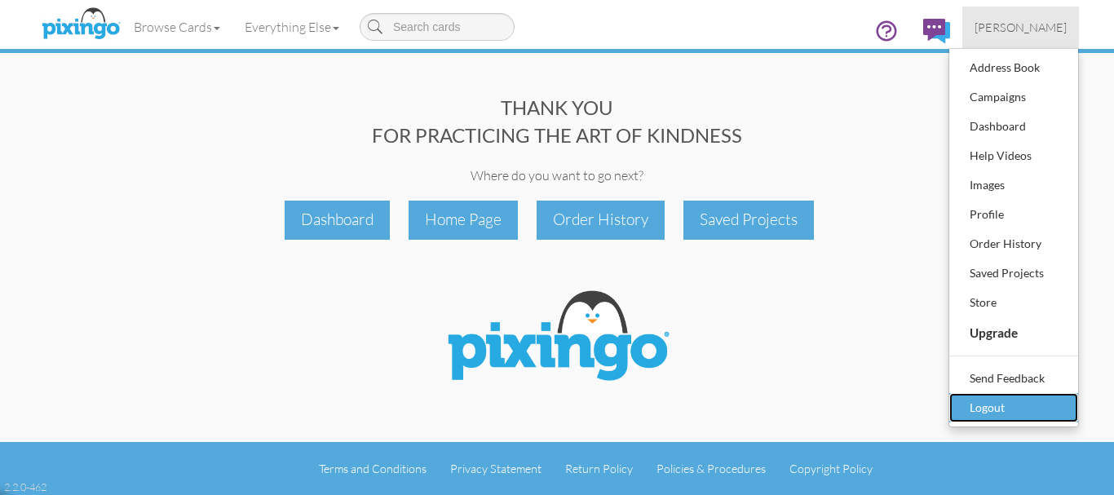
click at [1018, 408] on div "Logout" at bounding box center [1014, 408] width 96 height 24
